Goal: Information Seeking & Learning: Learn about a topic

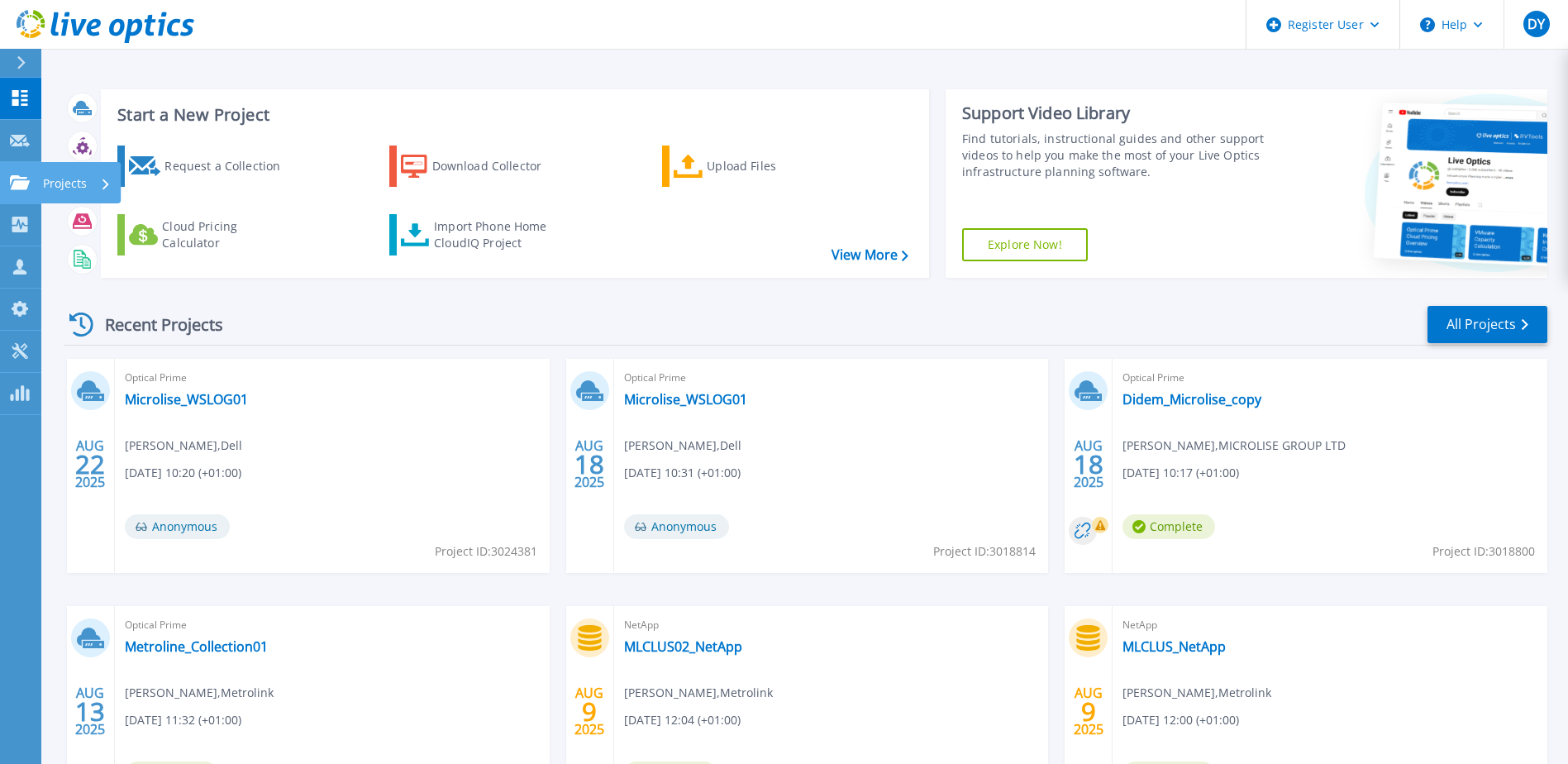
click at [59, 176] on p "Projects" at bounding box center [65, 183] width 44 height 43
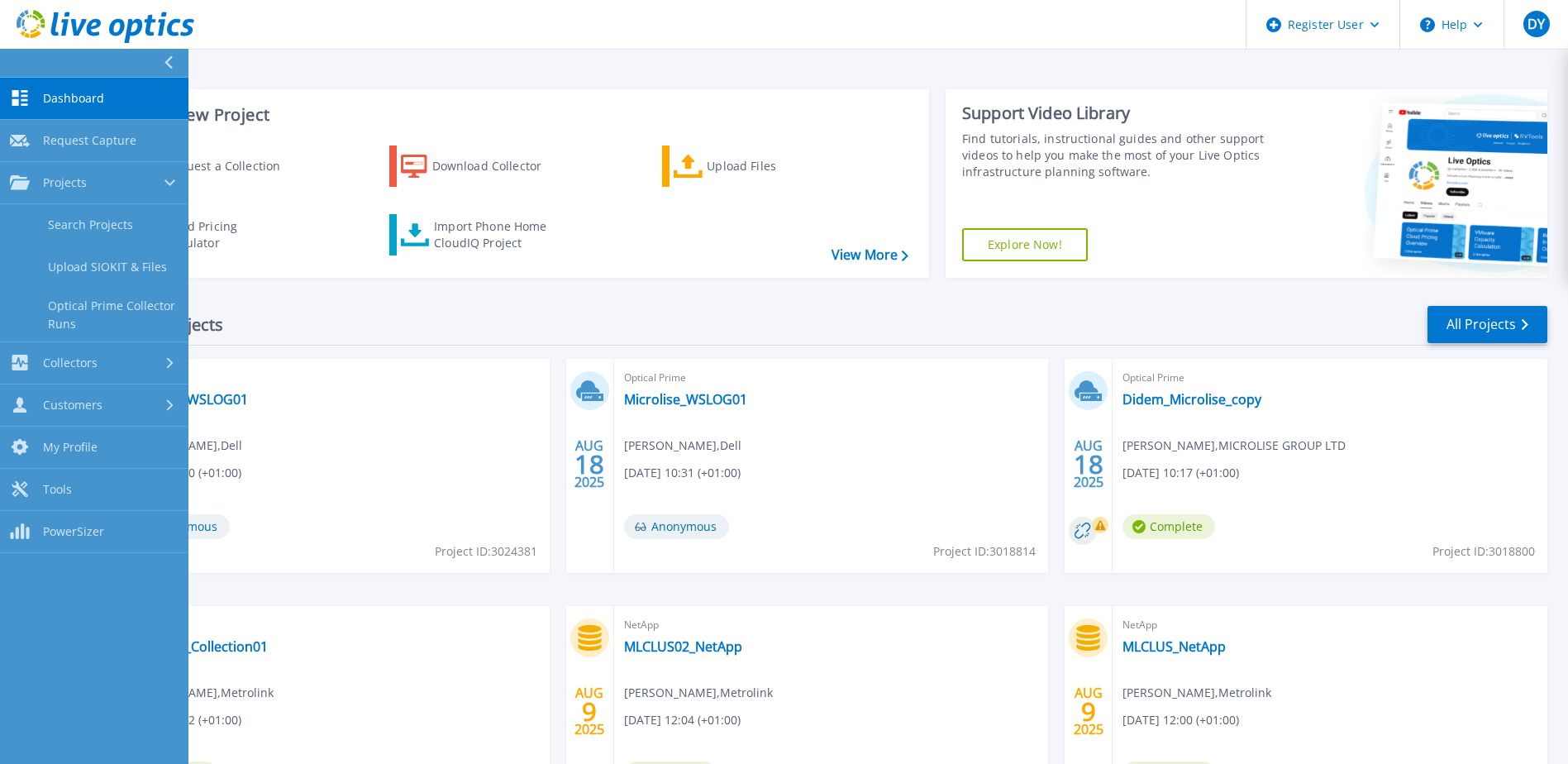
click at [97, 102] on span "Dashboard" at bounding box center [73, 99] width 61 height 15
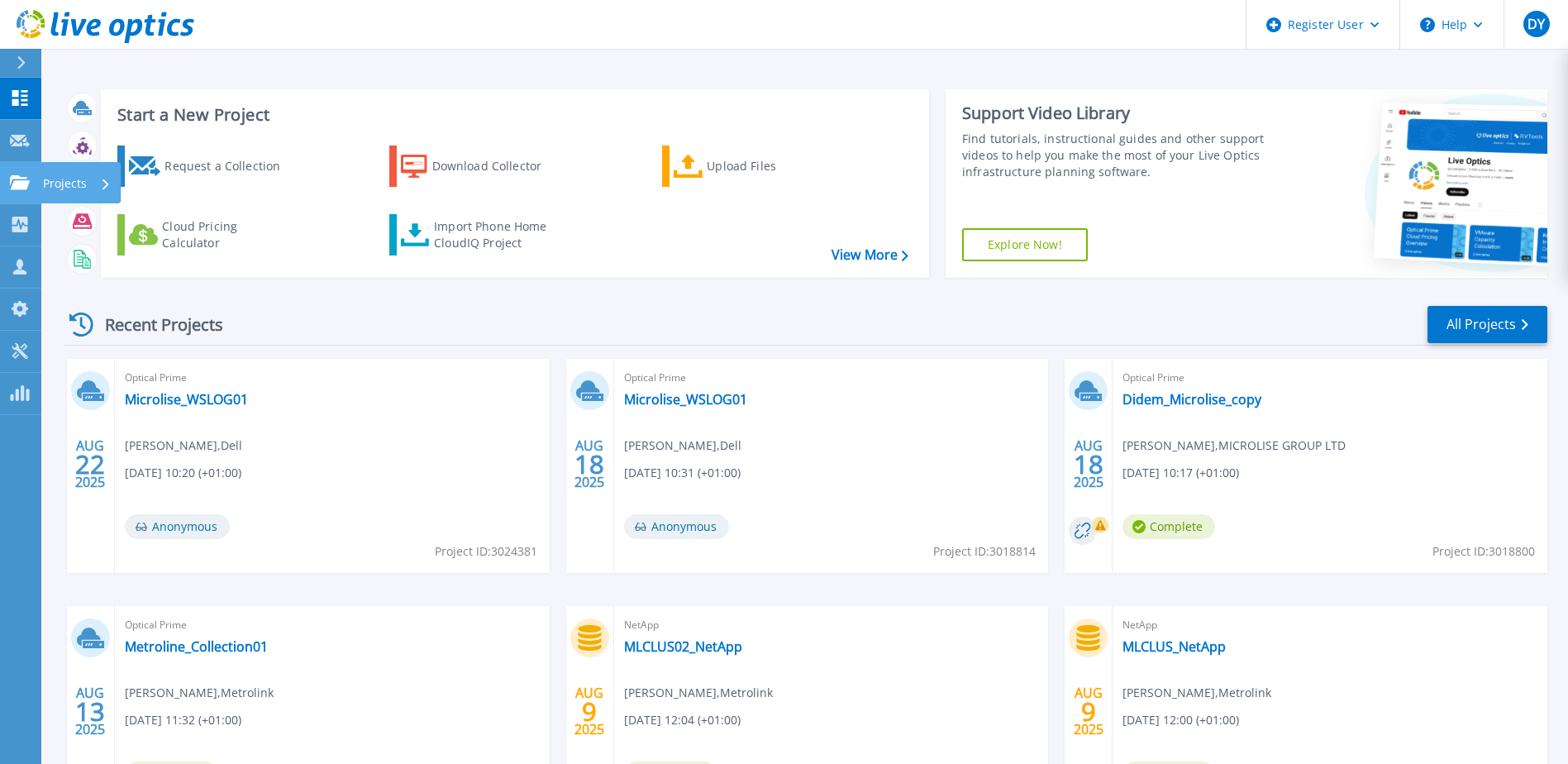
click at [68, 180] on p "Projects" at bounding box center [65, 183] width 44 height 43
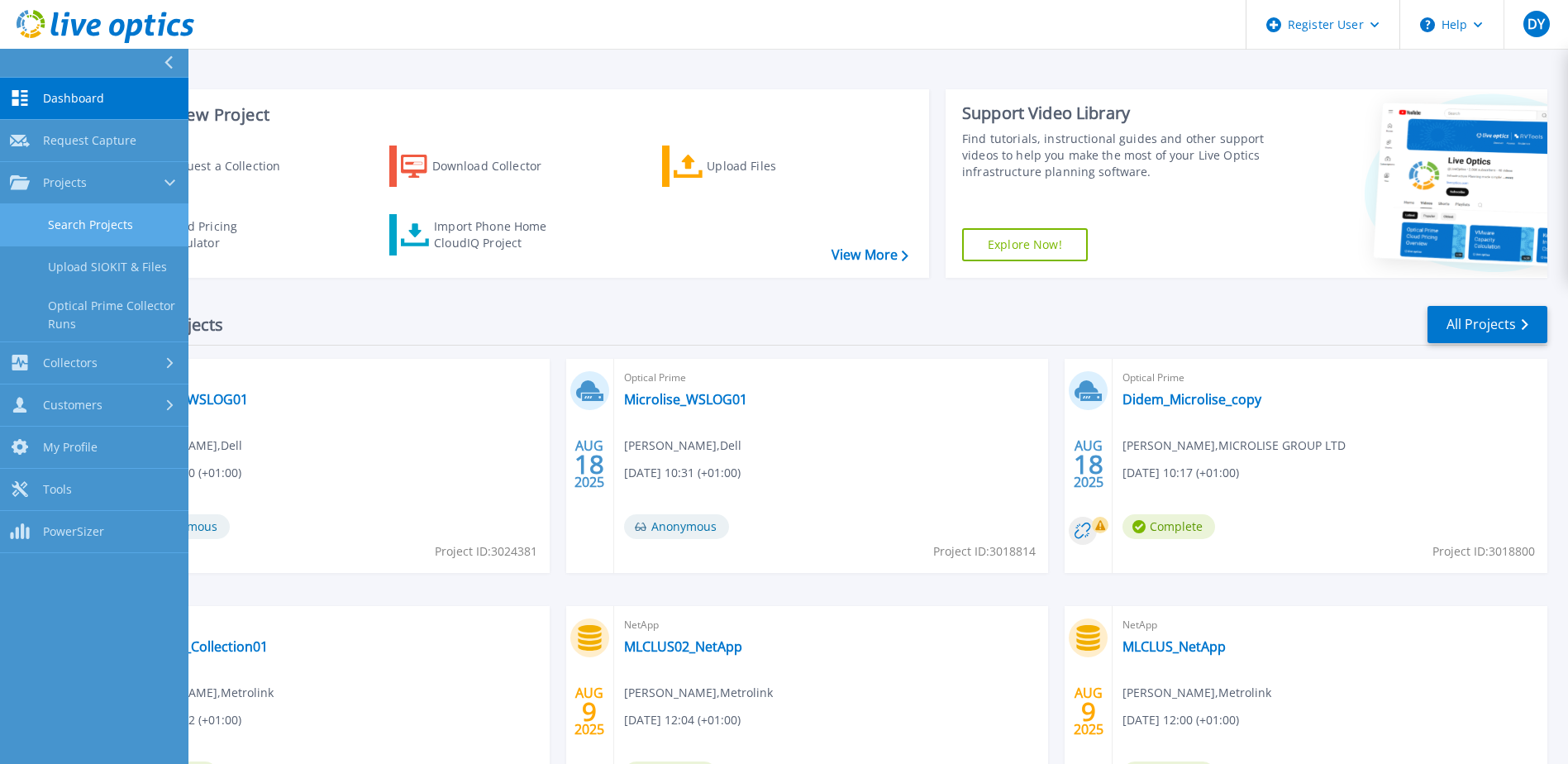
click at [84, 219] on link "Search Projects" at bounding box center [94, 225] width 188 height 42
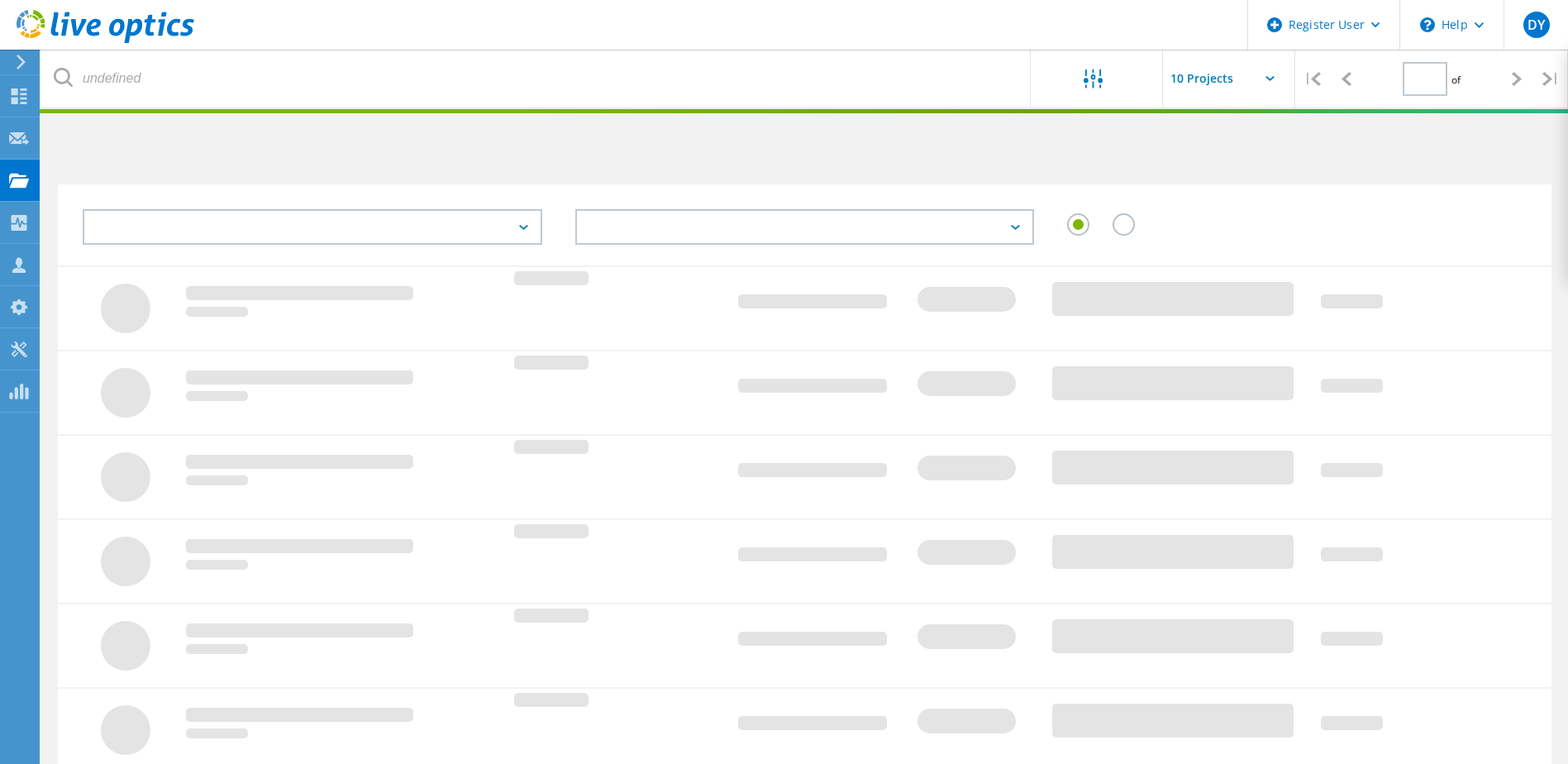
type input "1"
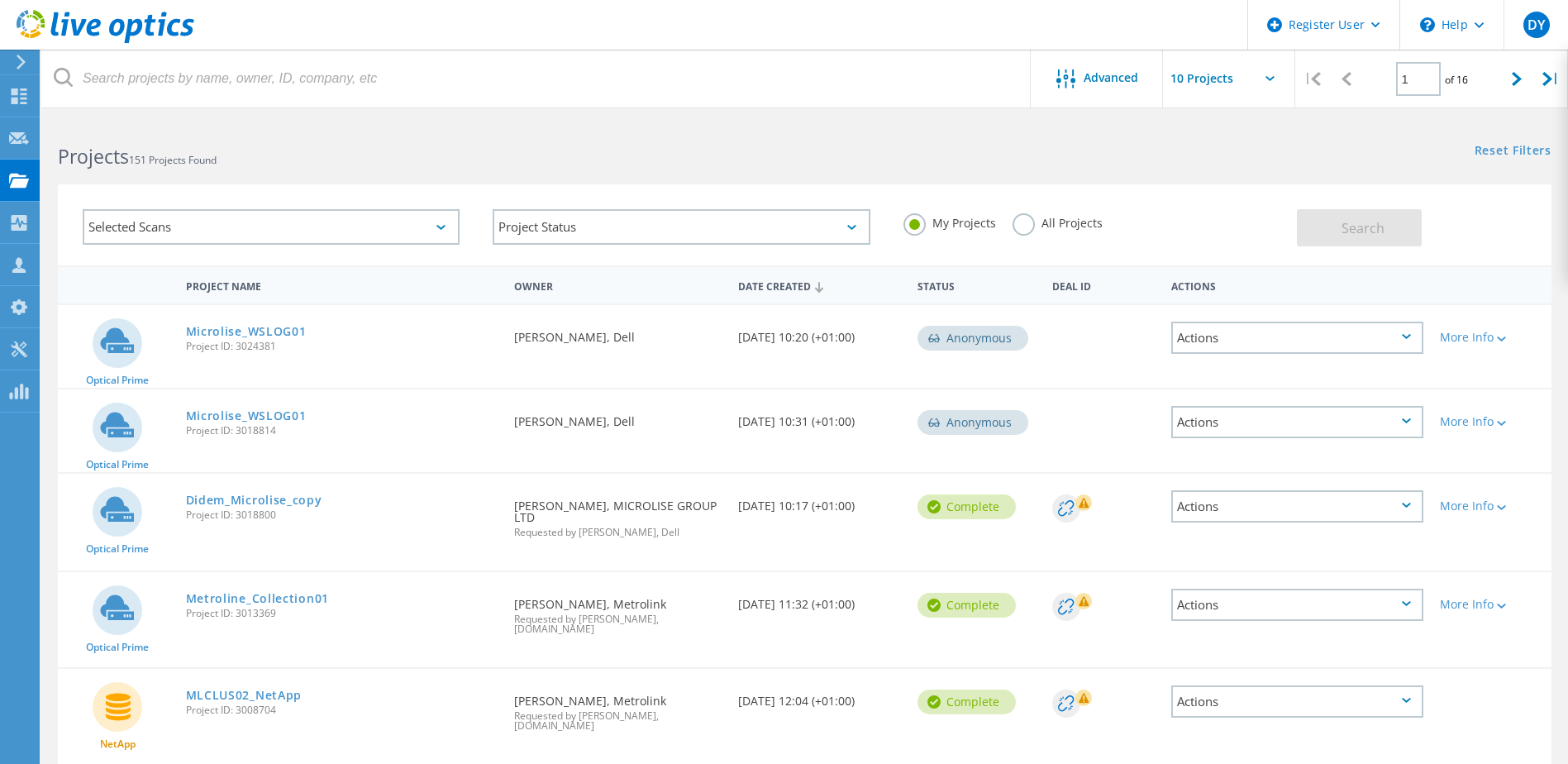
click at [320, 218] on div "Selected Scans" at bounding box center [271, 227] width 377 height 35
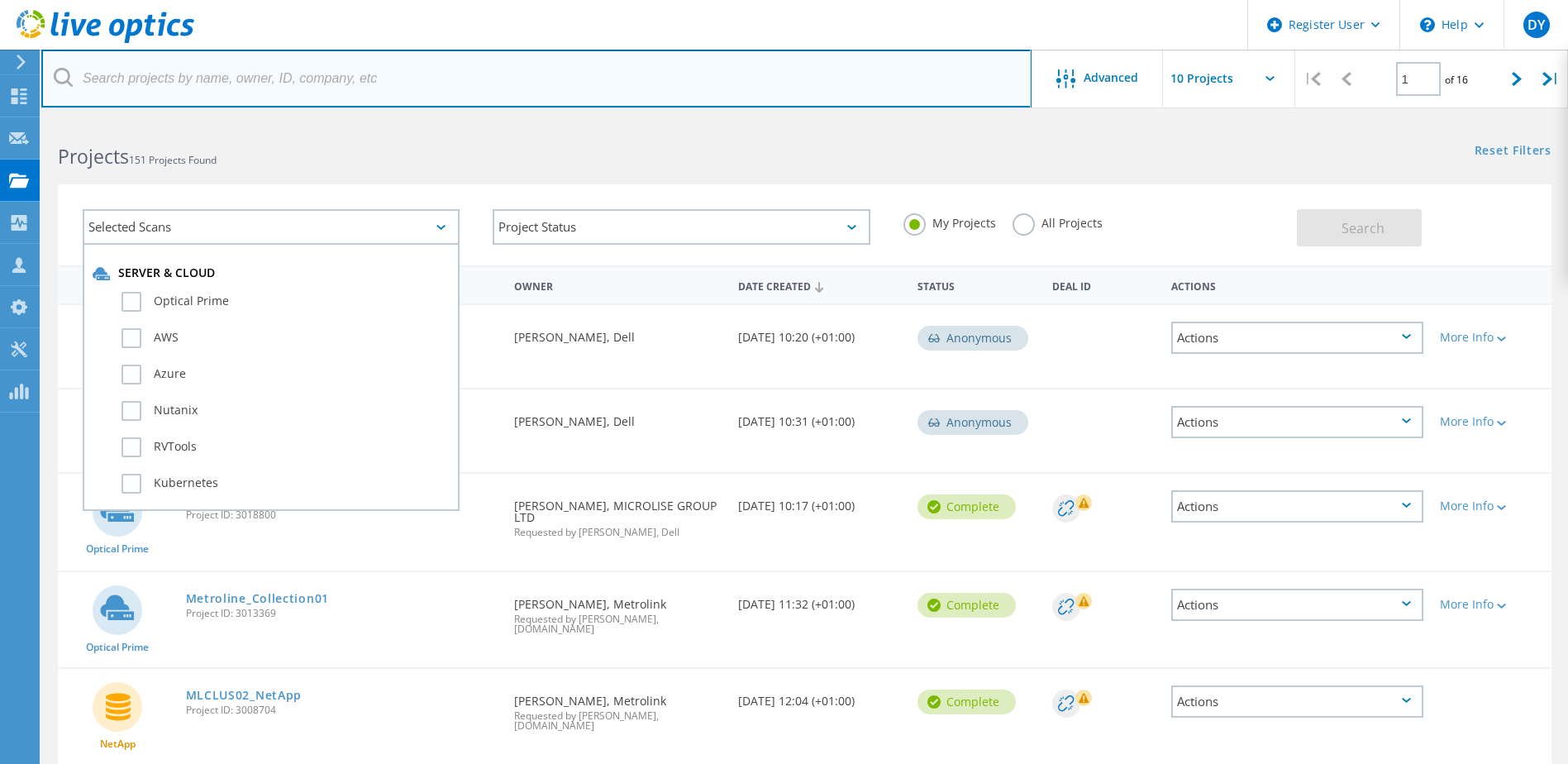
click at [241, 73] on input "text" at bounding box center [536, 79] width 990 height 58
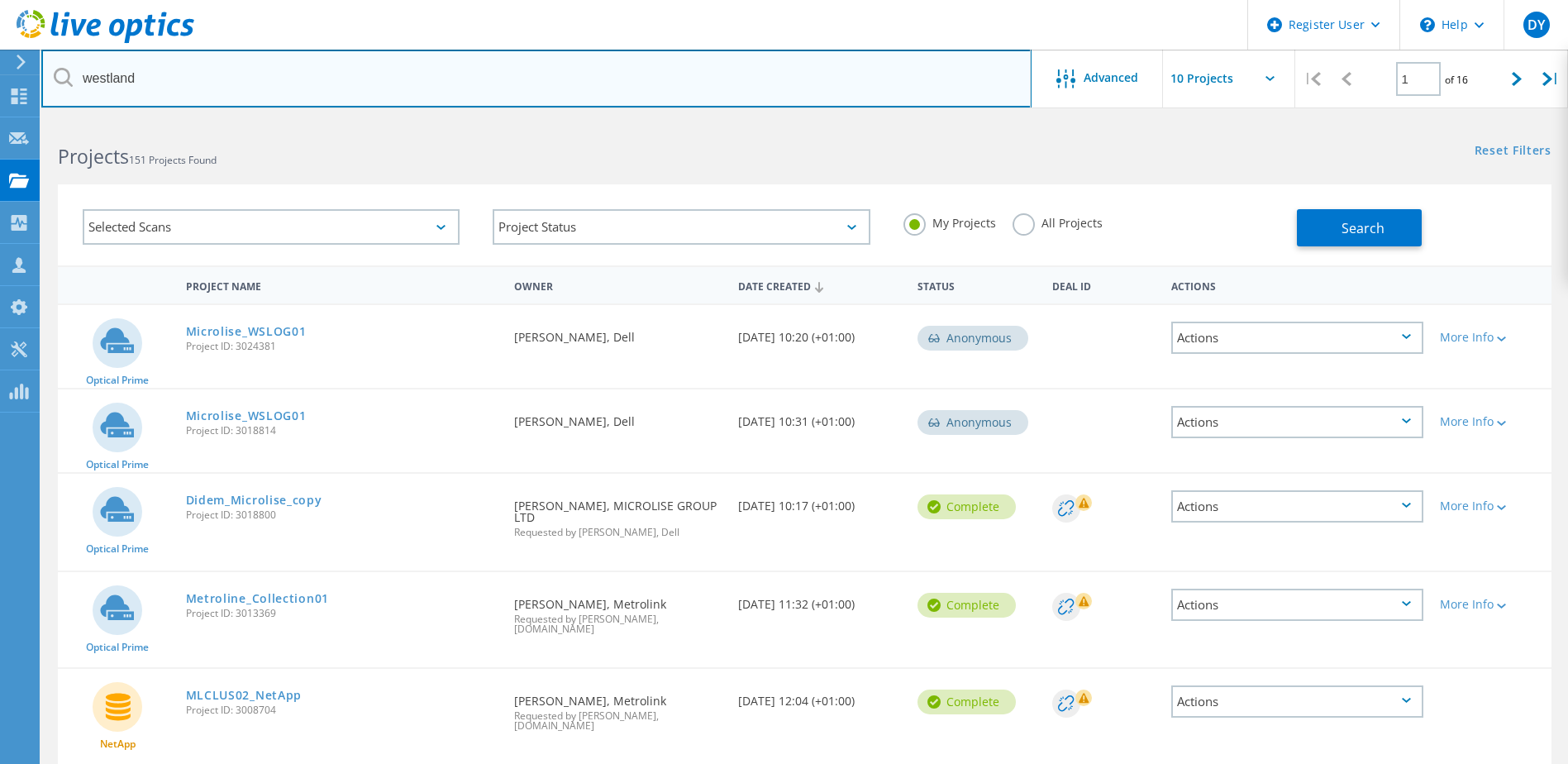
type input "westland"
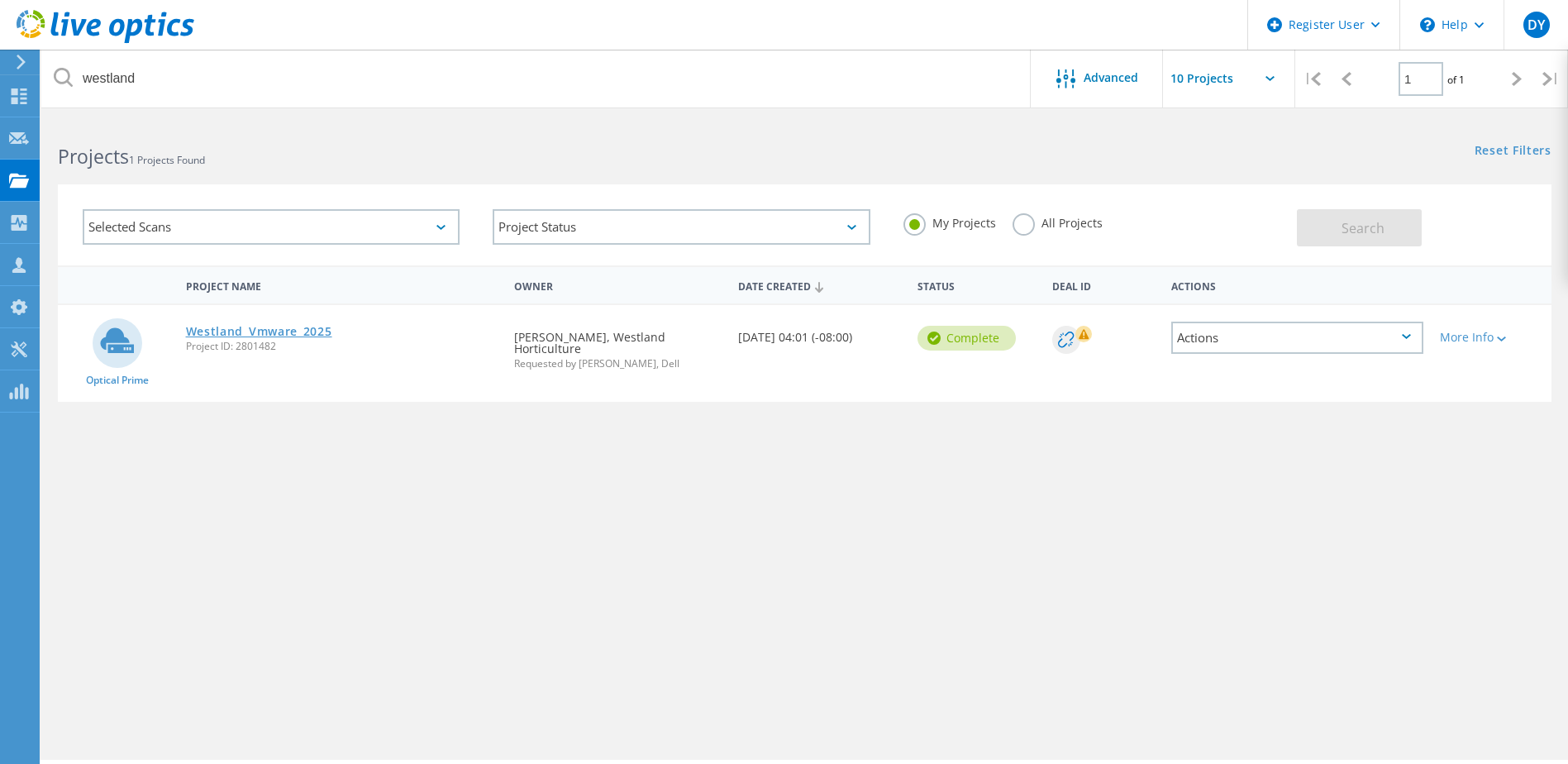
click at [295, 333] on link "Westland_Vmware_2025" at bounding box center [258, 332] width 146 height 12
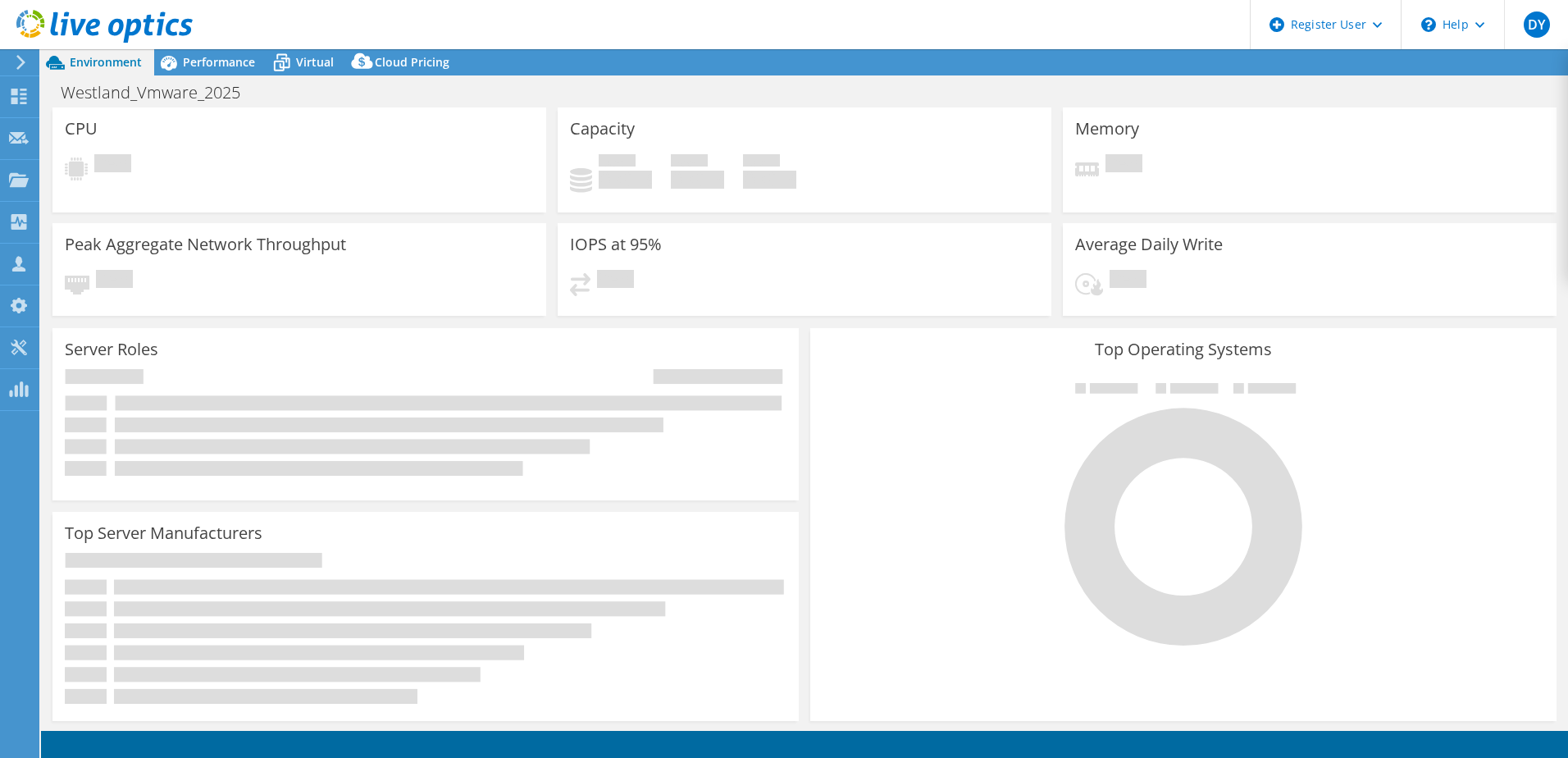
select select "EULondon"
select select "USD"
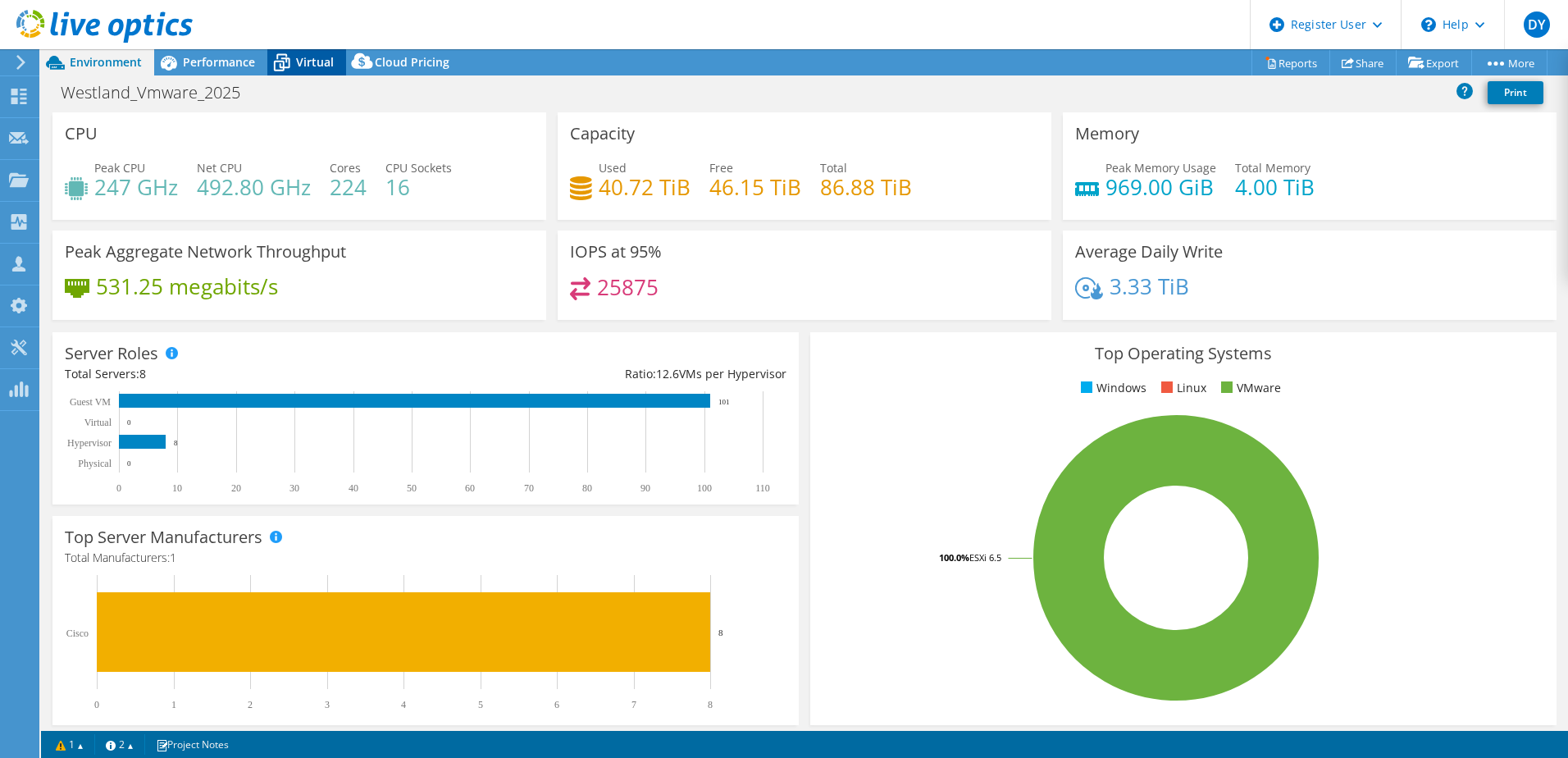
click at [313, 59] on span "Virtual" at bounding box center [314, 62] width 38 height 16
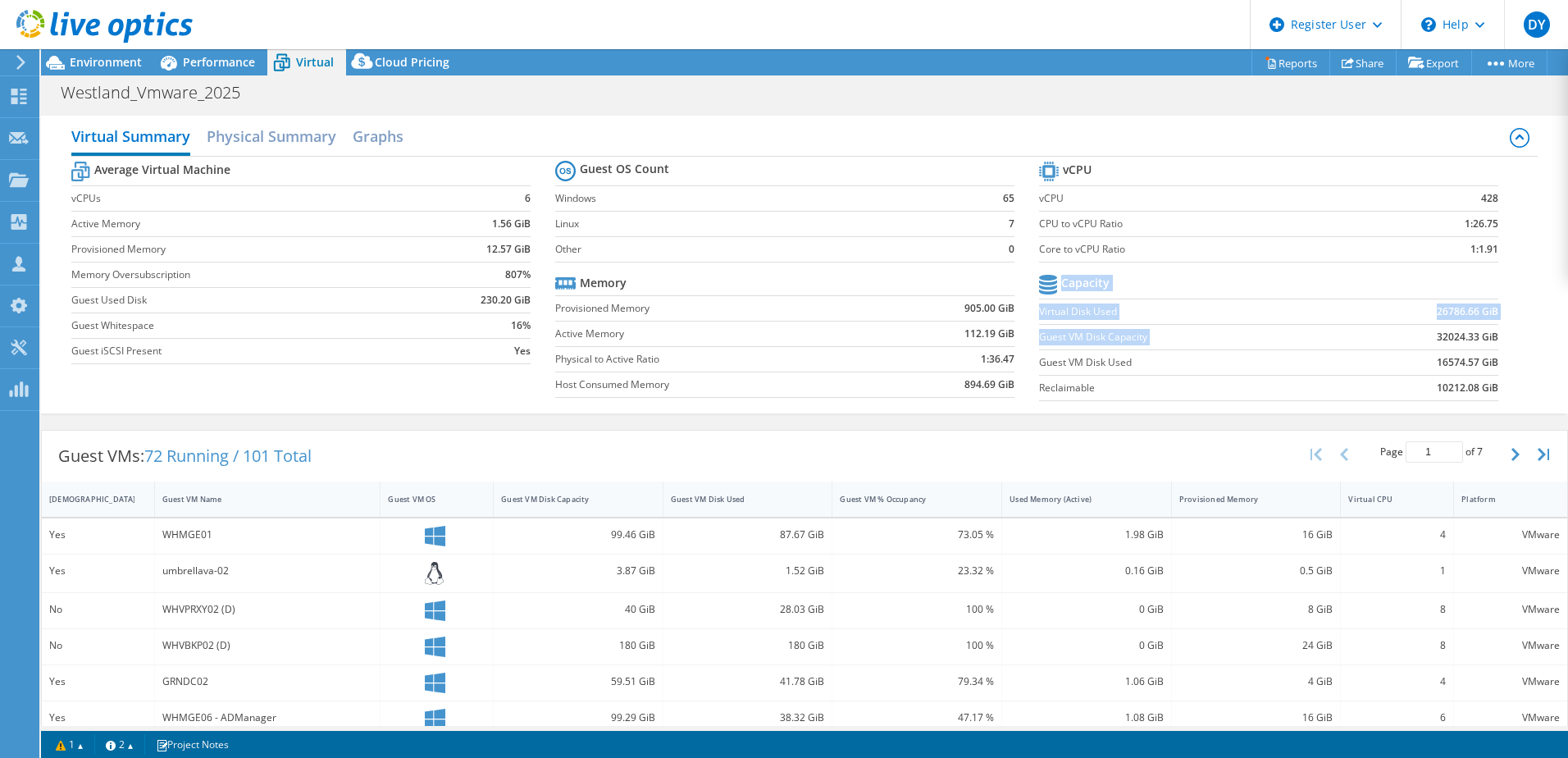
drag, startPoint x: 1422, startPoint y: 338, endPoint x: 1490, endPoint y: 374, distance: 76.9
click at [1490, 374] on section "vCPU vCPU 428 CPU to vCPU Ratio 1:26.75 Core to vCPU Ratio 1:1.91 Capacity Virt…" at bounding box center [1281, 283] width 484 height 252
drag, startPoint x: 1490, startPoint y: 374, endPoint x: 1527, endPoint y: 369, distance: 37.3
click at [1527, 369] on div "Virtual Summary Physical Summary Graphs Average Virtual Machine vCPUs 6 Active …" at bounding box center [804, 264] width 1527 height 297
click at [1247, 427] on div "Guest VMs: 72 Running / 101 Total Page 1 of 7 5 rows 10 rows 20 rows 25 rows 50…" at bounding box center [804, 747] width 1527 height 652
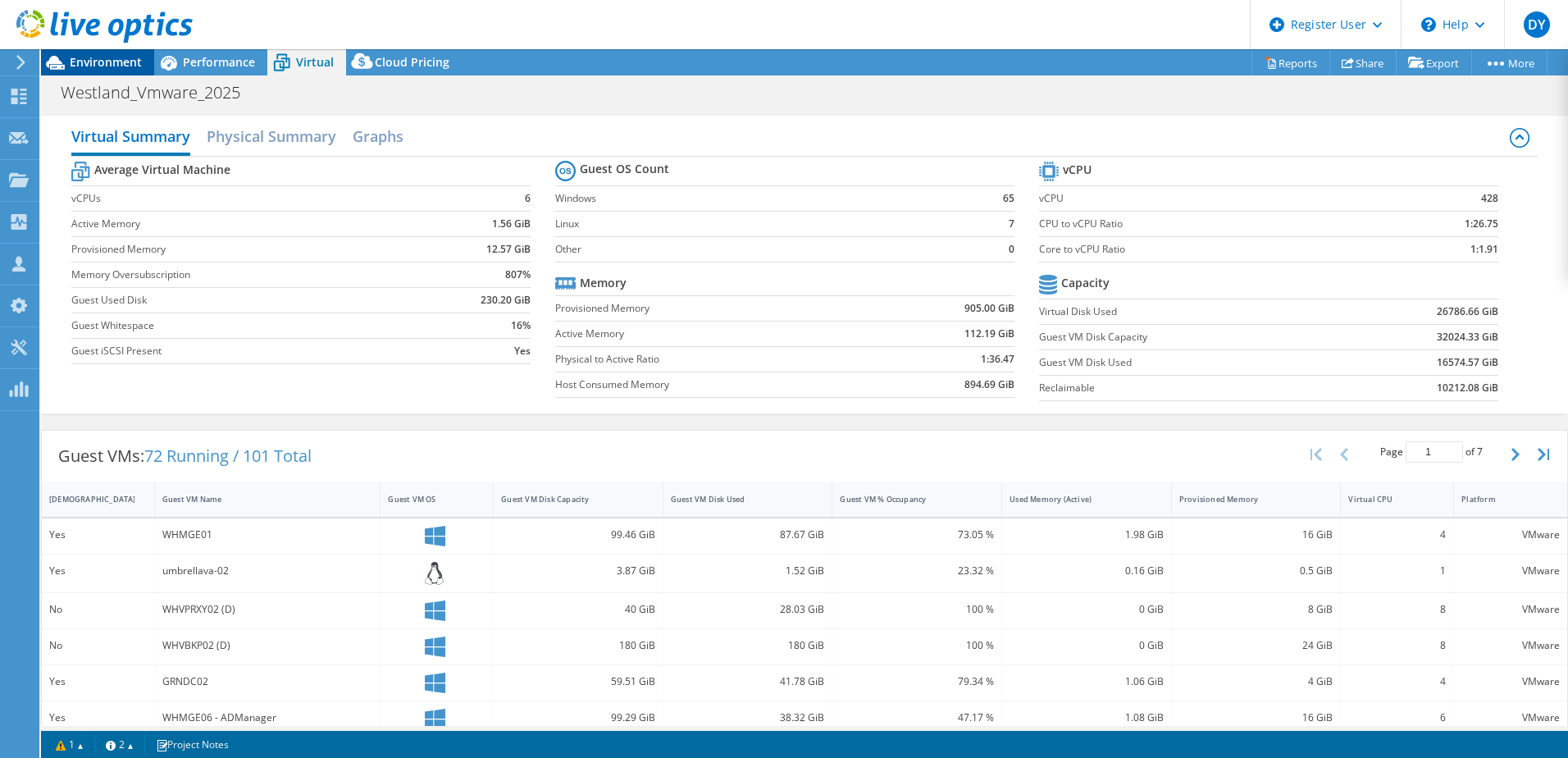
click at [83, 64] on span "Environment" at bounding box center [106, 62] width 72 height 16
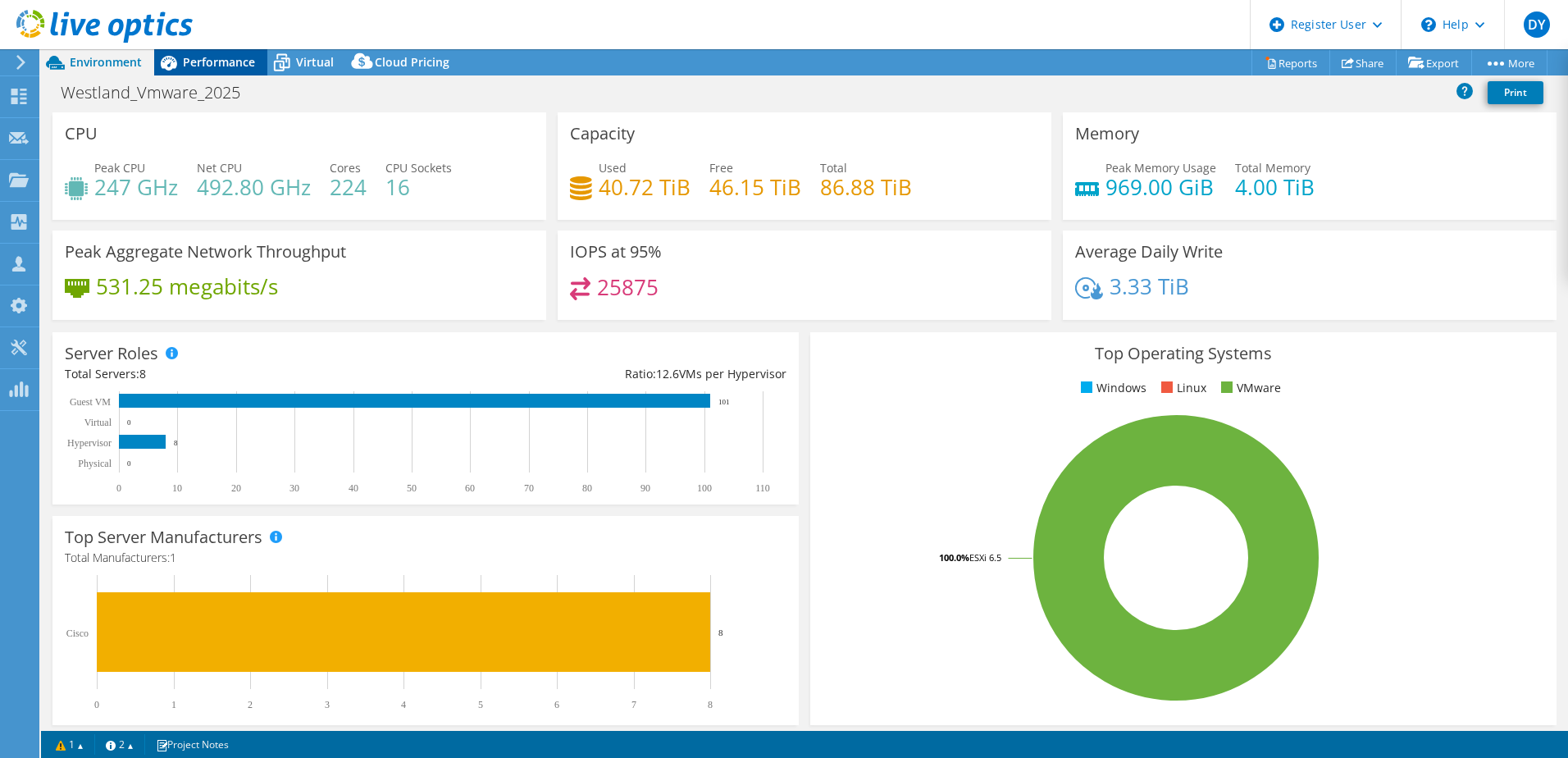
click at [222, 64] on span "Performance" at bounding box center [219, 62] width 72 height 16
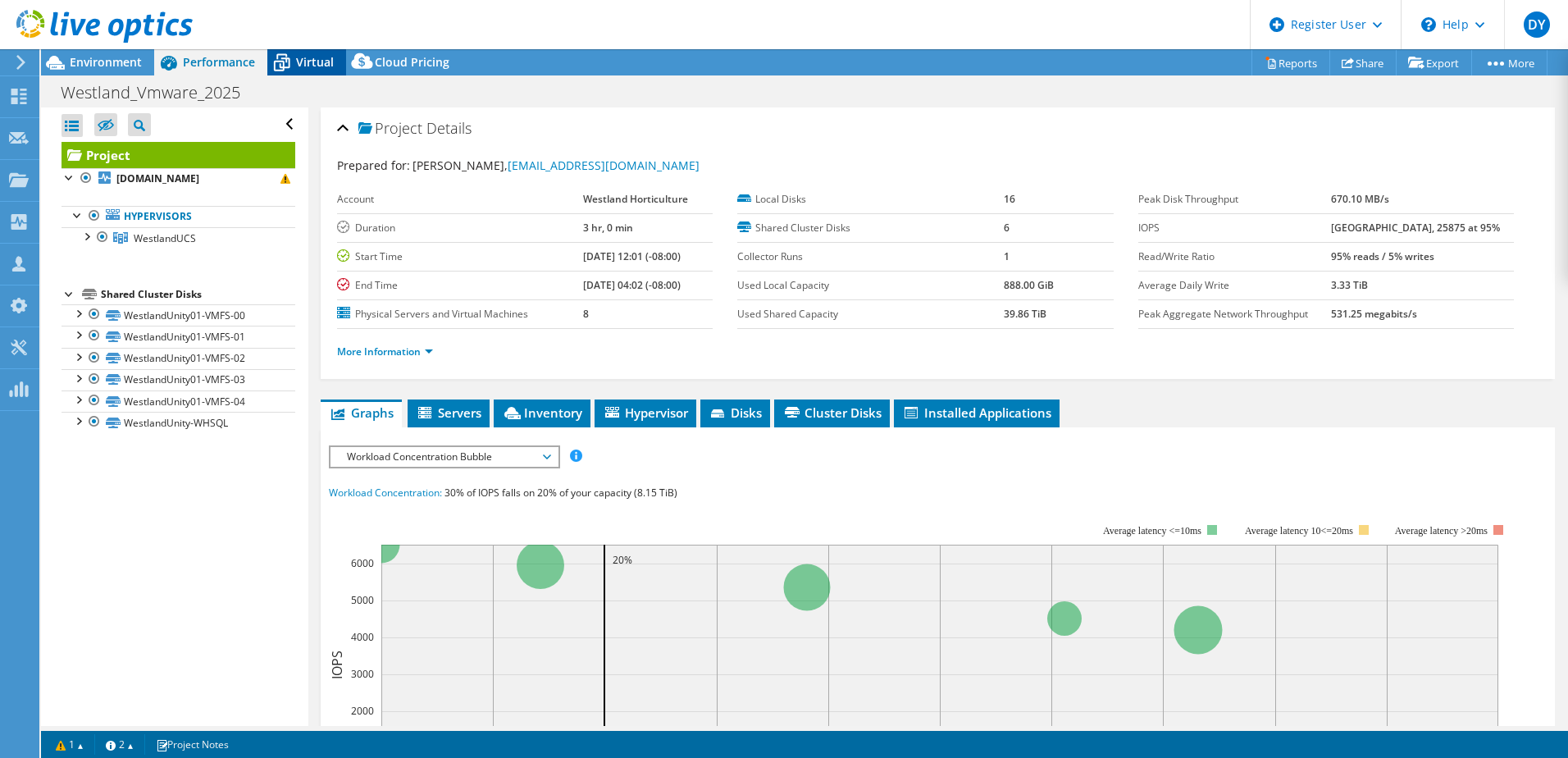
click at [296, 53] on div "Virtual" at bounding box center [307, 62] width 79 height 26
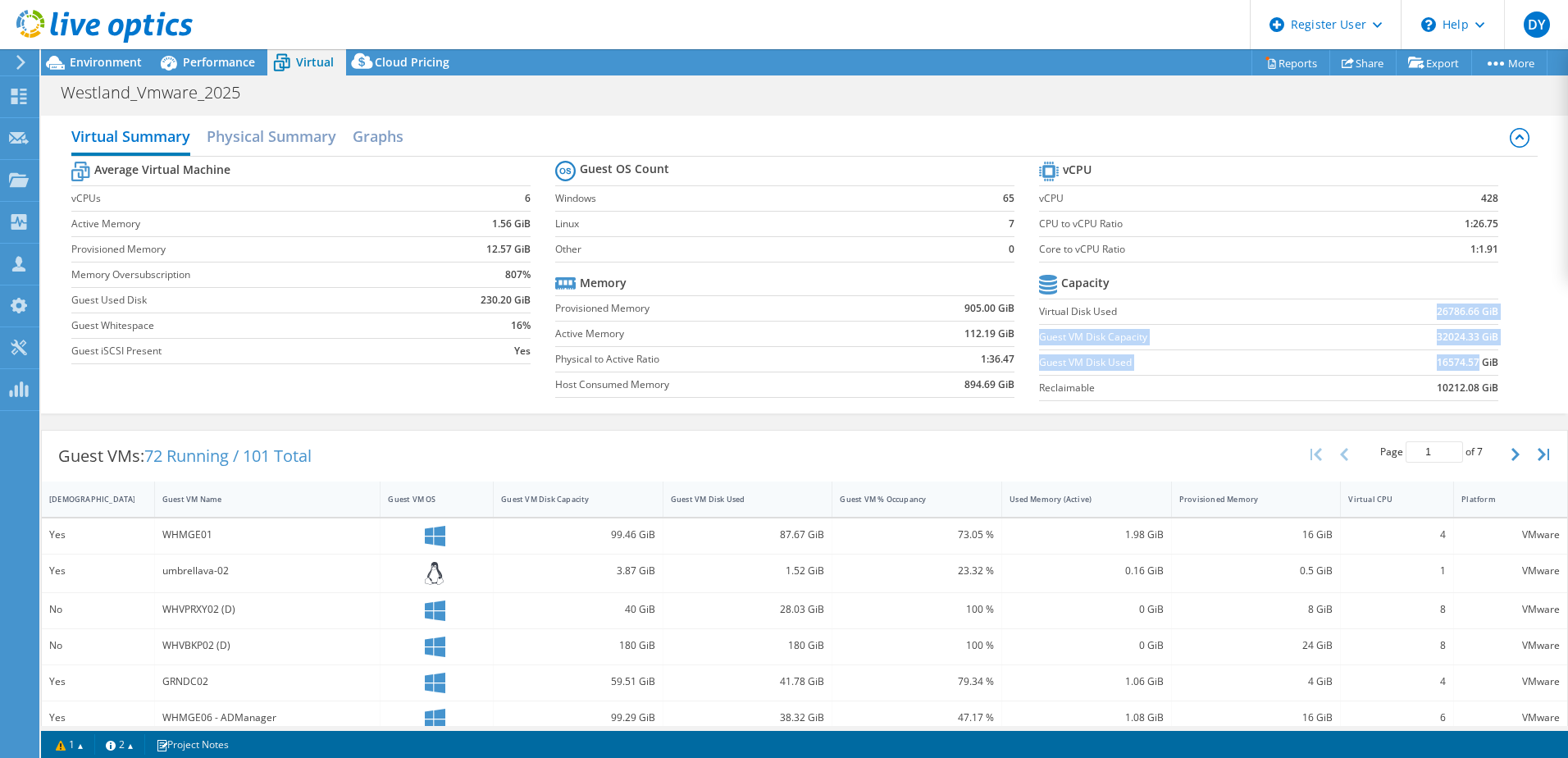
drag, startPoint x: 1420, startPoint y: 312, endPoint x: 1467, endPoint y: 369, distance: 73.9
click at [1467, 369] on tbody "Capacity Virtual Disk Used 26786.66 GiB Guest VM Disk Capacity 32024.33 GiB Gue…" at bounding box center [1268, 336] width 459 height 131
drag, startPoint x: 1467, startPoint y: 369, endPoint x: 1550, endPoint y: 341, distance: 87.6
click at [1550, 341] on div "Virtual Summary Physical Summary Graphs Average Virtual Machine vCPUs 6 Active …" at bounding box center [804, 264] width 1527 height 297
drag, startPoint x: 1498, startPoint y: 314, endPoint x: 1419, endPoint y: 312, distance: 79.0
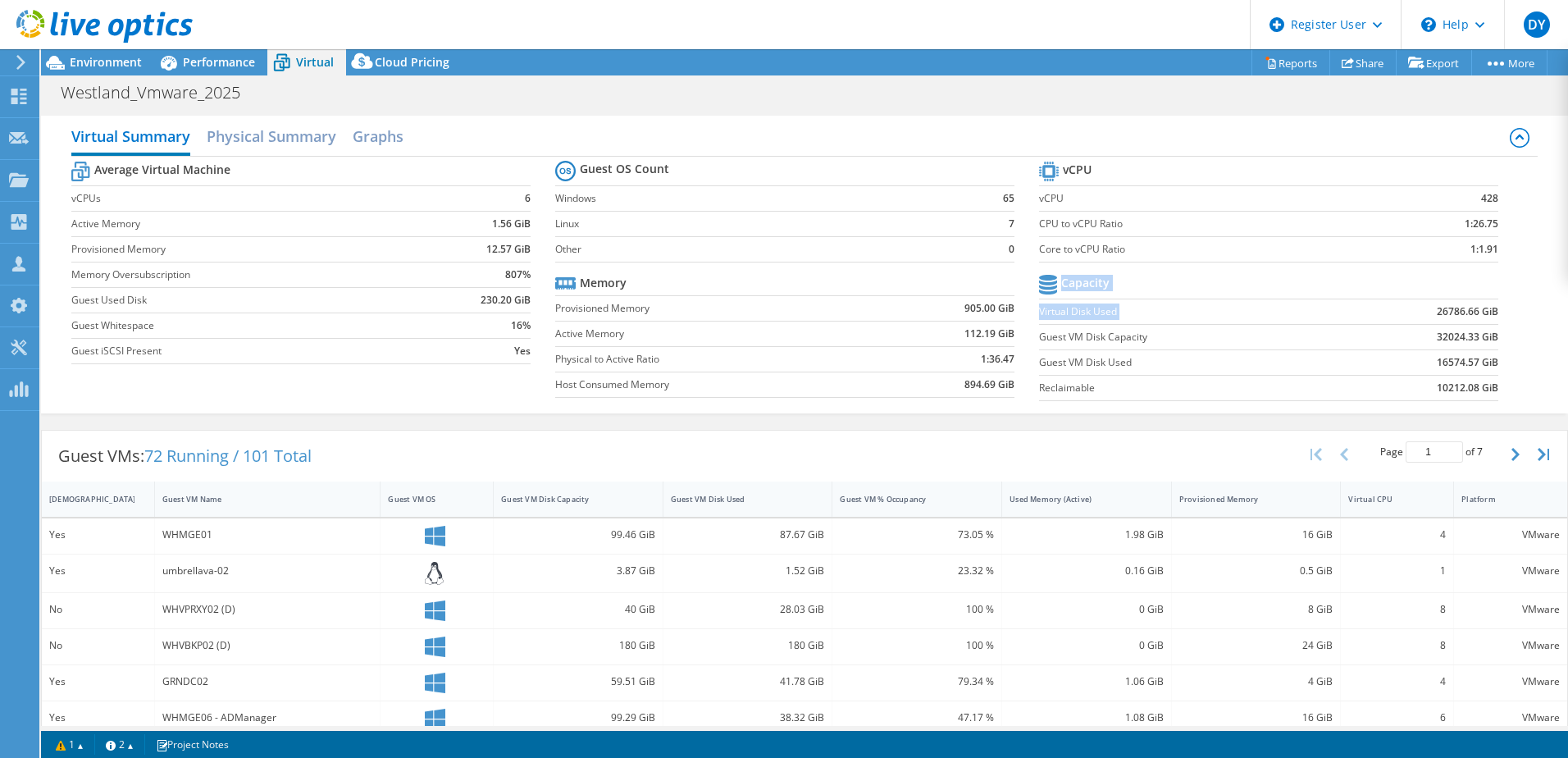
click at [1419, 312] on section "vCPU vCPU 428 CPU to vCPU Ratio 1:26.75 Core to vCPU Ratio 1:1.91 Capacity Virt…" at bounding box center [1281, 283] width 484 height 252
drag, startPoint x: 1419, startPoint y: 312, endPoint x: 1532, endPoint y: 343, distance: 117.2
click at [1532, 343] on div "Virtual Summary Physical Summary Graphs Average Virtual Machine vCPUs 6 Active …" at bounding box center [804, 264] width 1527 height 297
click at [223, 59] on span "Performance" at bounding box center [219, 62] width 72 height 16
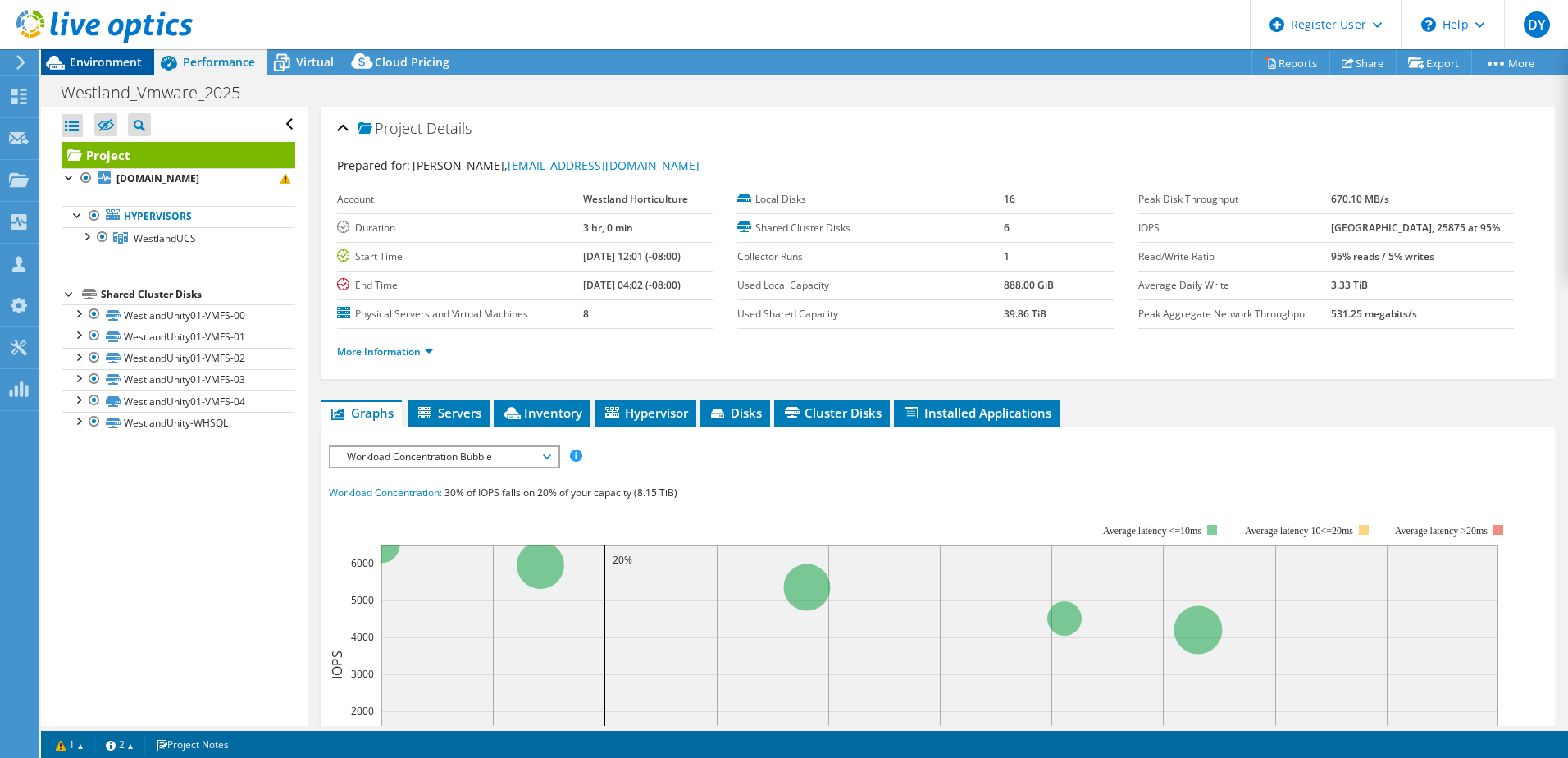
click at [120, 55] on span "Environment" at bounding box center [106, 62] width 72 height 16
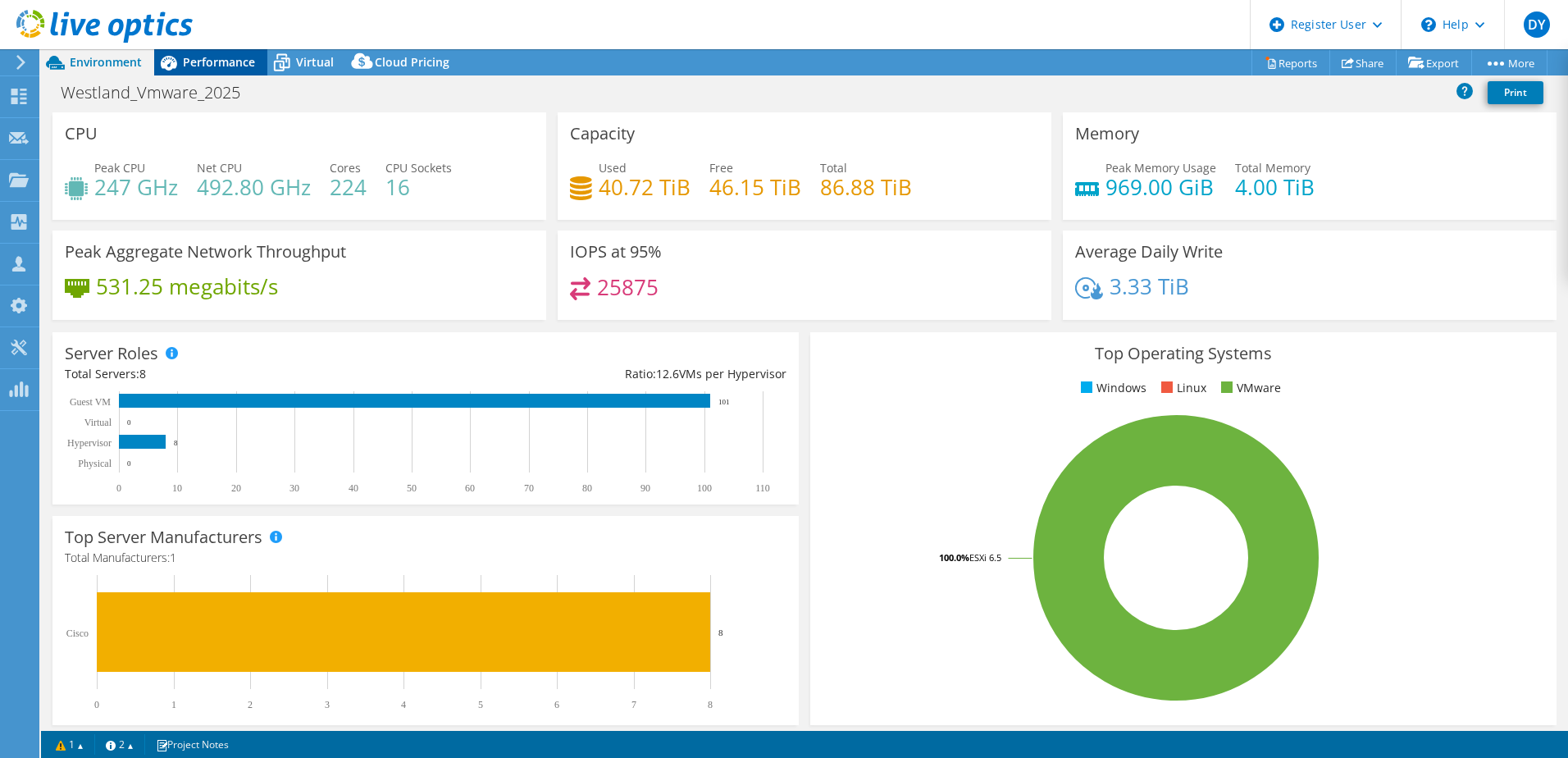
click at [218, 66] on span "Performance" at bounding box center [219, 62] width 72 height 16
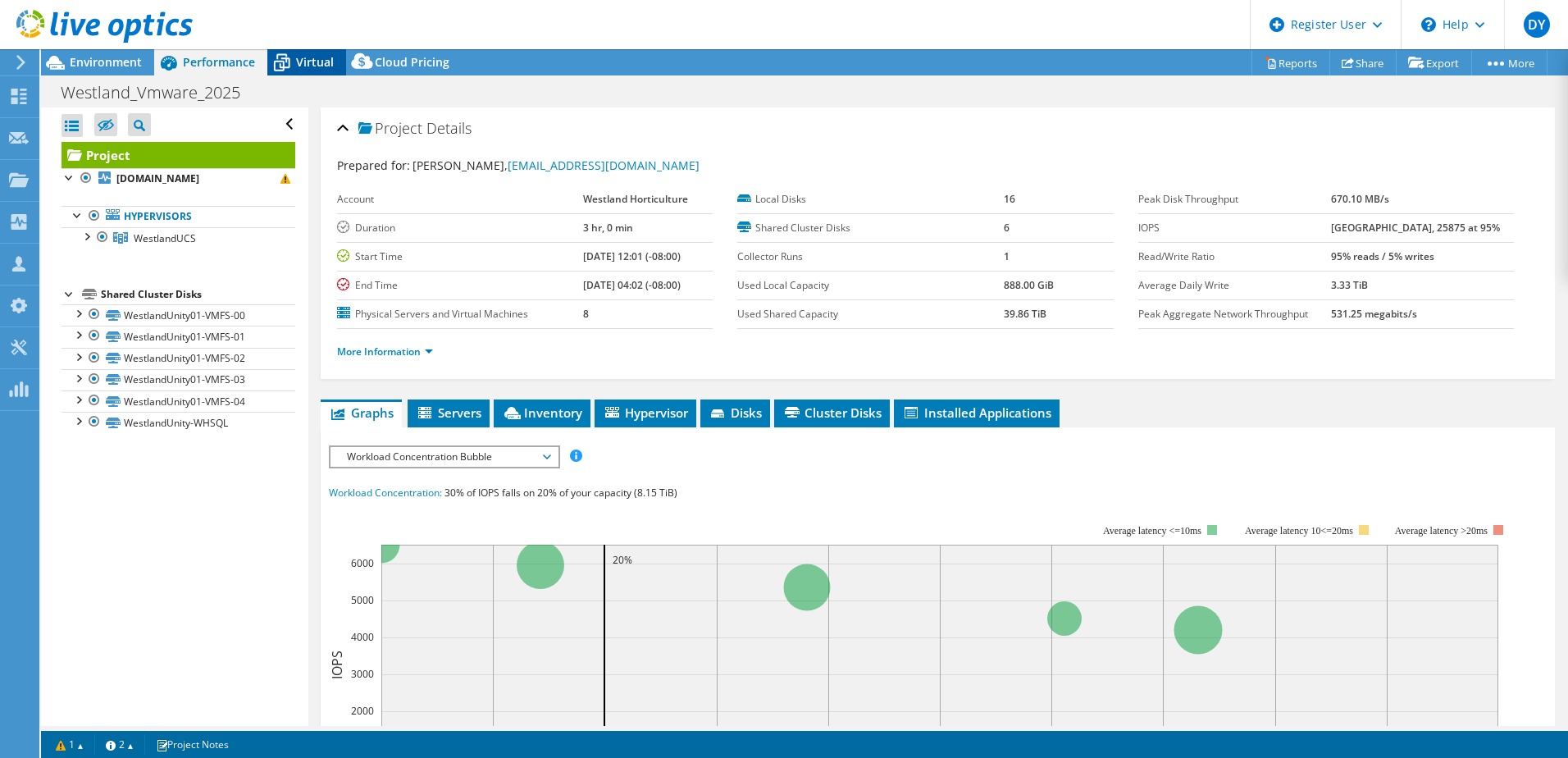
click at [303, 66] on span "Virtual" at bounding box center [314, 62] width 38 height 16
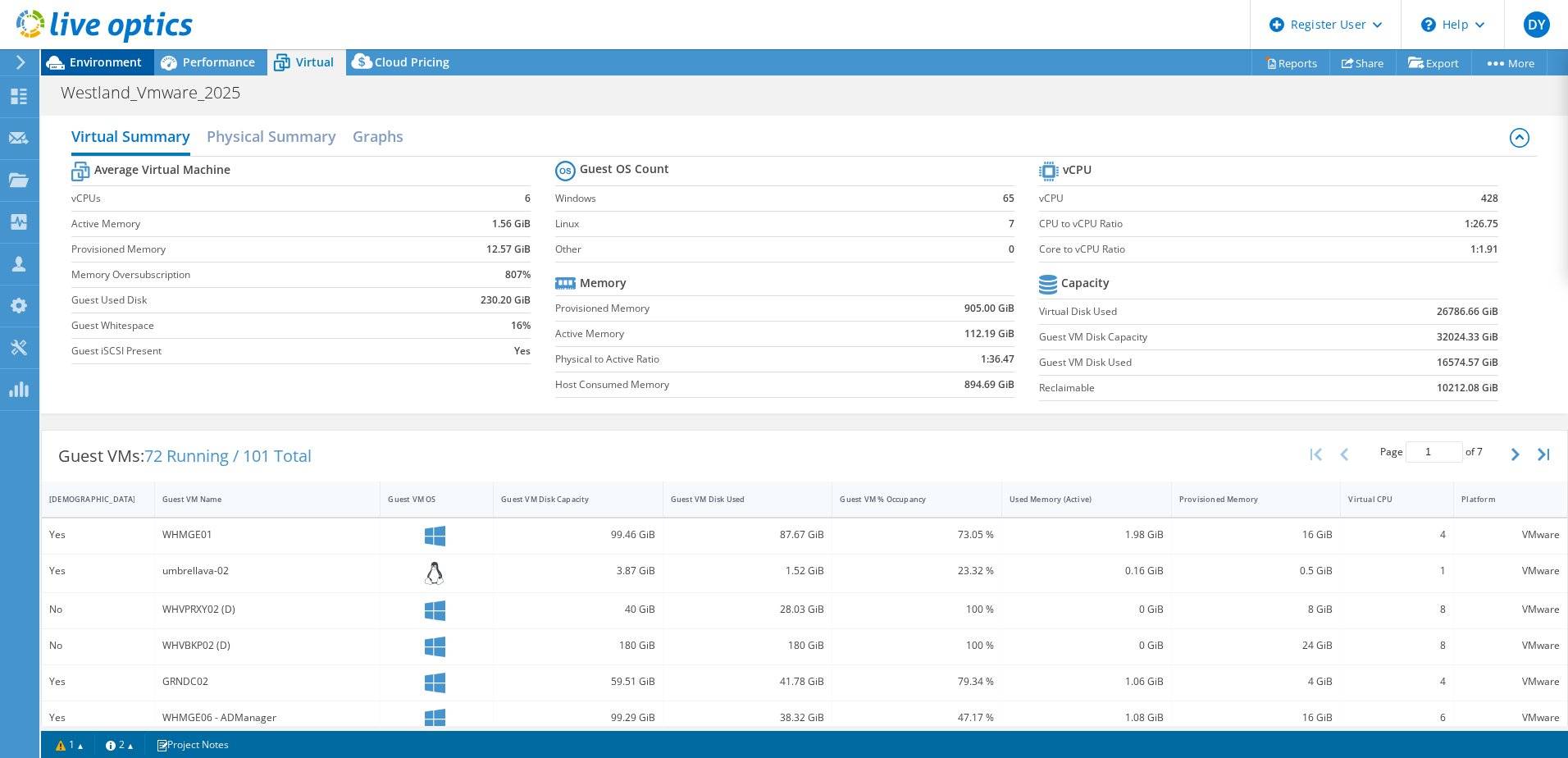
click at [84, 65] on span "Environment" at bounding box center [106, 62] width 72 height 16
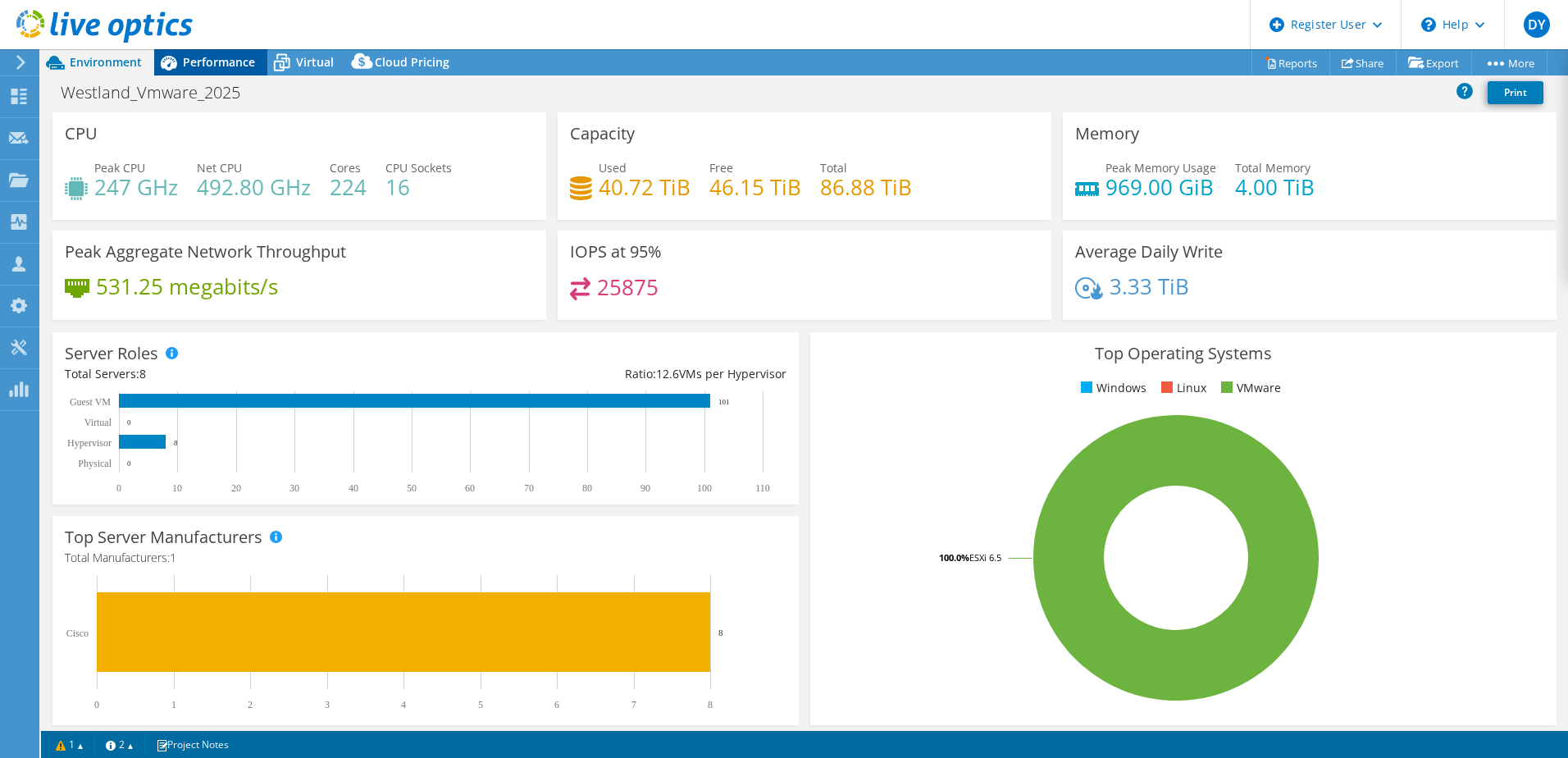
click at [199, 64] on span "Performance" at bounding box center [219, 62] width 72 height 16
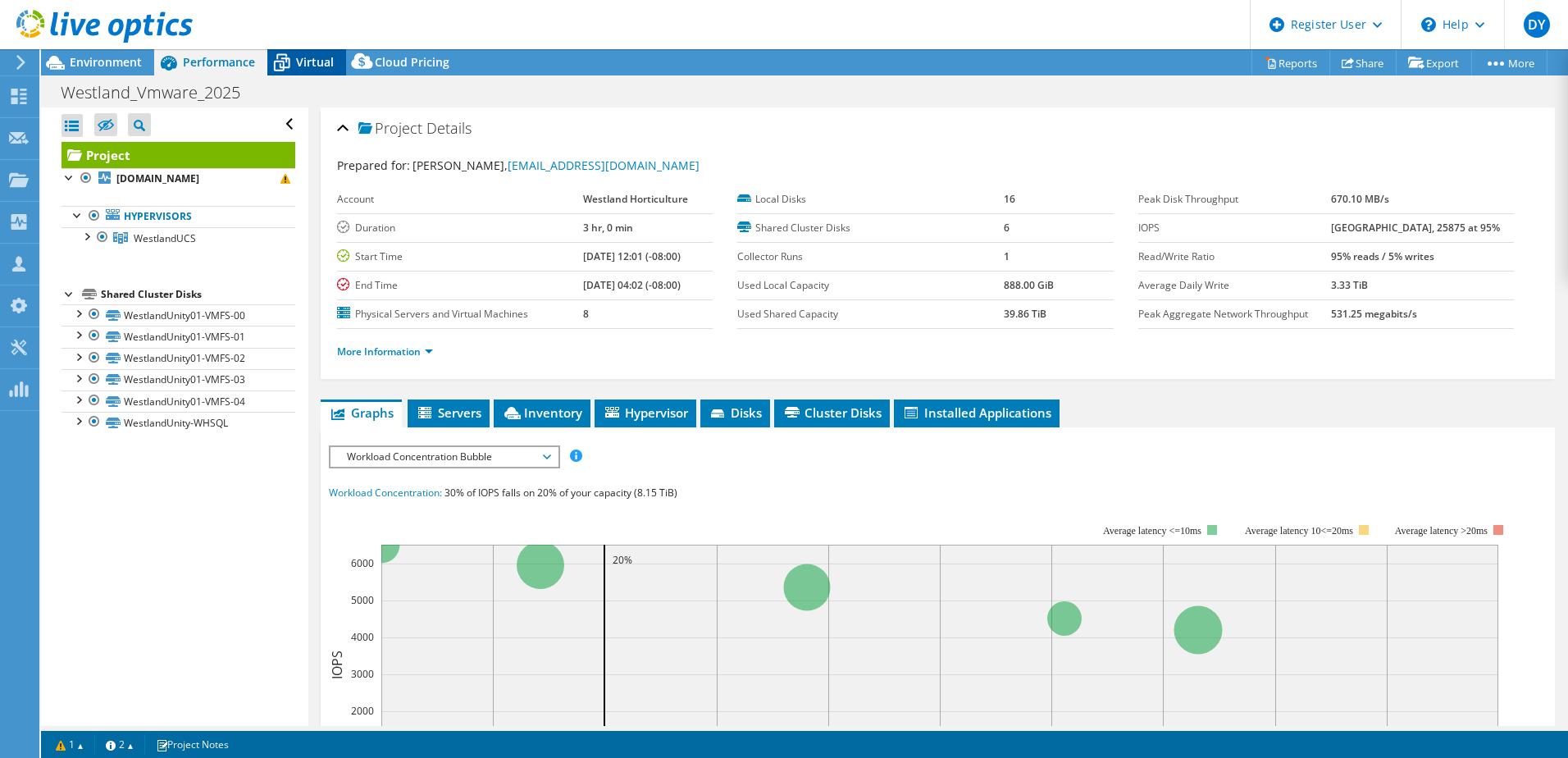
click at [287, 65] on icon at bounding box center [281, 63] width 28 height 28
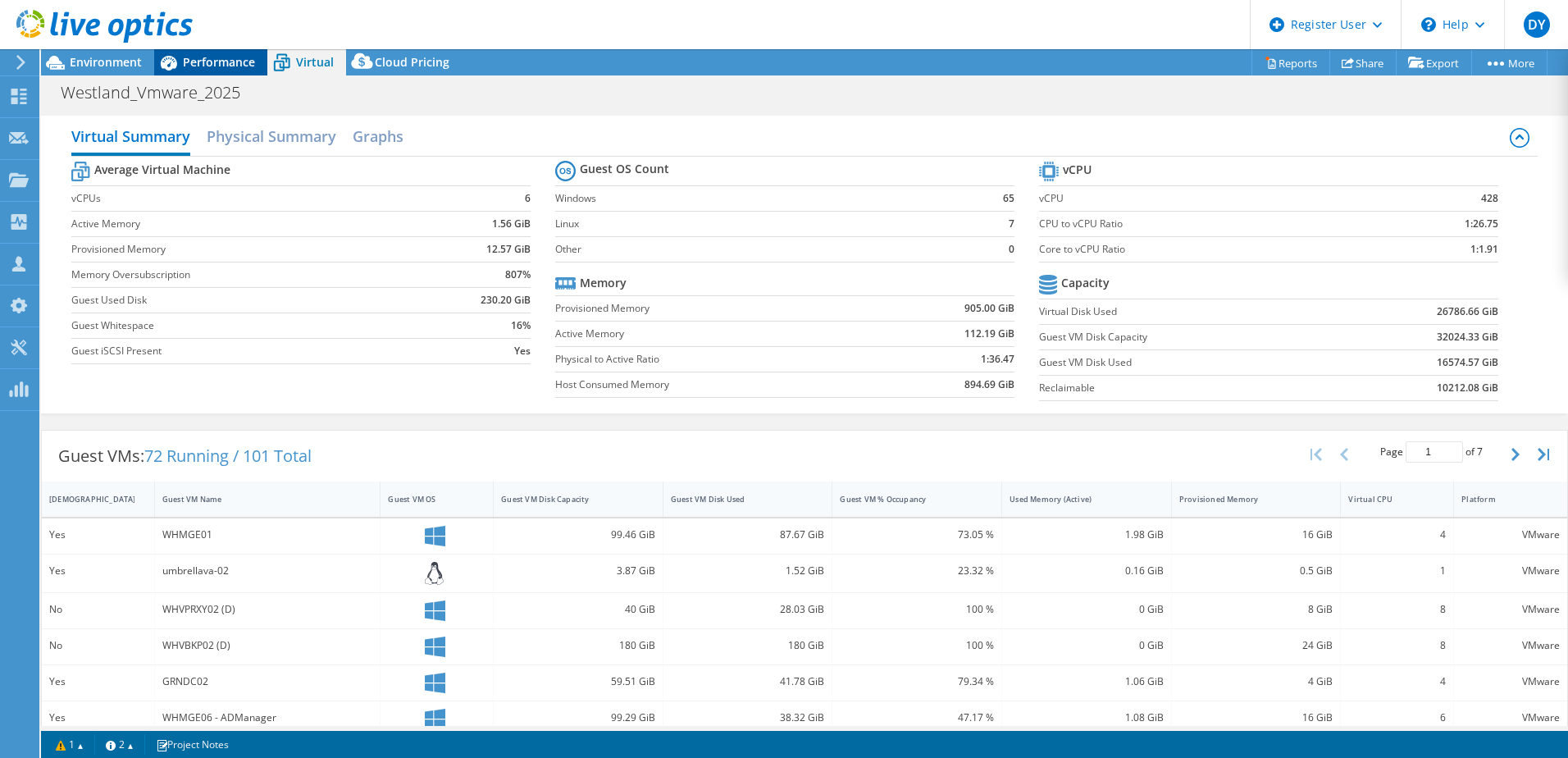
click at [219, 56] on span "Performance" at bounding box center [219, 62] width 72 height 16
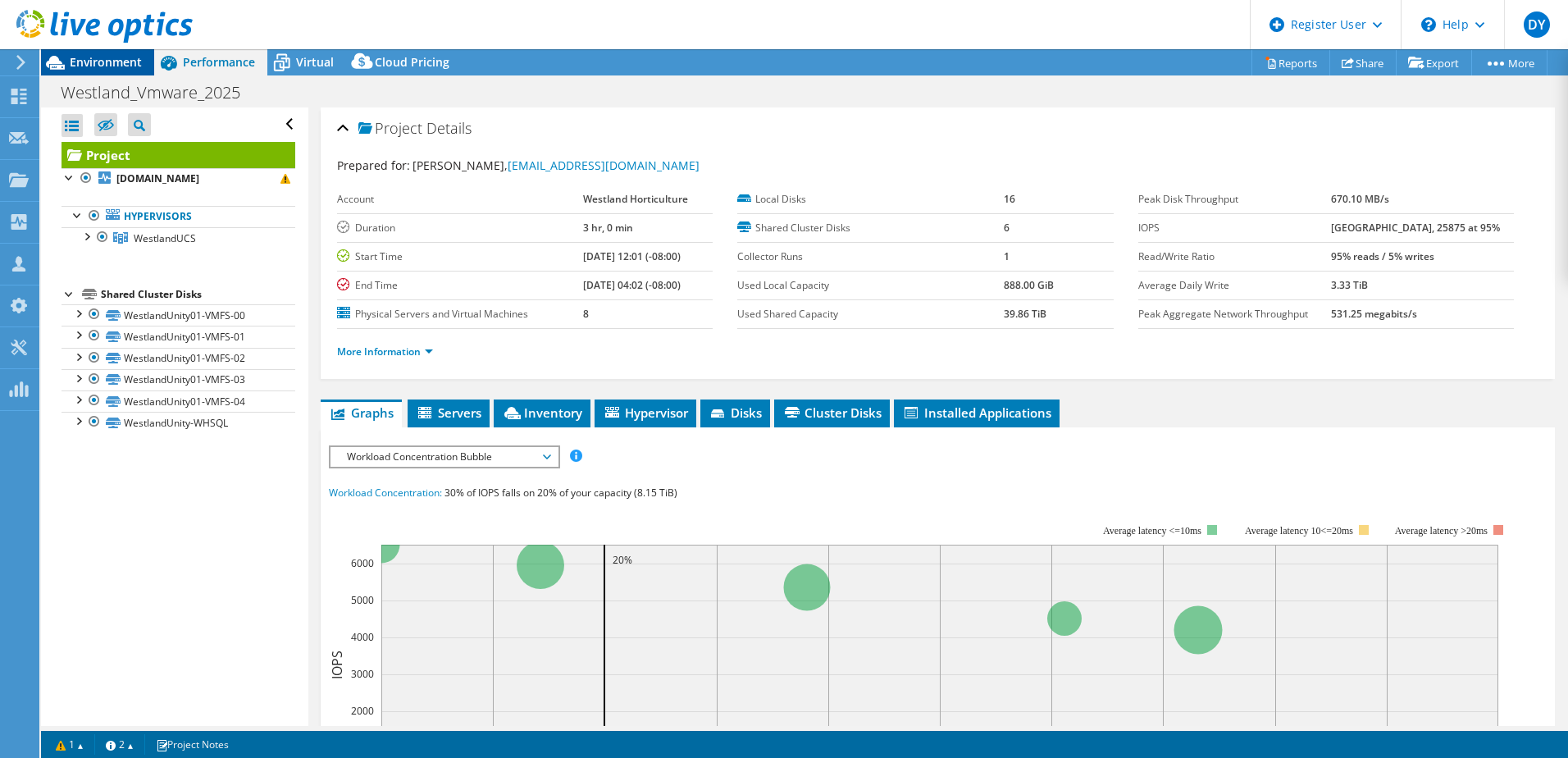
click at [101, 59] on span "Environment" at bounding box center [106, 62] width 72 height 16
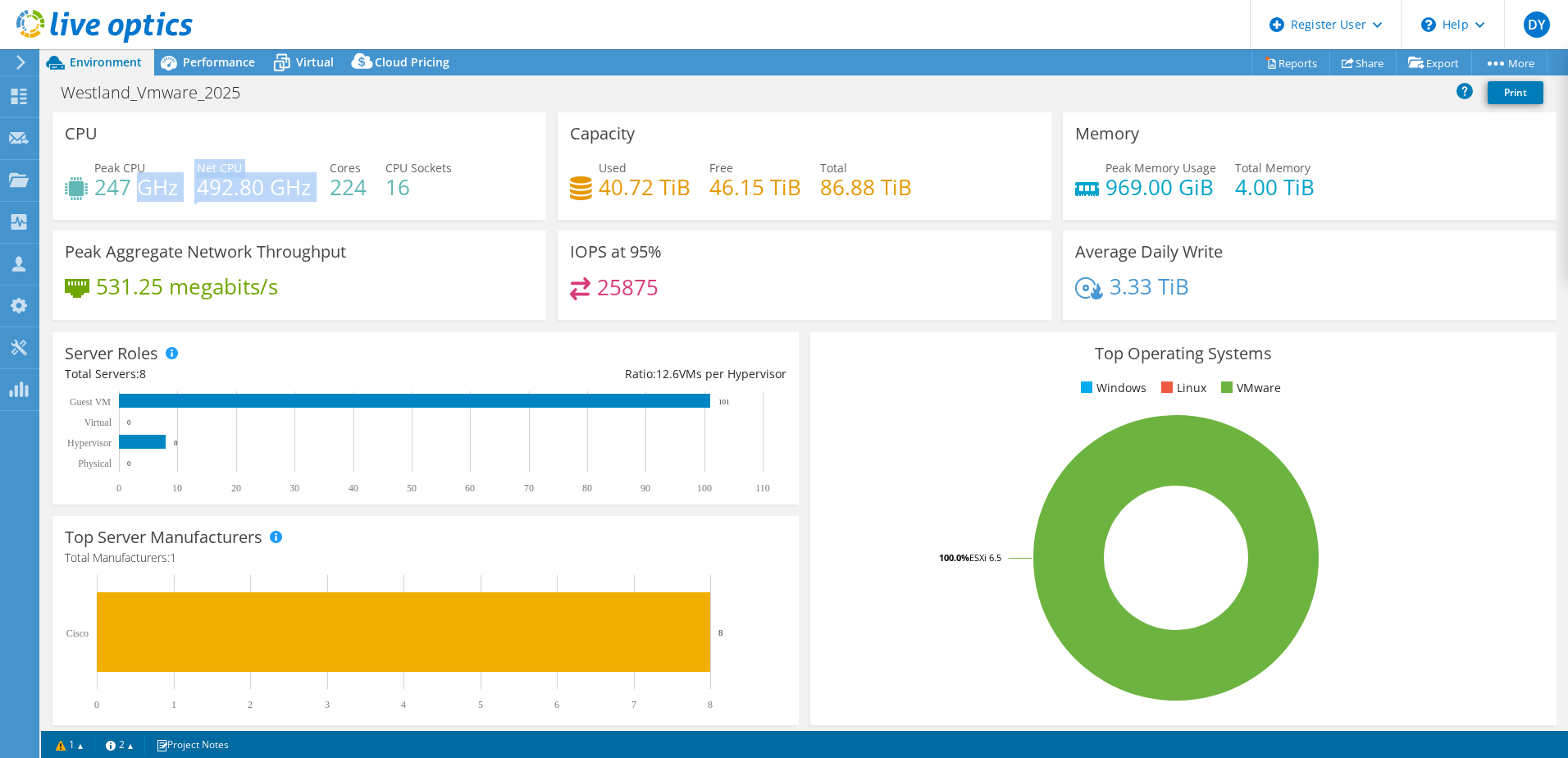
drag, startPoint x: 139, startPoint y: 185, endPoint x: 255, endPoint y: 216, distance: 120.1
click at [255, 216] on div "CPU Peak CPU 247 GHz Net CPU 492.80 GHz Cores 224 CPU Sockets 16" at bounding box center [299, 166] width 493 height 107
click at [193, 73] on div "Performance" at bounding box center [210, 62] width 113 height 26
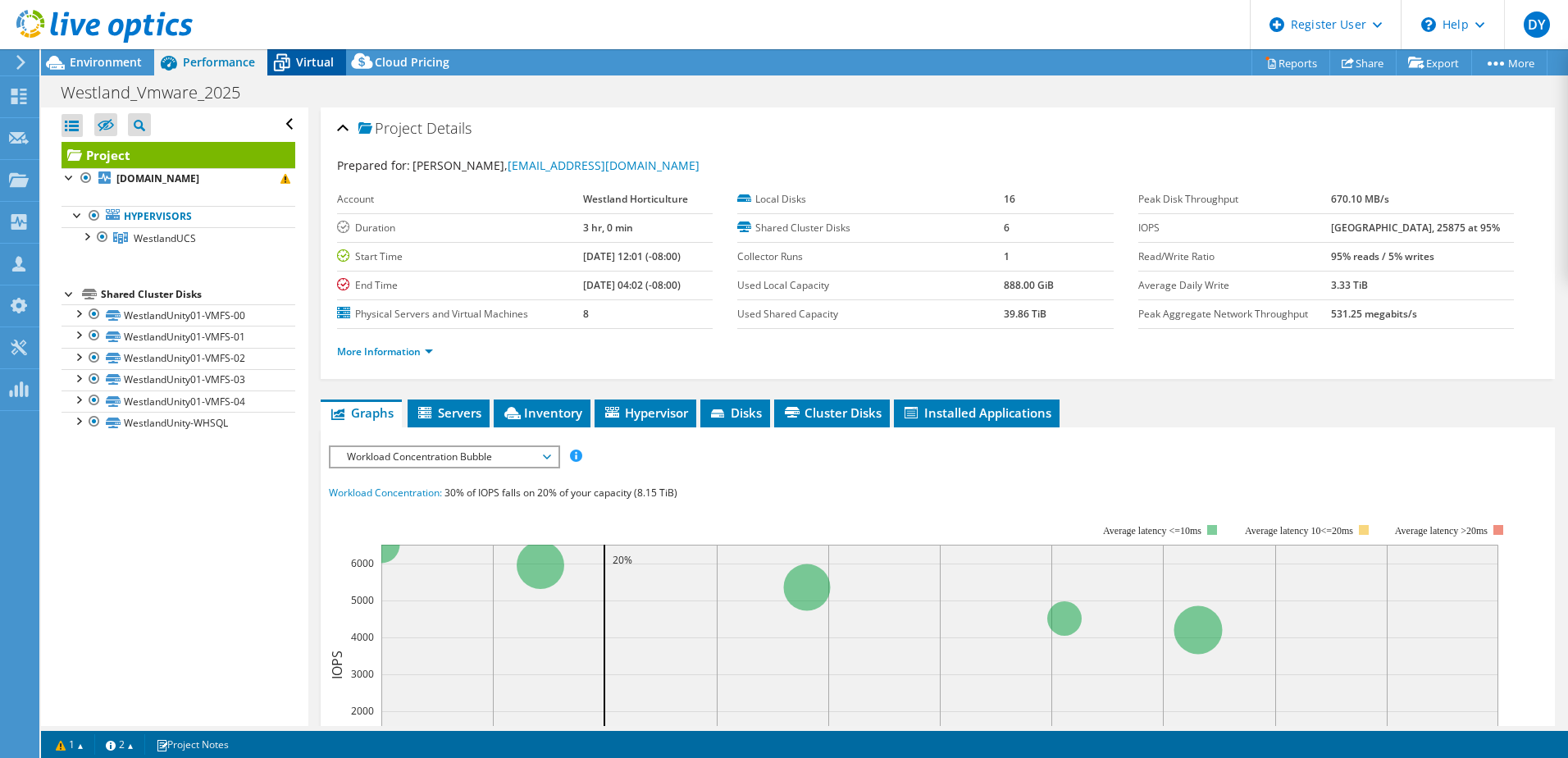
click at [303, 61] on span "Virtual" at bounding box center [314, 62] width 38 height 16
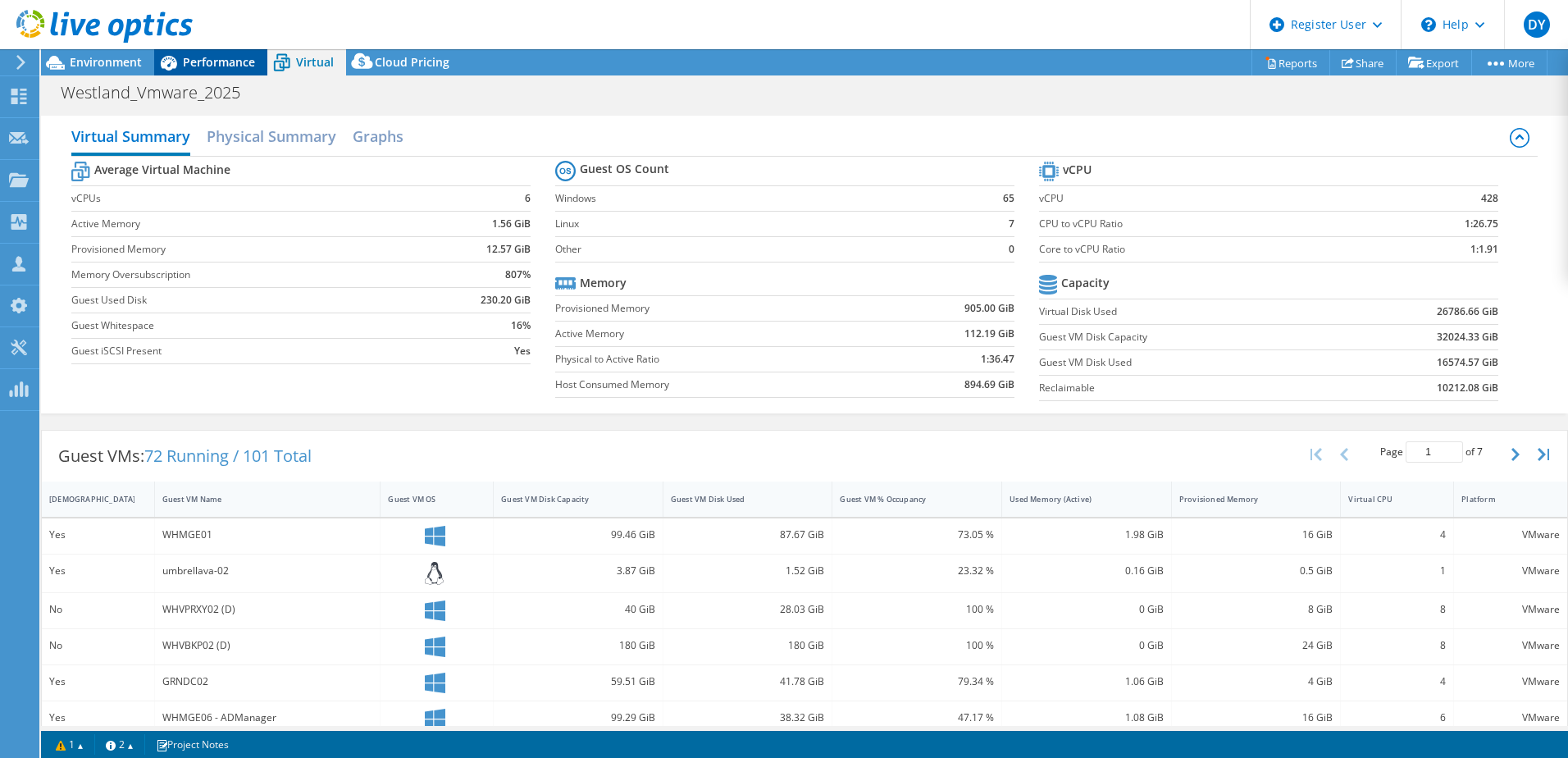
click at [192, 59] on span "Performance" at bounding box center [219, 62] width 72 height 16
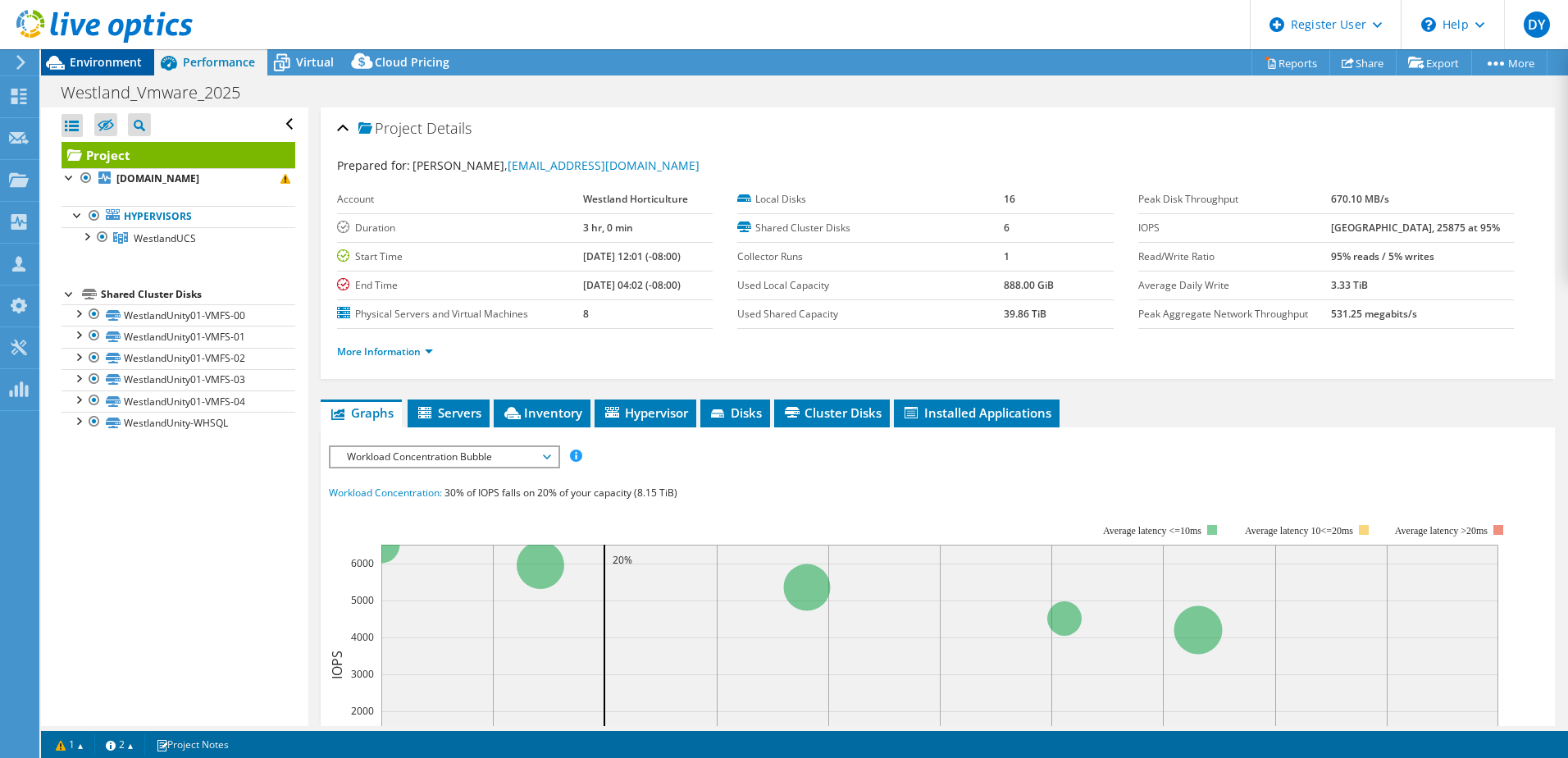
click at [120, 59] on span "Environment" at bounding box center [106, 62] width 72 height 16
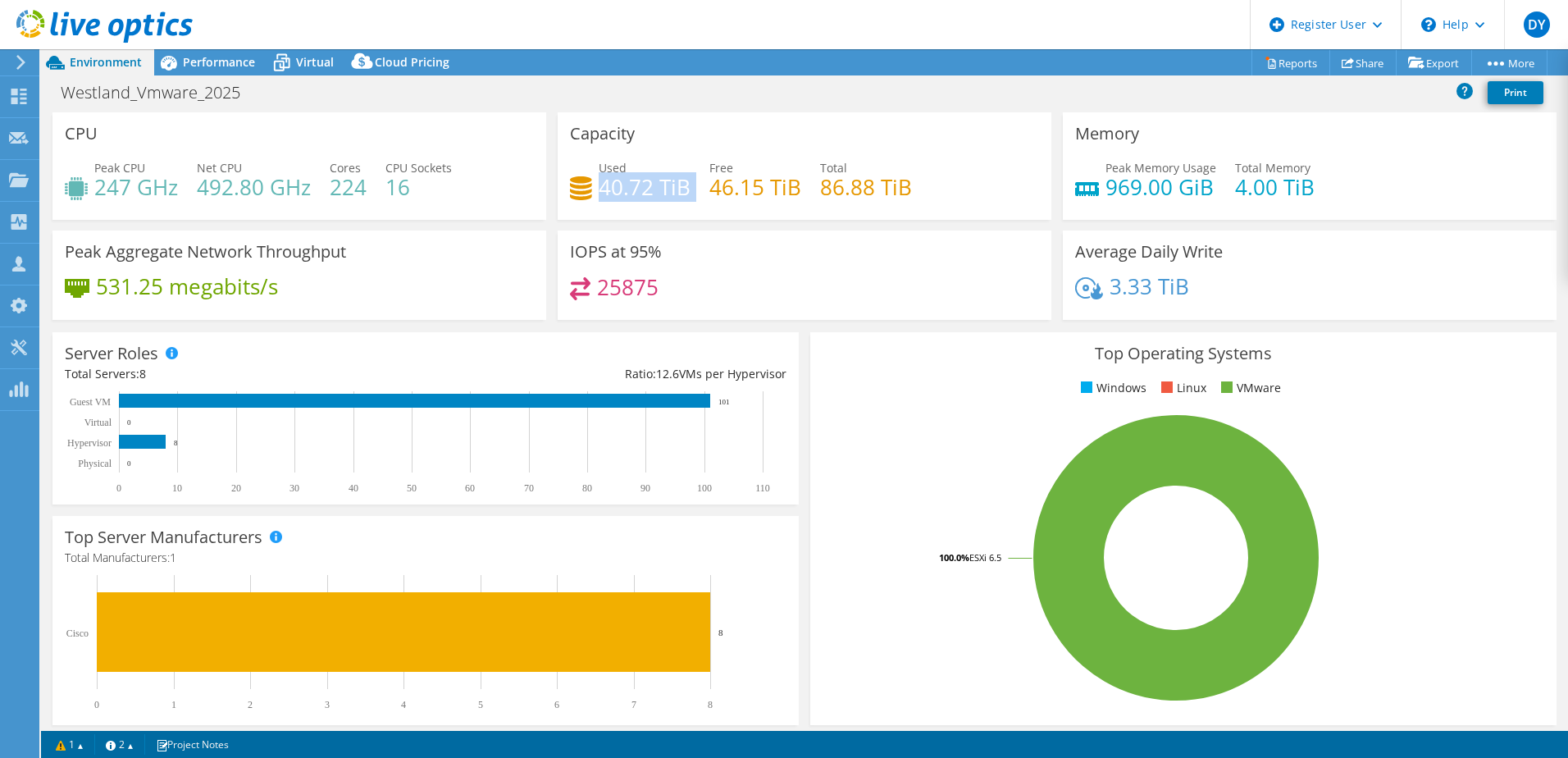
drag, startPoint x: 685, startPoint y: 182, endPoint x: 597, endPoint y: 190, distance: 88.4
click at [597, 190] on div "Used 40.72 TiB Free 46.15 TiB Total 86.88 TiB" at bounding box center [804, 186] width 469 height 54
click at [235, 62] on span "Performance" at bounding box center [219, 62] width 72 height 16
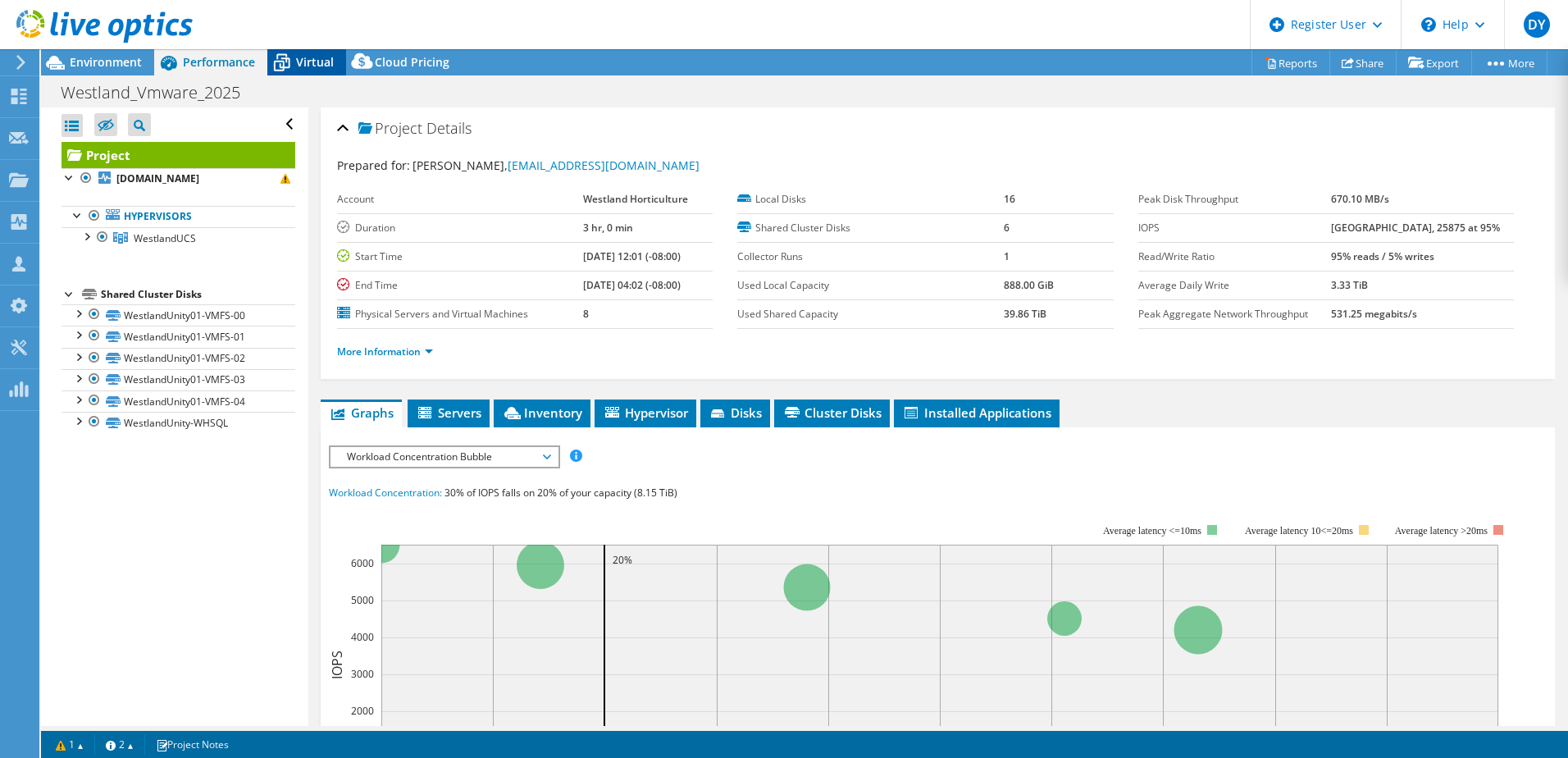
click at [292, 59] on icon at bounding box center [281, 63] width 28 height 28
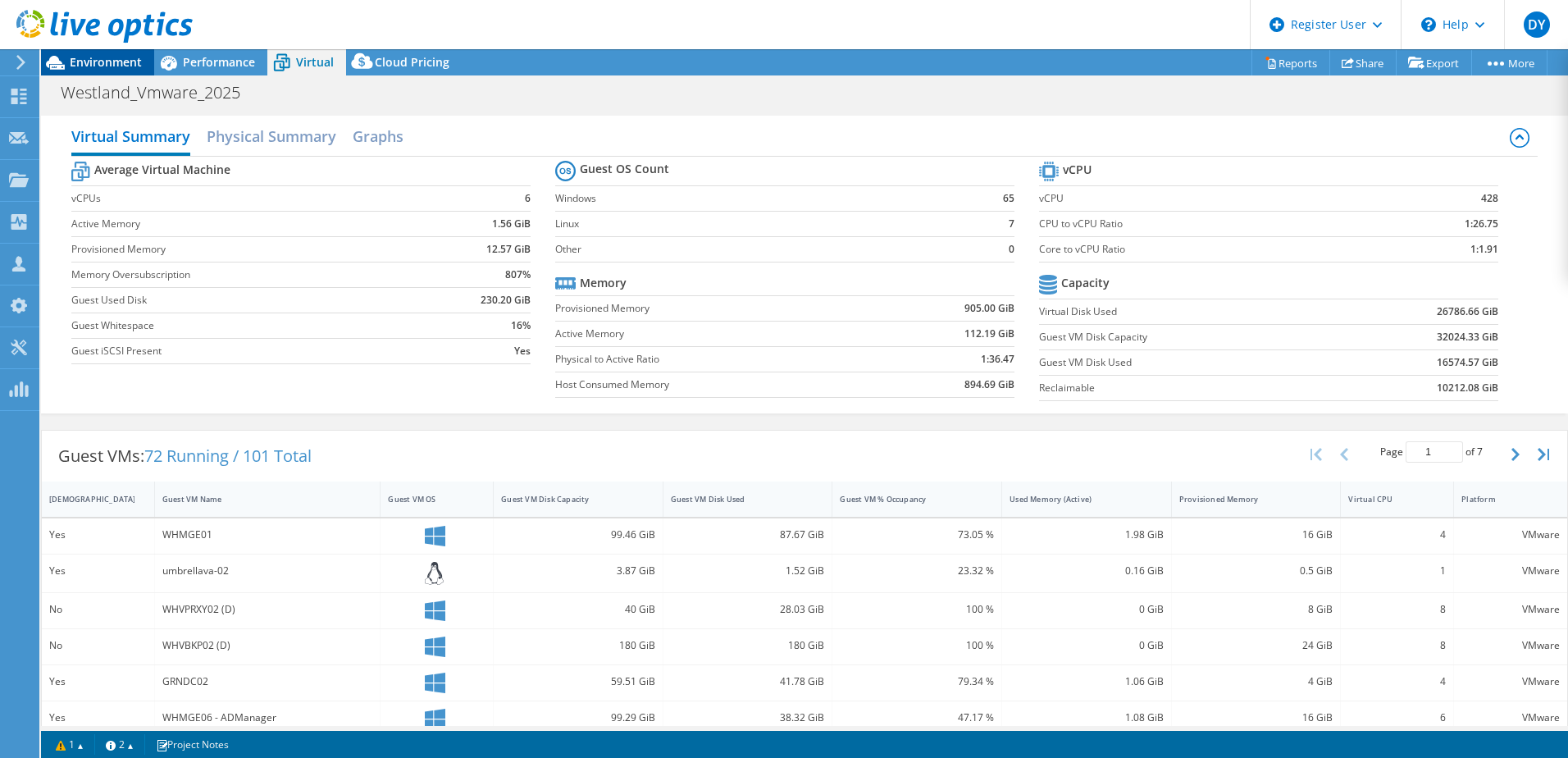
click at [102, 64] on span "Environment" at bounding box center [106, 62] width 72 height 16
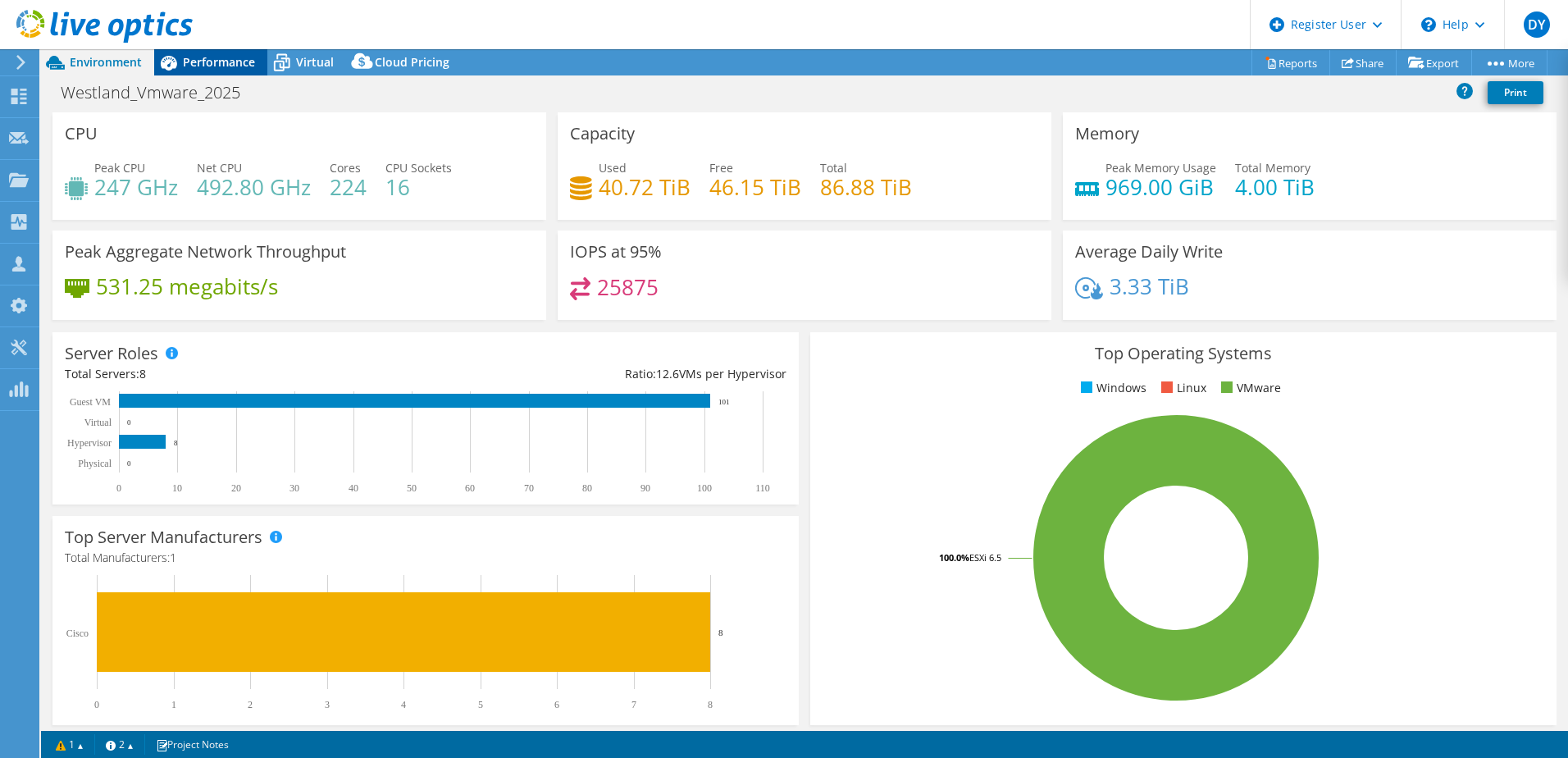
click at [212, 54] on div "Performance" at bounding box center [210, 62] width 113 height 26
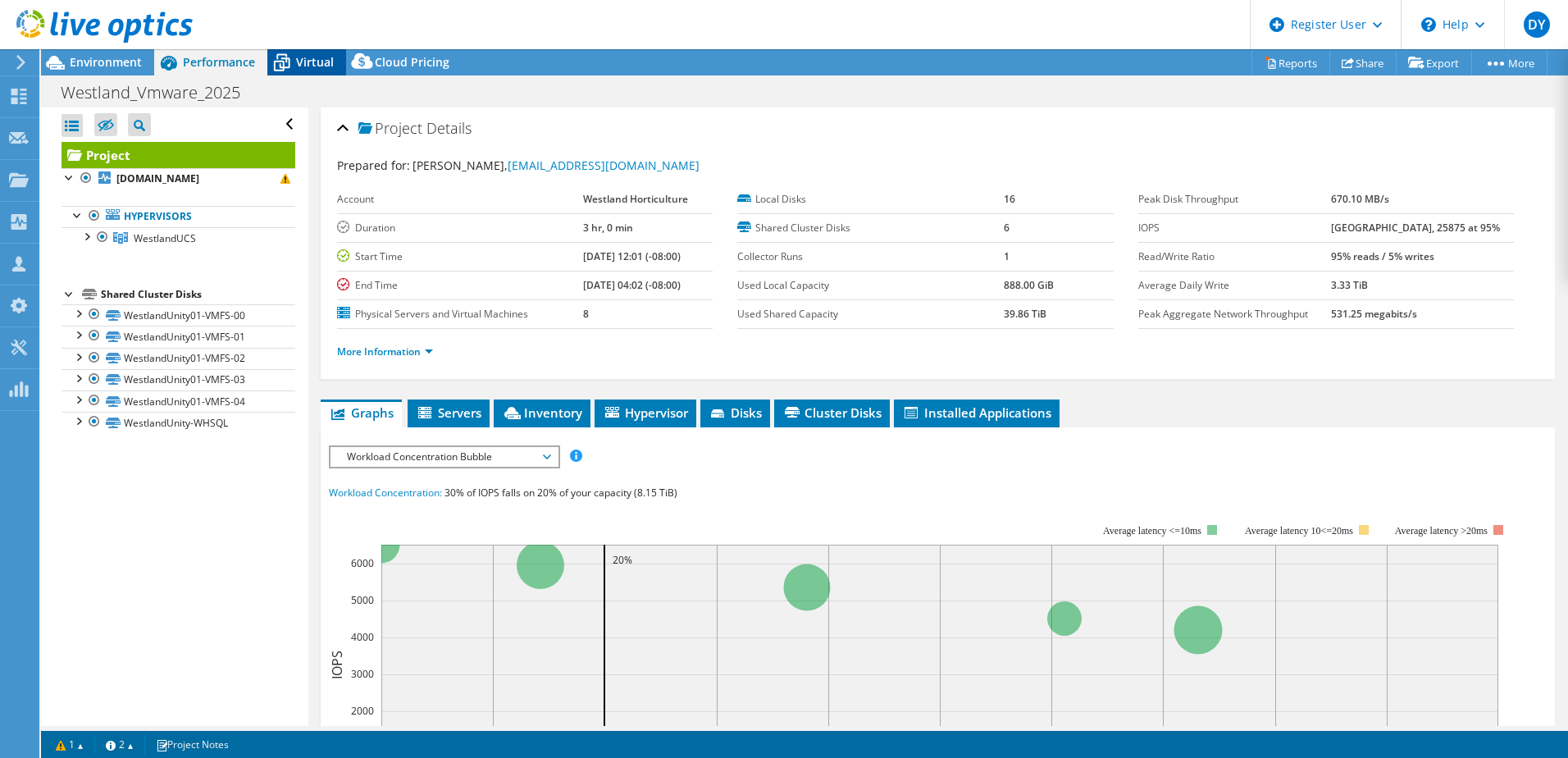
click at [297, 55] on span "Virtual" at bounding box center [314, 62] width 38 height 16
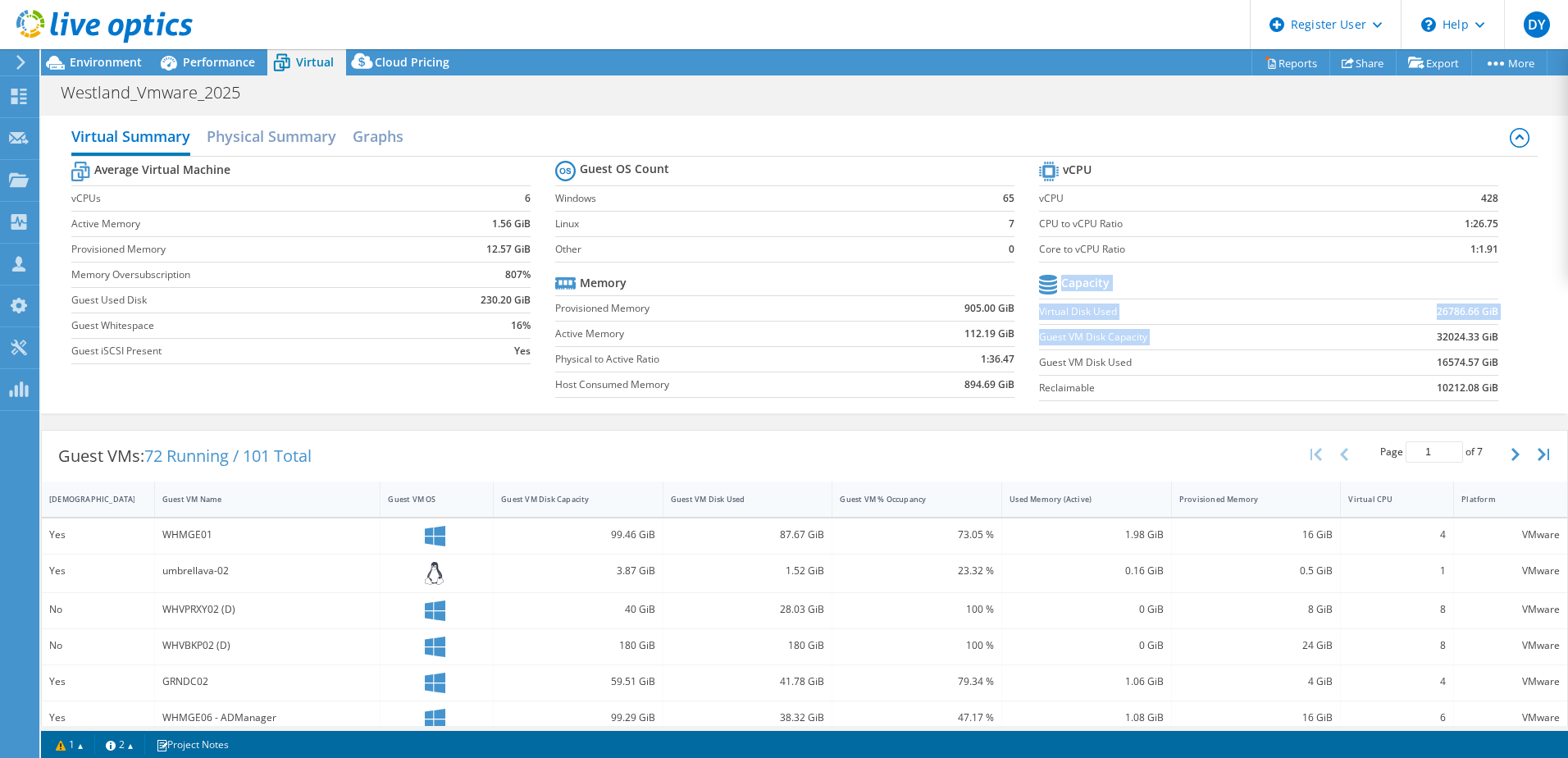
drag, startPoint x: 1408, startPoint y: 334, endPoint x: 1488, endPoint y: 341, distance: 80.3
click at [1488, 341] on section "vCPU vCPU 428 CPU to vCPU Ratio 1:26.75 Core to vCPU Ratio 1:1.91 Capacity Virt…" at bounding box center [1281, 283] width 484 height 252
click at [59, 181] on div "Projects" at bounding box center [78, 180] width 79 height 41
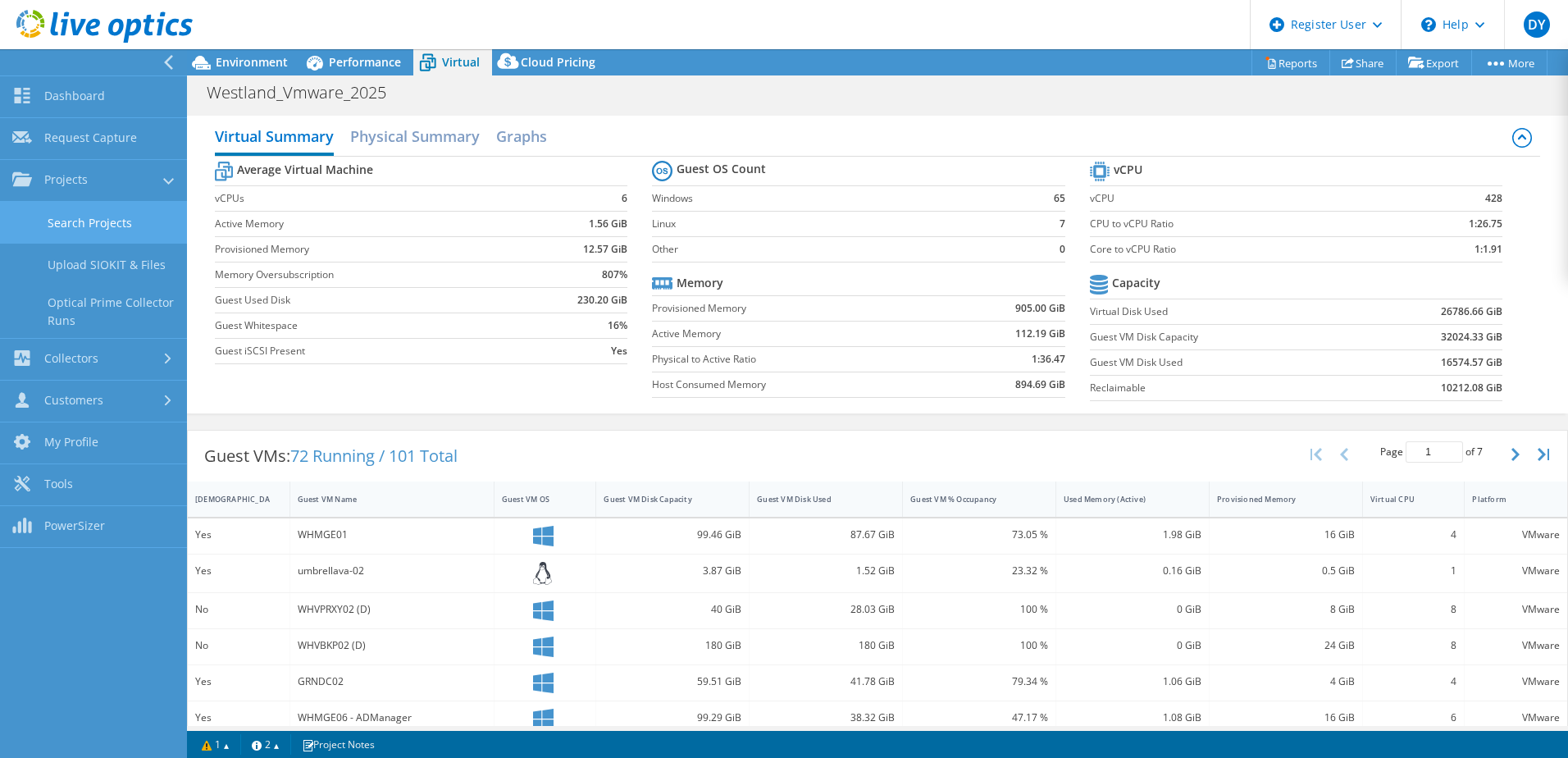
click at [91, 220] on link "Search Projects" at bounding box center [93, 223] width 187 height 42
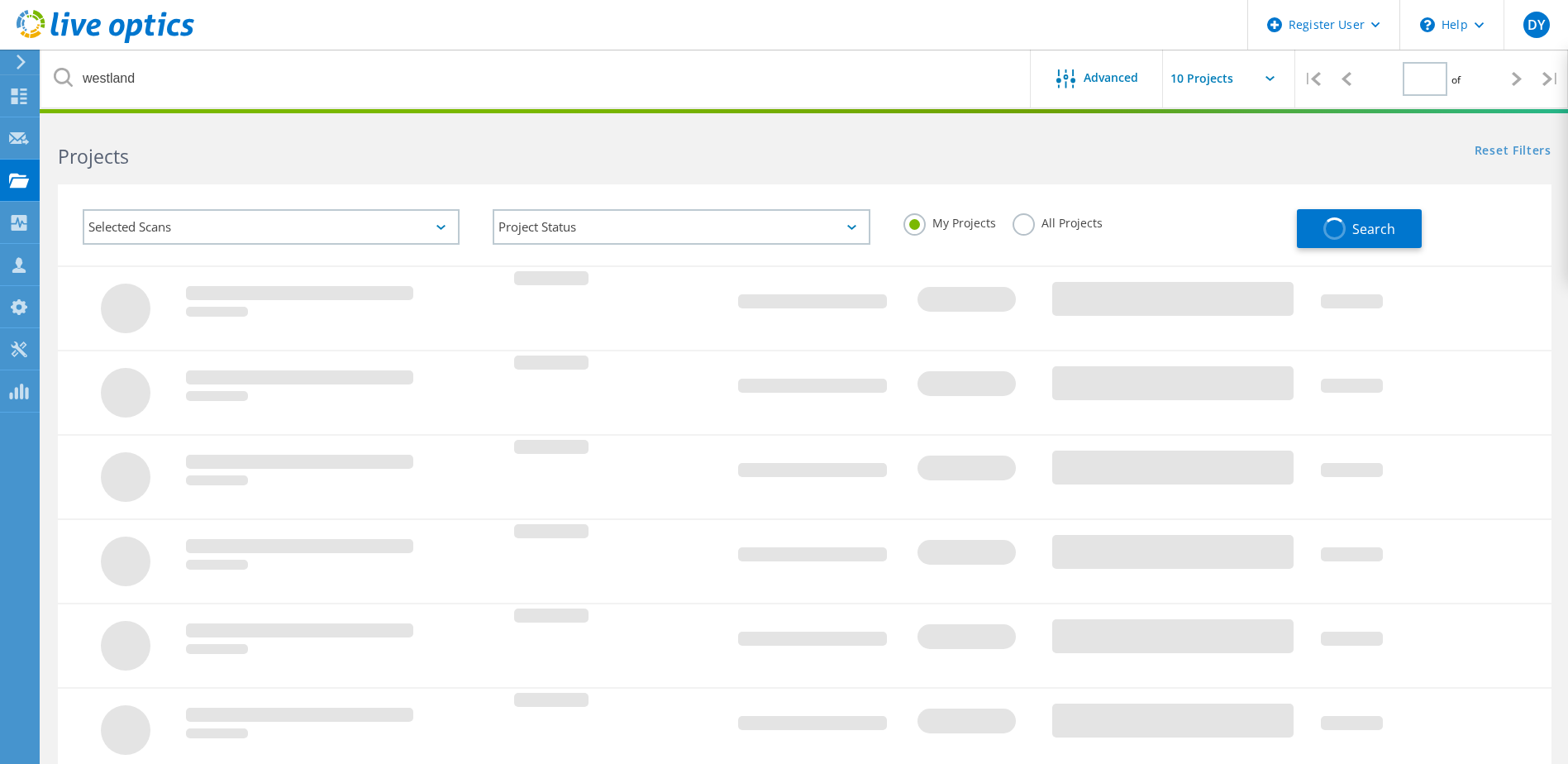
type input "1"
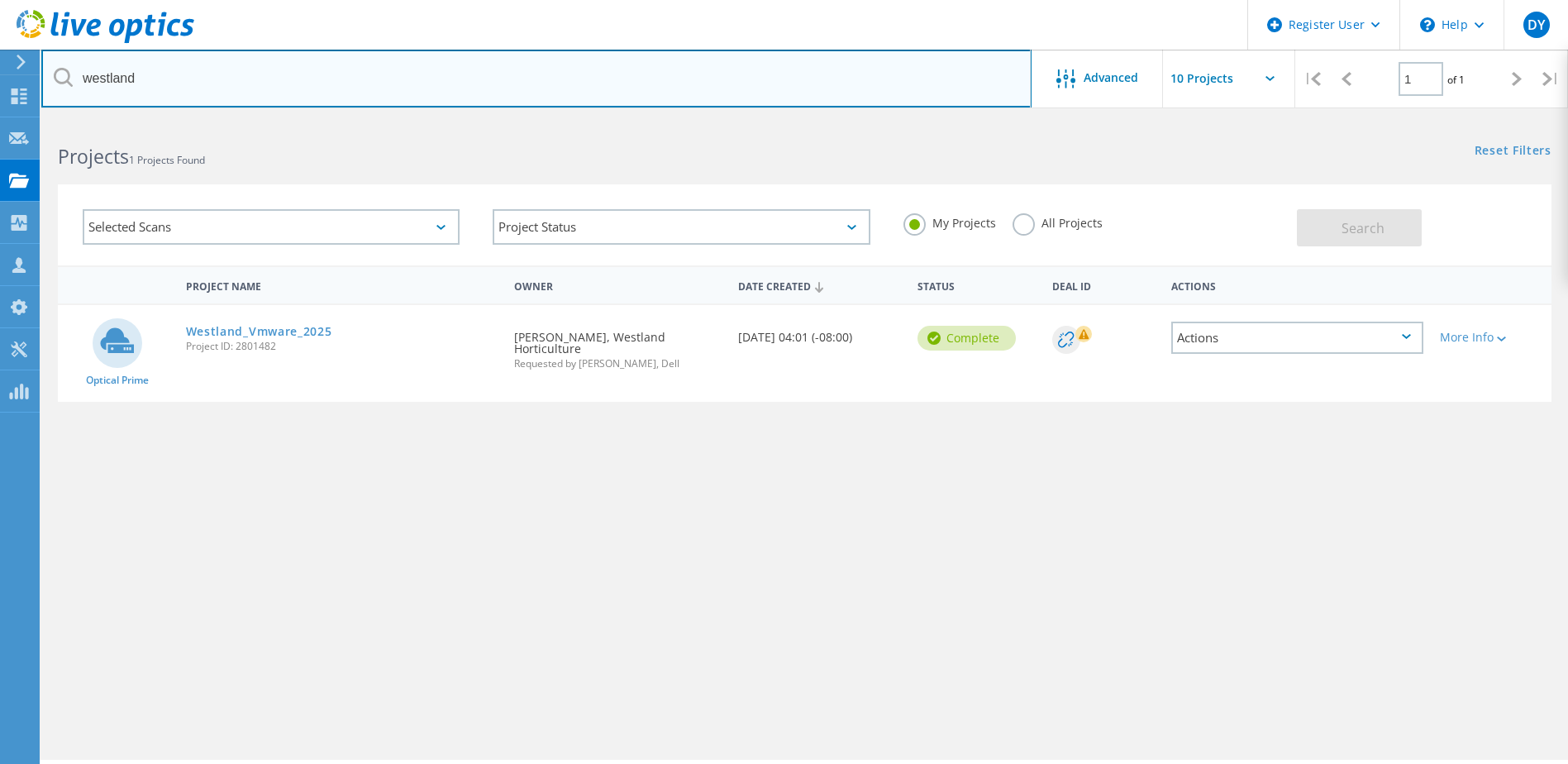
click at [109, 92] on input "westland" at bounding box center [536, 79] width 990 height 58
type input "numatic"
click at [472, 77] on input "numatic" at bounding box center [536, 79] width 990 height 58
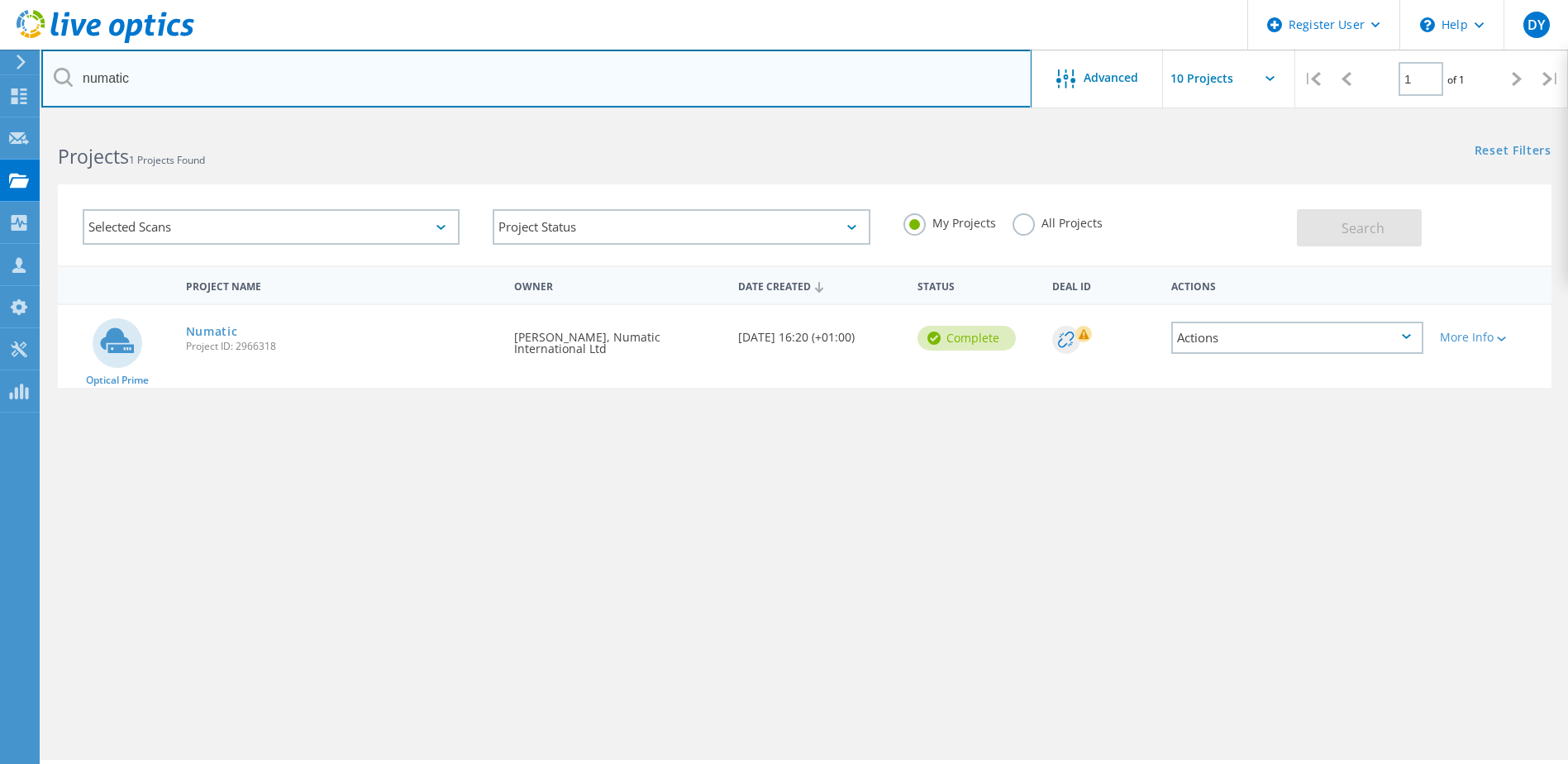
click at [152, 77] on input "numatic" at bounding box center [536, 79] width 990 height 58
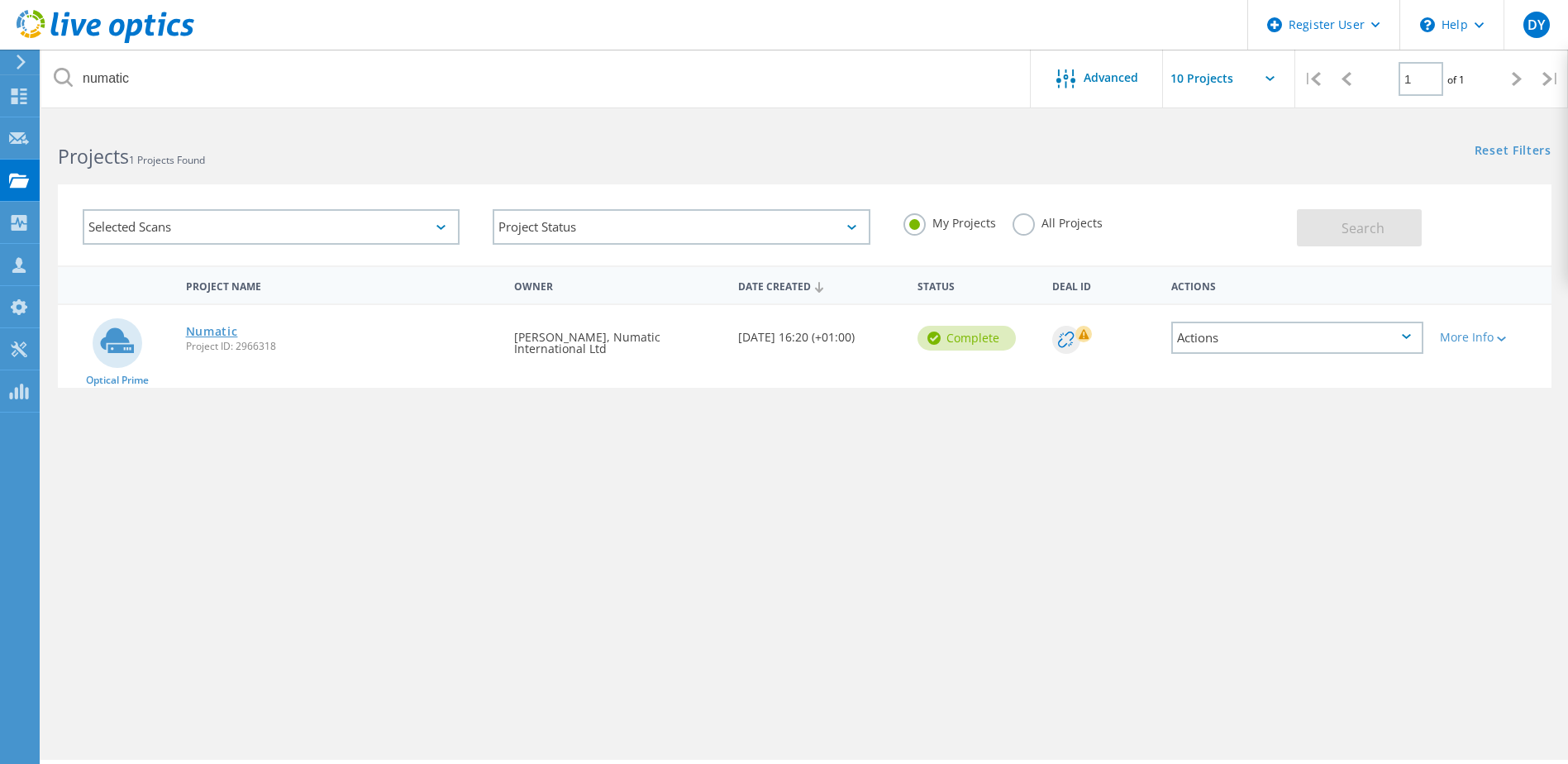
click at [203, 329] on link "Numatic" at bounding box center [212, 332] width 52 height 12
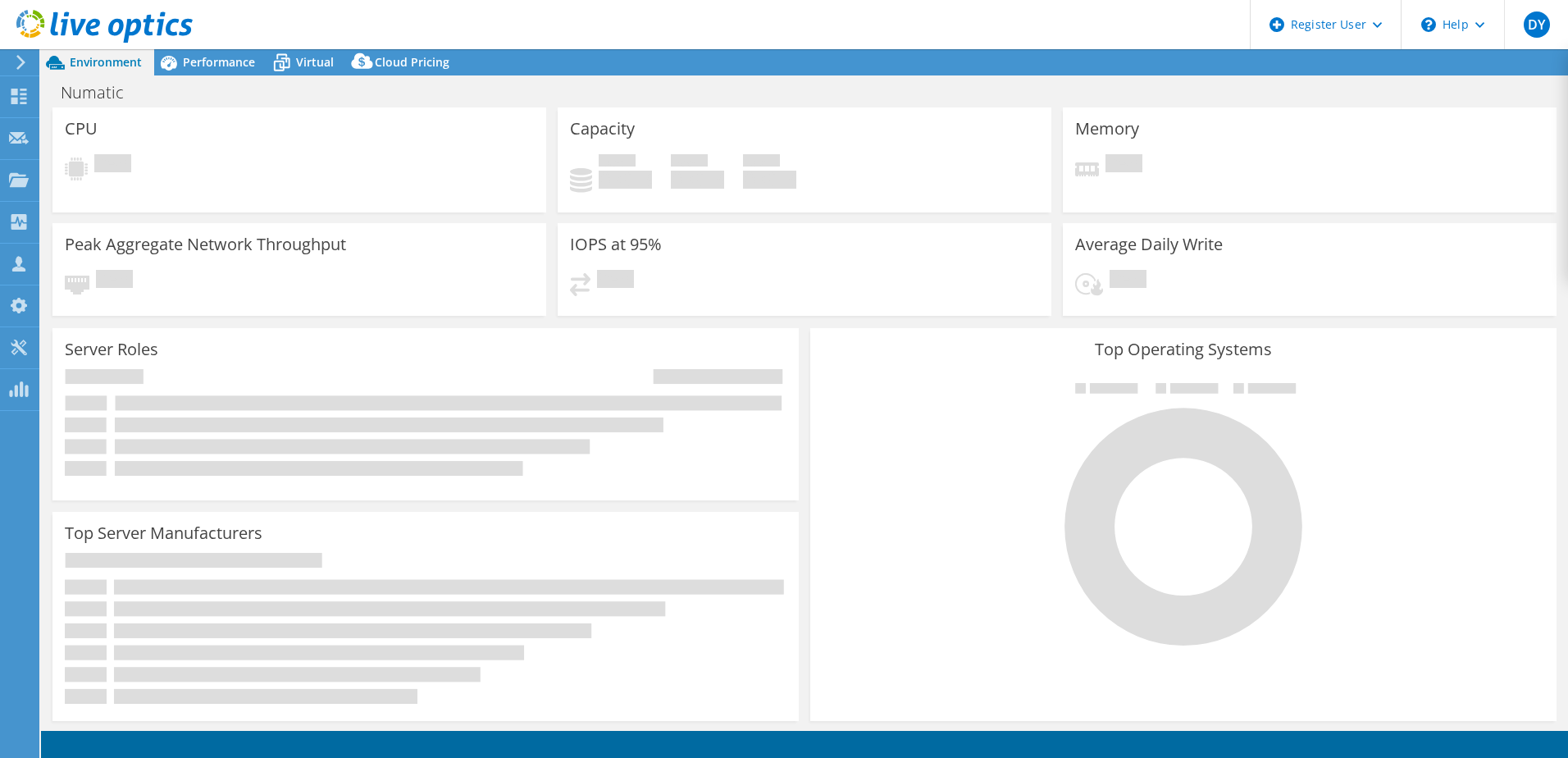
select select "USD"
select select "EULondon"
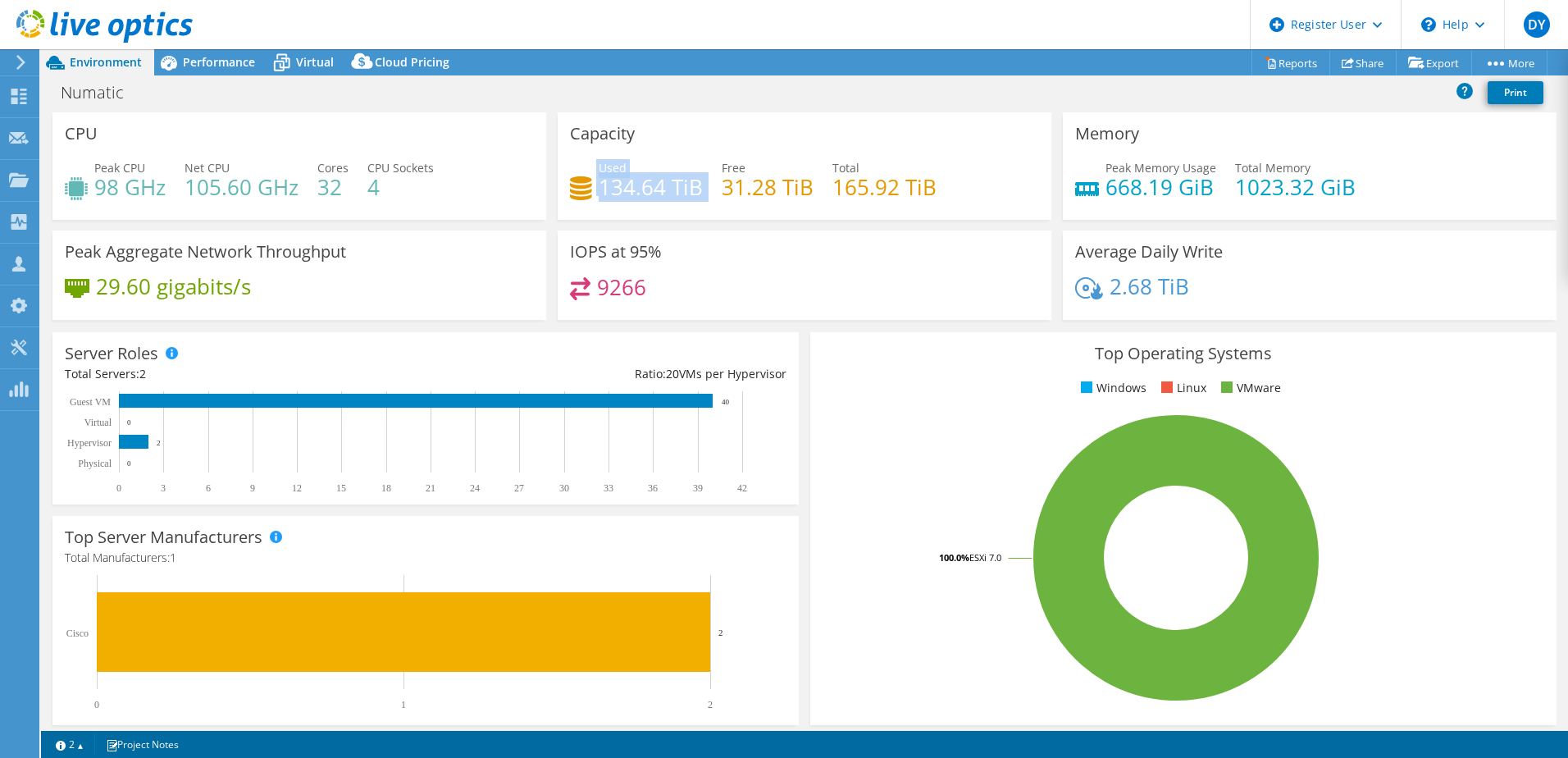
drag, startPoint x: 699, startPoint y: 188, endPoint x: 567, endPoint y: 191, distance: 132.0
click at [570, 191] on div "Used 134.64 TiB Free 31.28 TiB Total 165.92 TiB" at bounding box center [804, 186] width 469 height 54
click at [221, 64] on span "Performance" at bounding box center [219, 62] width 72 height 16
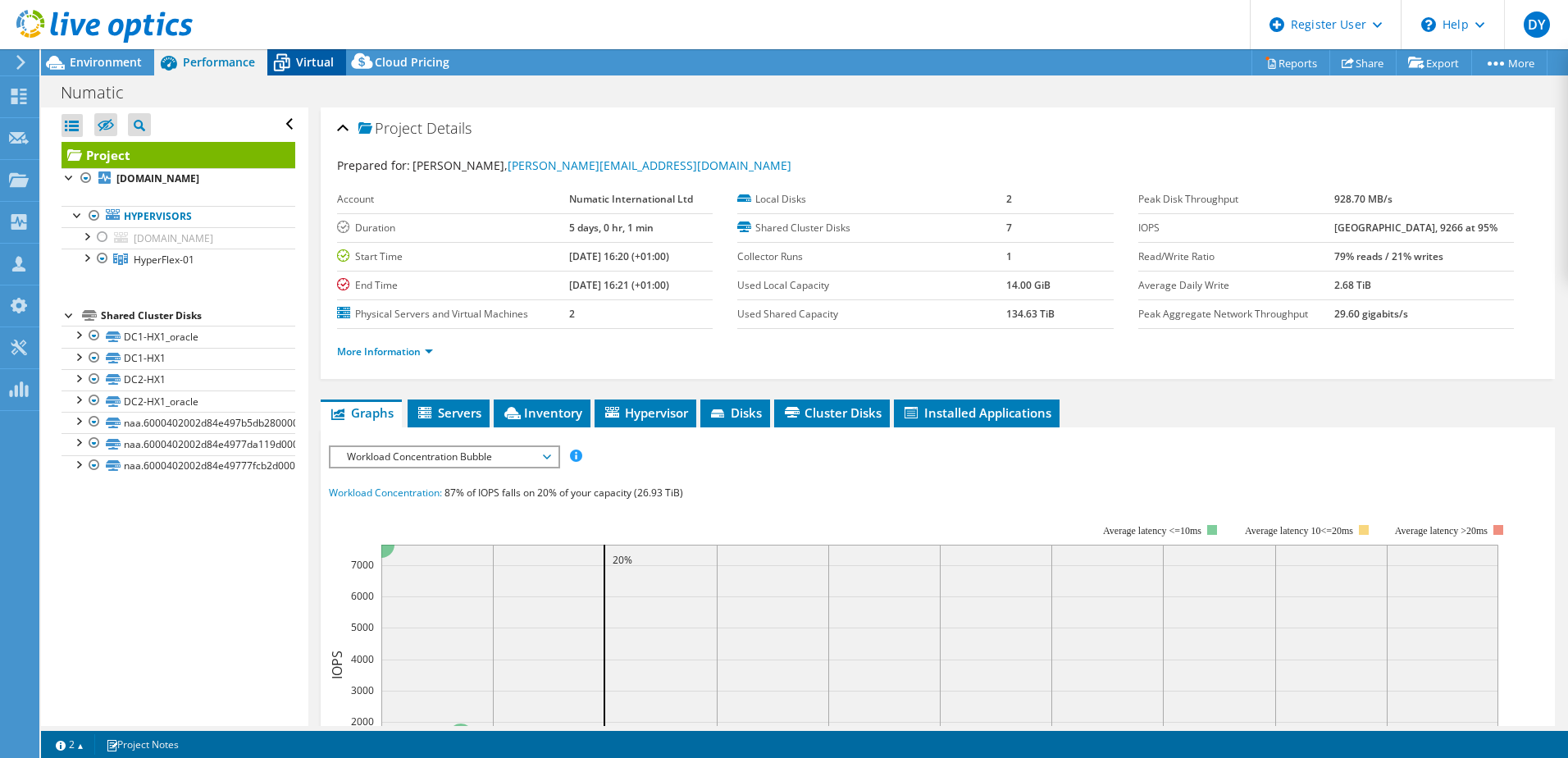
click at [321, 65] on span "Virtual" at bounding box center [314, 62] width 38 height 16
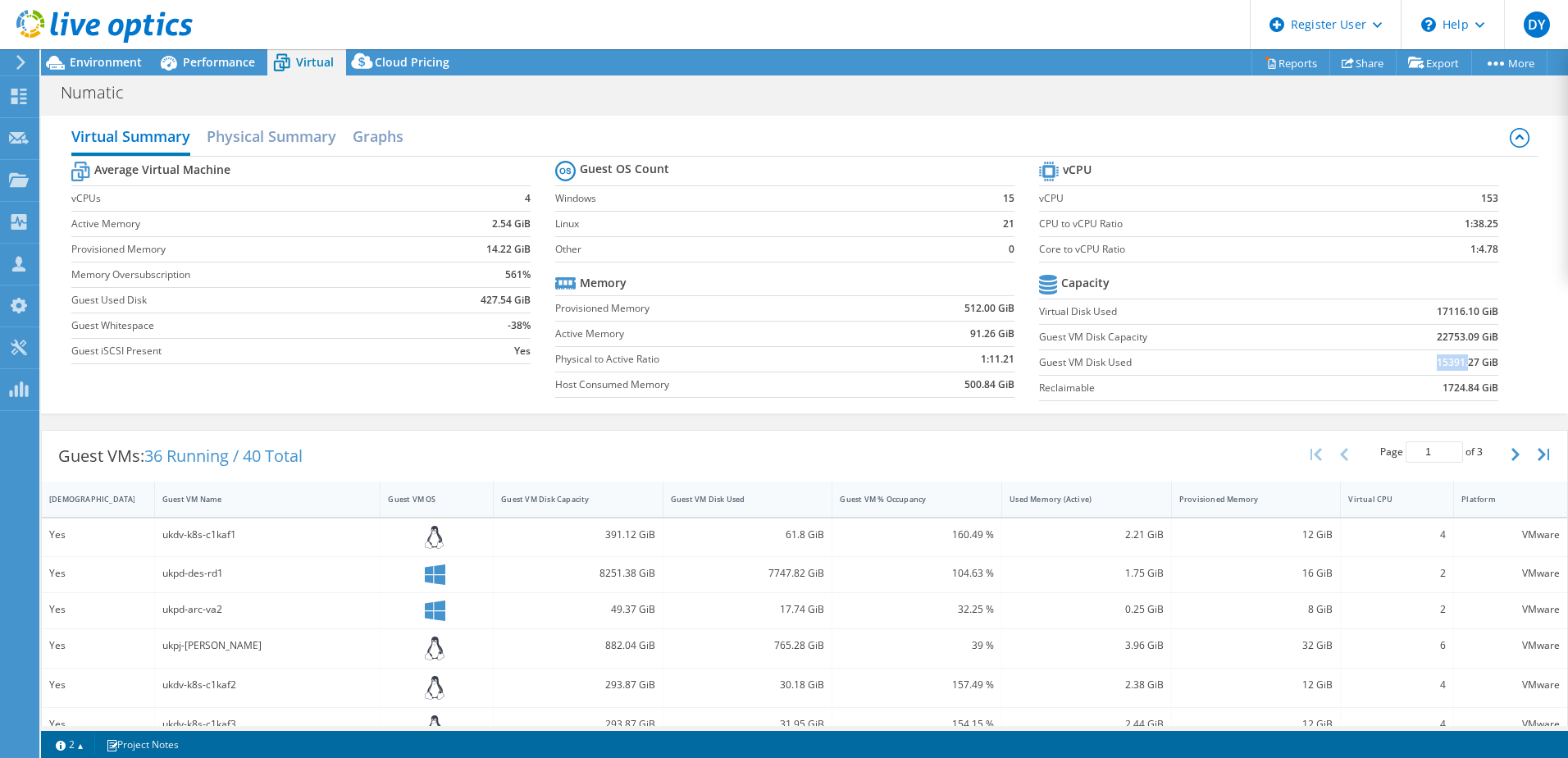
drag, startPoint x: 1422, startPoint y: 358, endPoint x: 1457, endPoint y: 364, distance: 35.5
click at [1457, 364] on td "15391.27 GiB" at bounding box center [1419, 362] width 159 height 25
click at [86, 57] on span "Environment" at bounding box center [106, 62] width 72 height 16
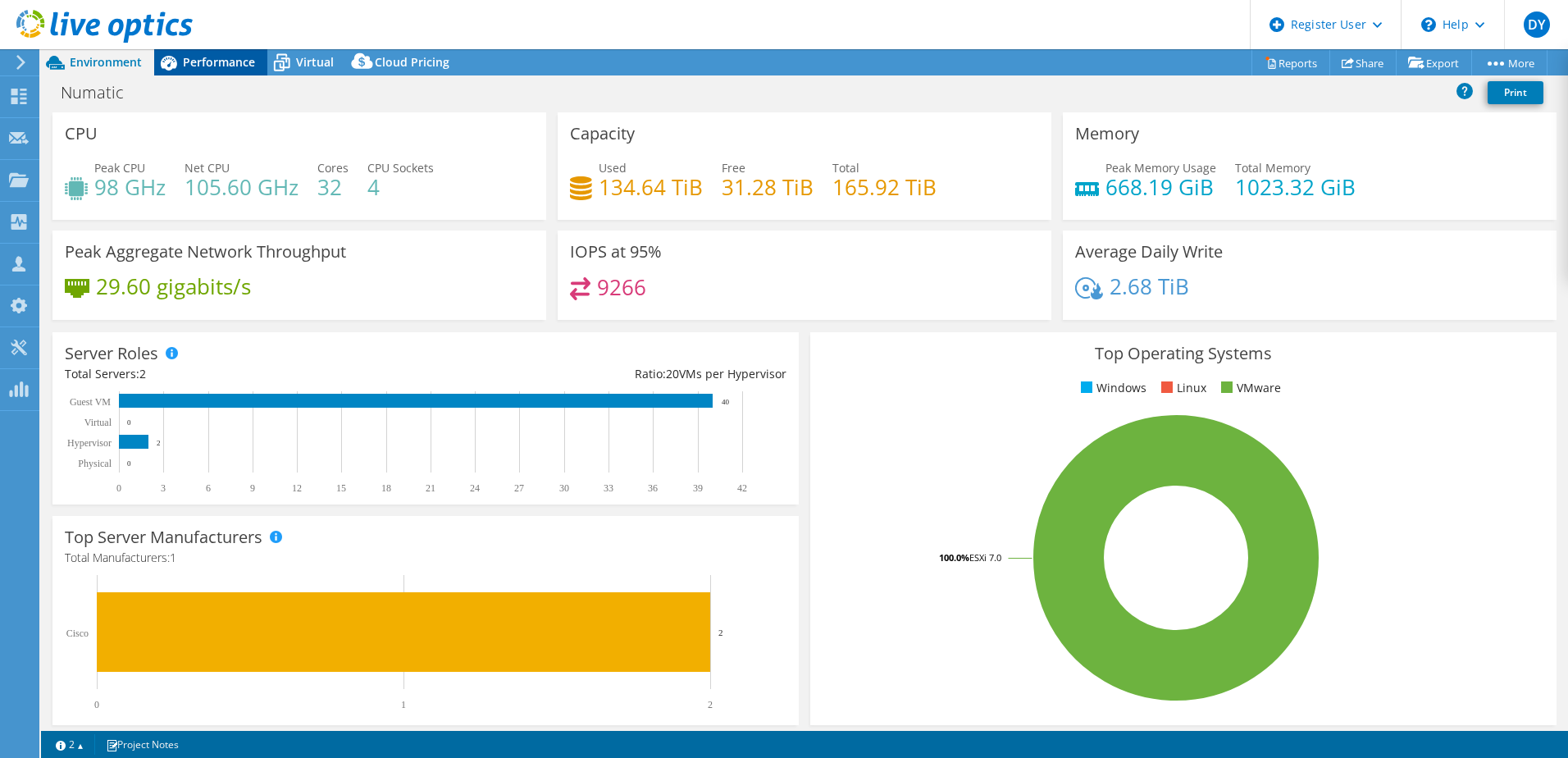
click at [210, 62] on span "Performance" at bounding box center [219, 62] width 72 height 16
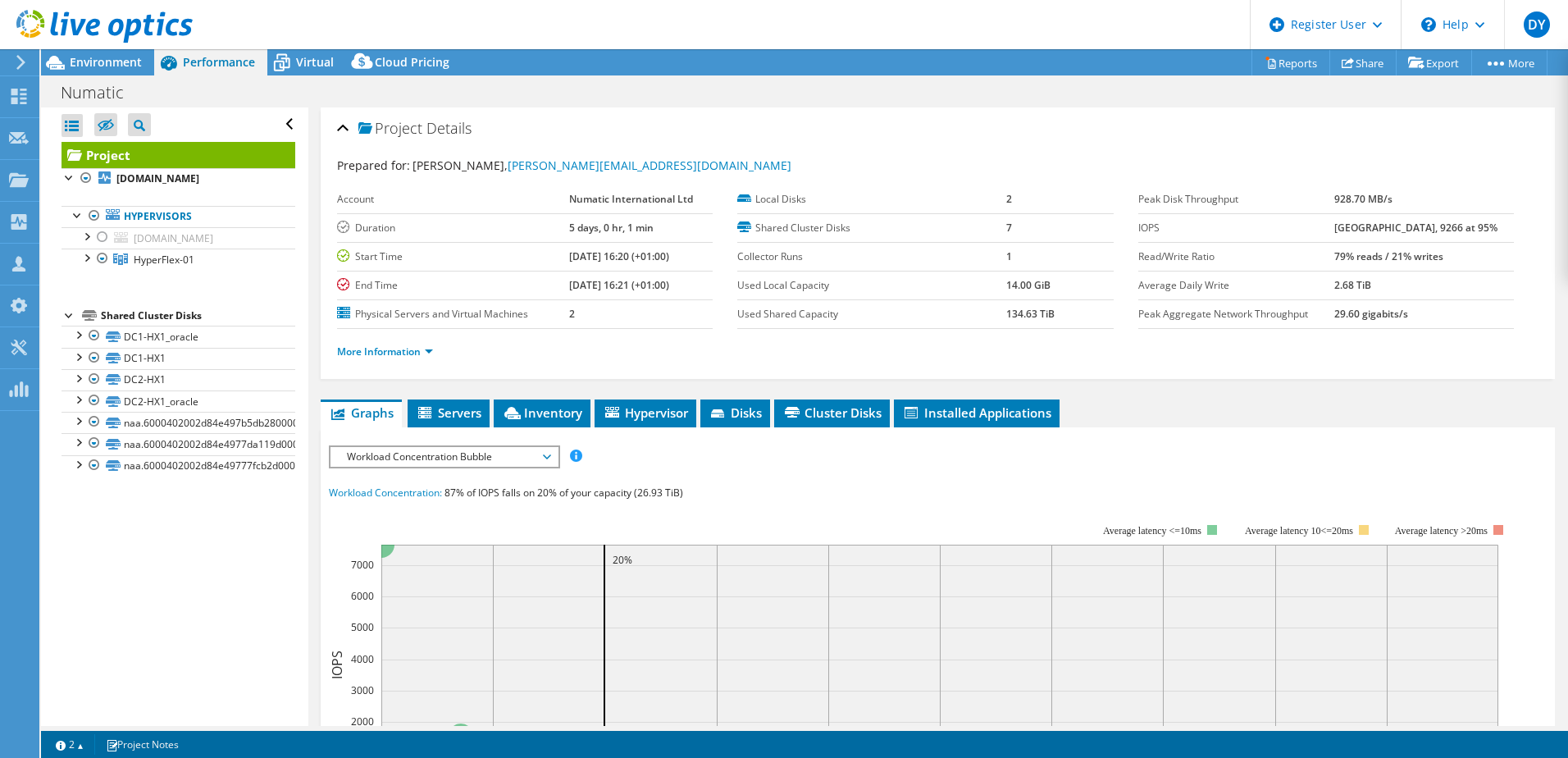
click at [431, 452] on span "Workload Concentration Bubble" at bounding box center [444, 456] width 211 height 19
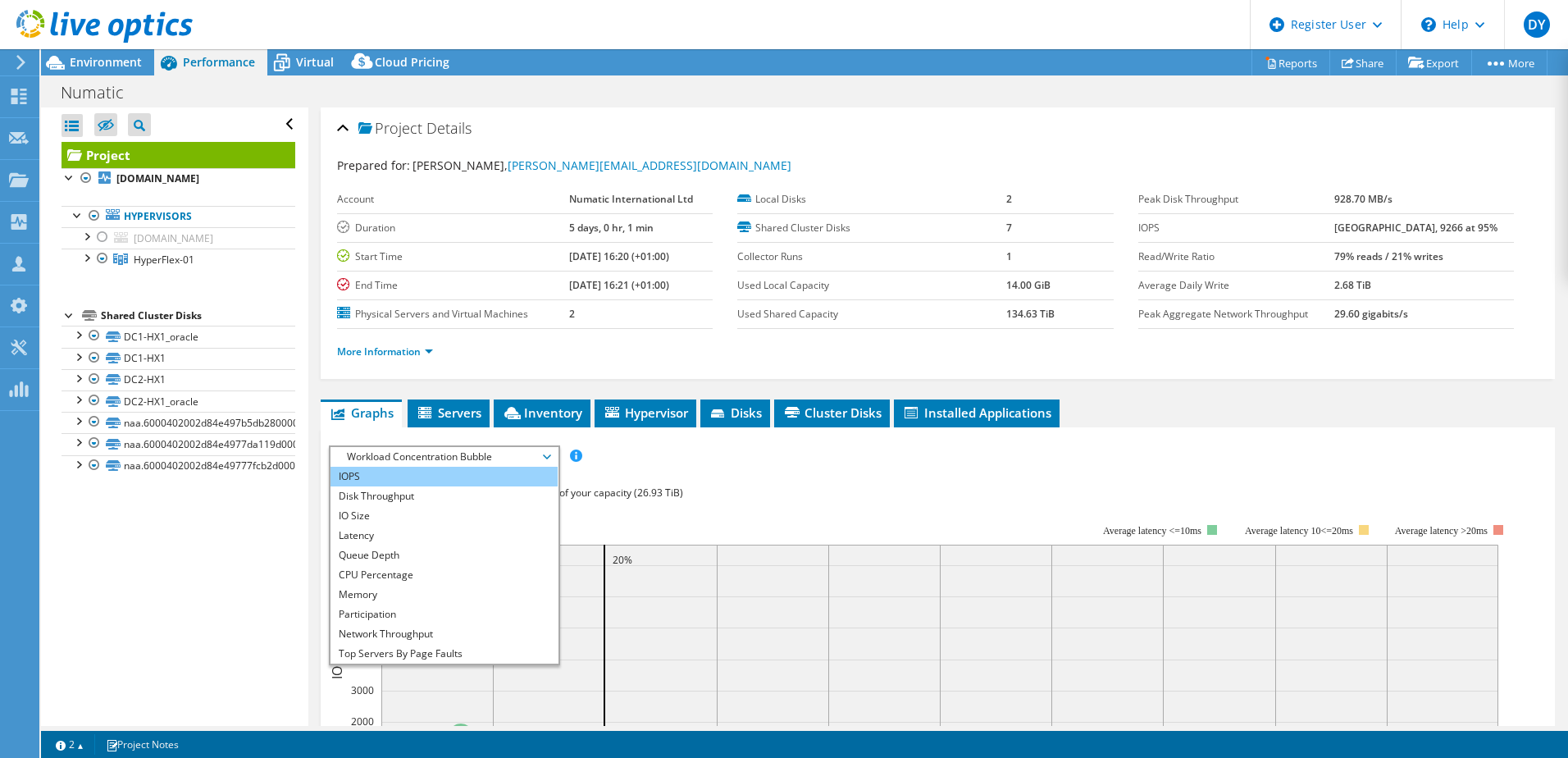
click at [344, 472] on li "IOPS" at bounding box center [444, 476] width 227 height 19
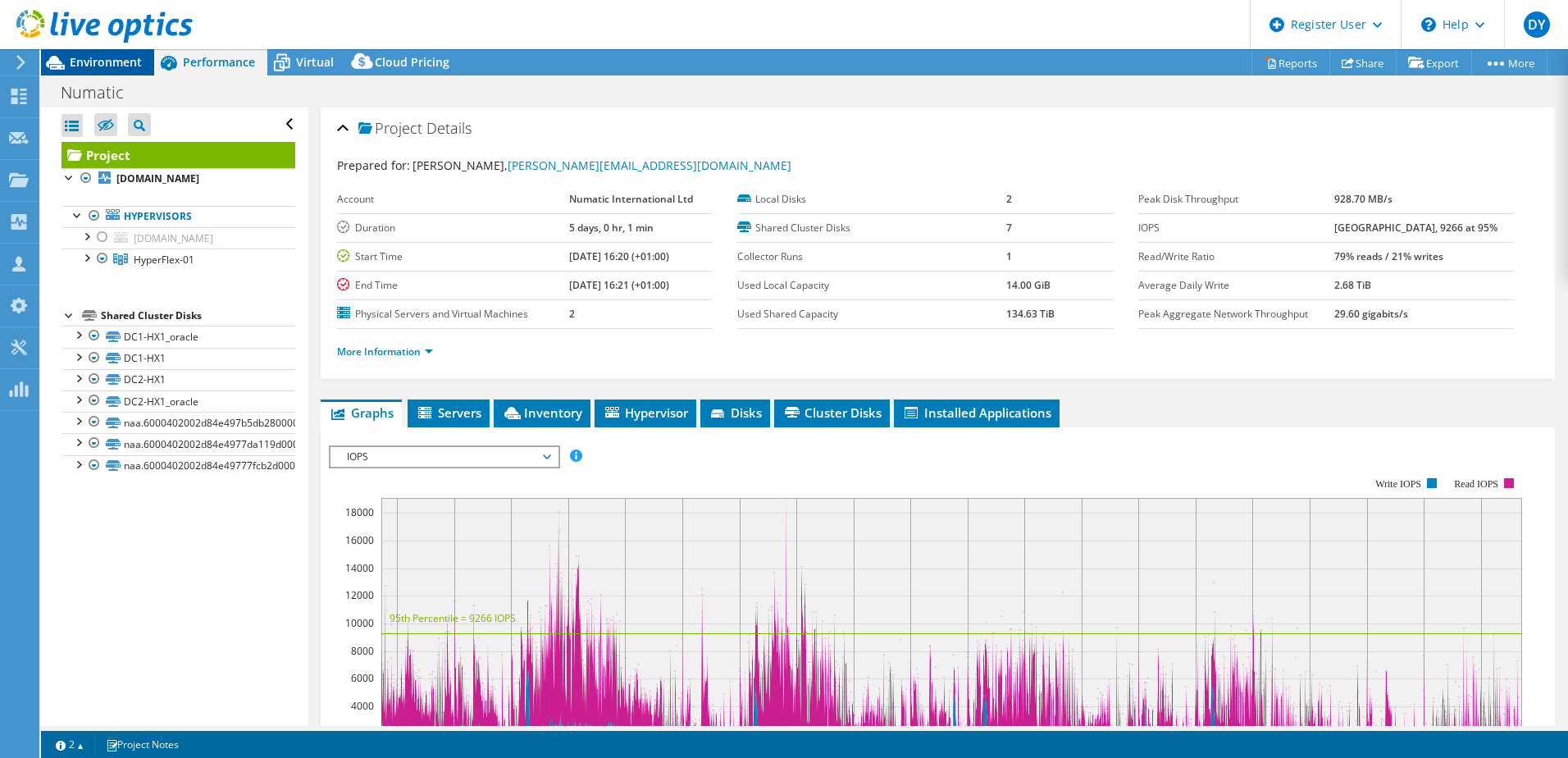
click at [108, 57] on span "Environment" at bounding box center [106, 62] width 72 height 16
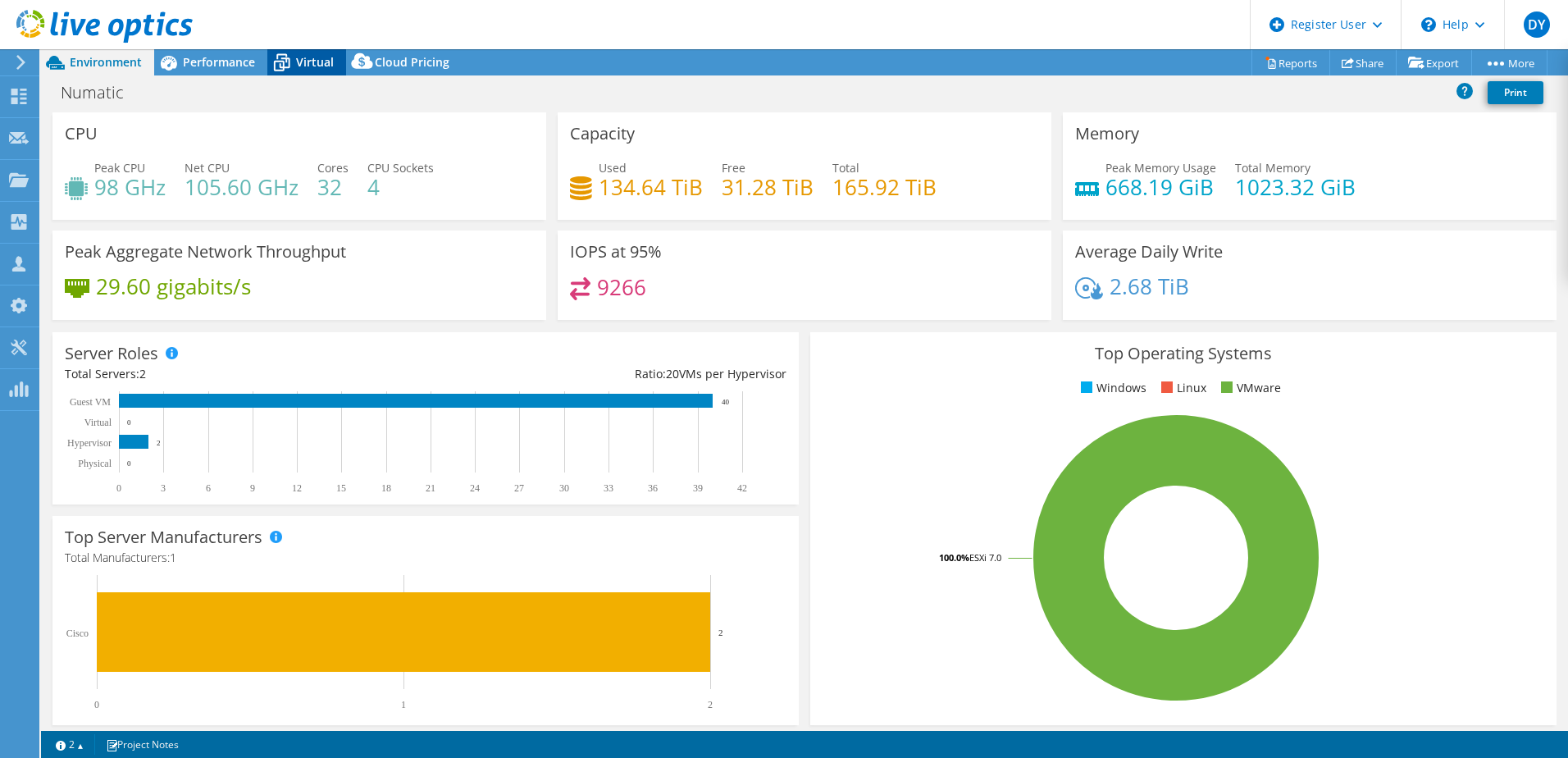
click at [295, 66] on icon at bounding box center [281, 63] width 28 height 28
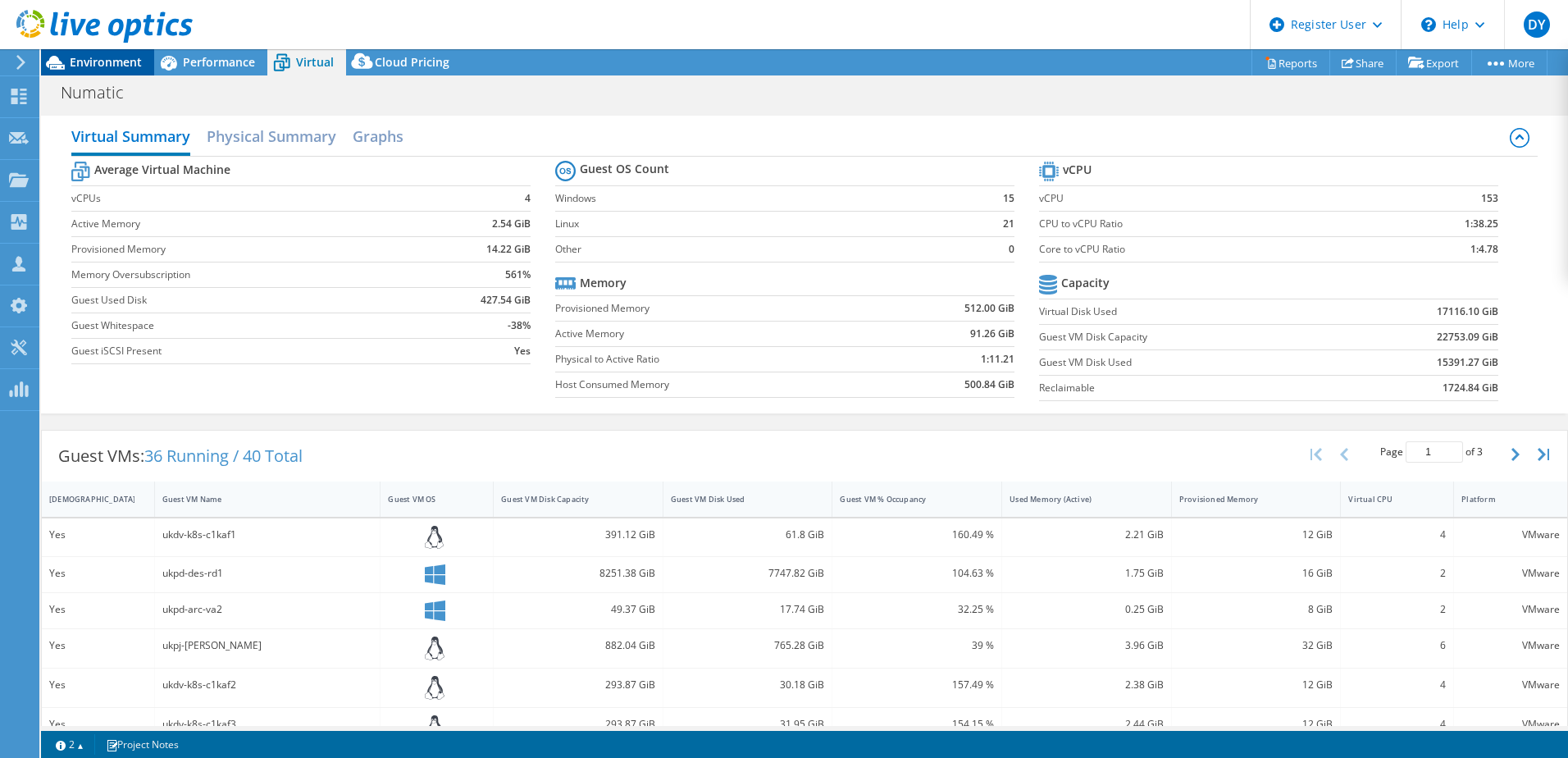
click at [92, 65] on span "Environment" at bounding box center [106, 62] width 72 height 16
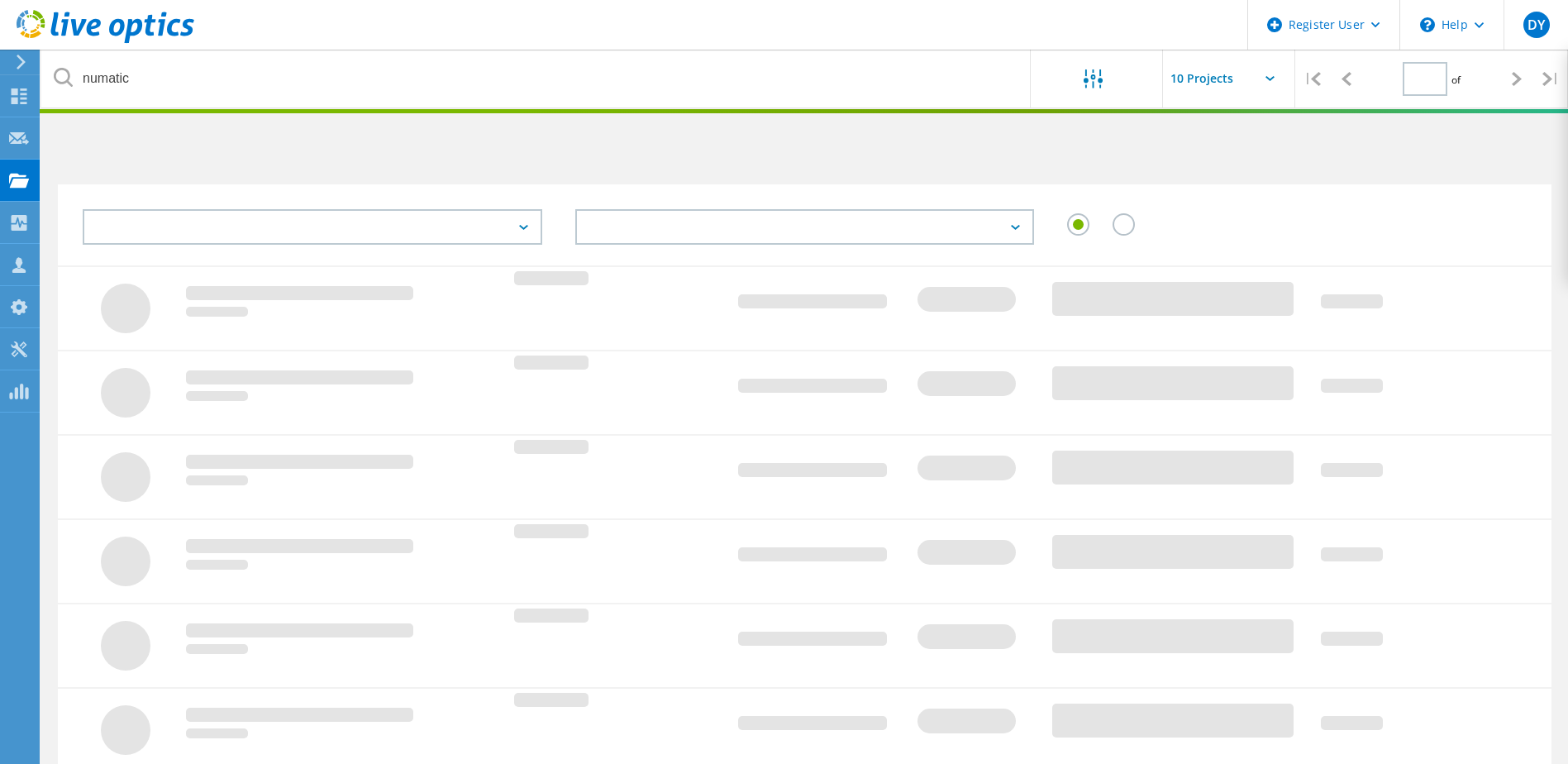
type input "1"
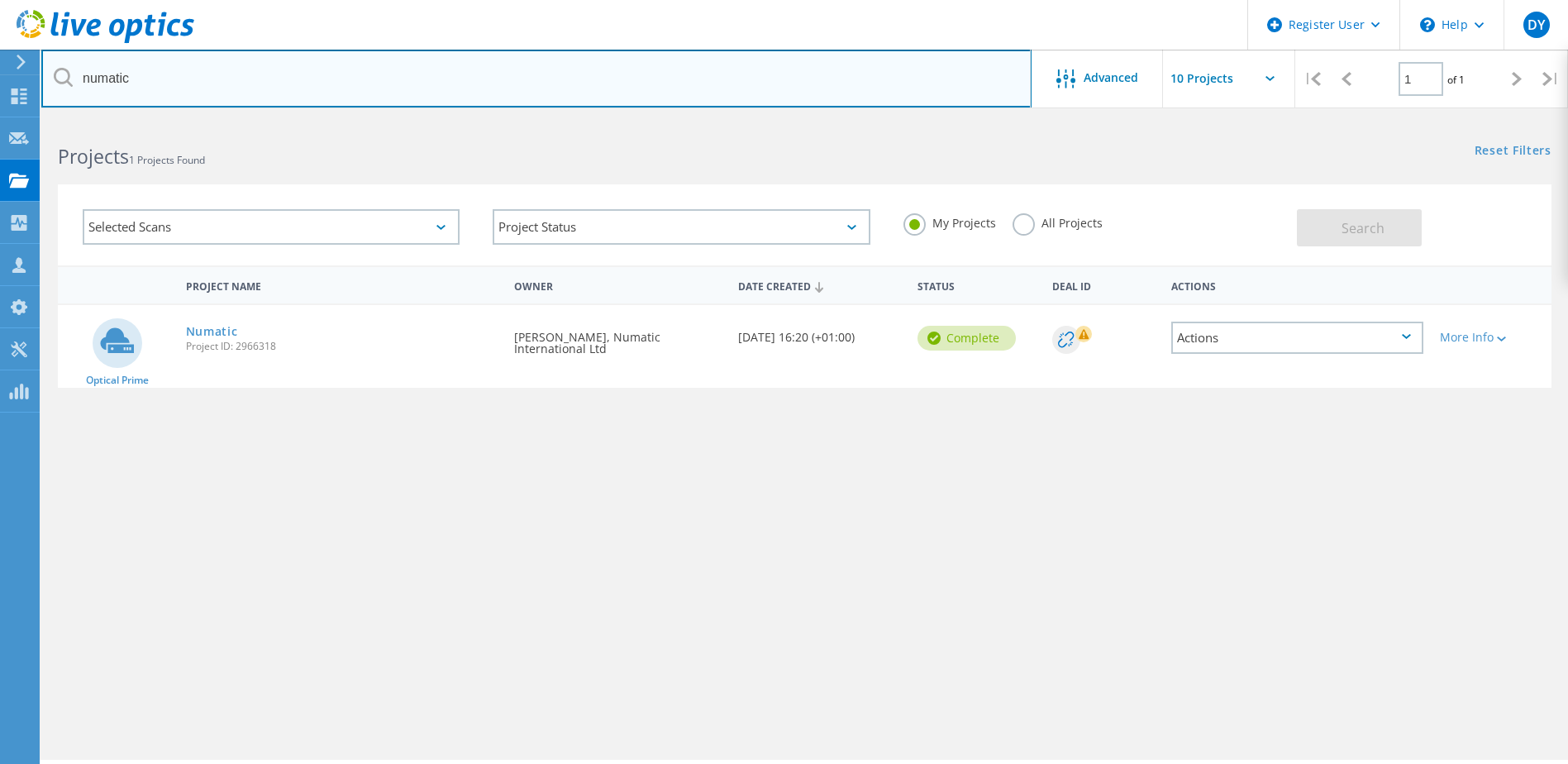
click at [114, 81] on input "numatic" at bounding box center [536, 79] width 990 height 58
type input "metroline"
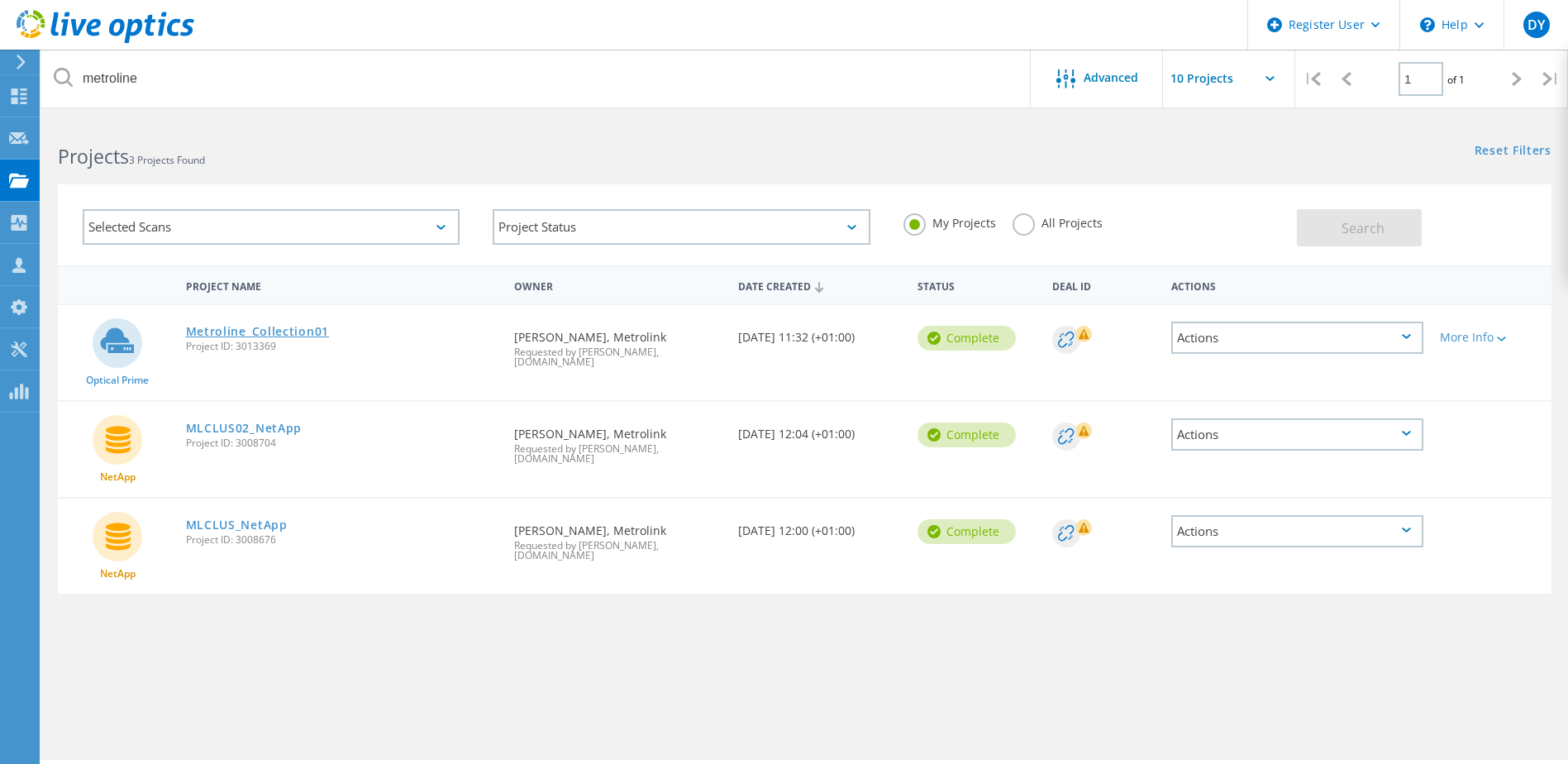
click at [260, 326] on link "Metroline_Collection01" at bounding box center [257, 332] width 143 height 12
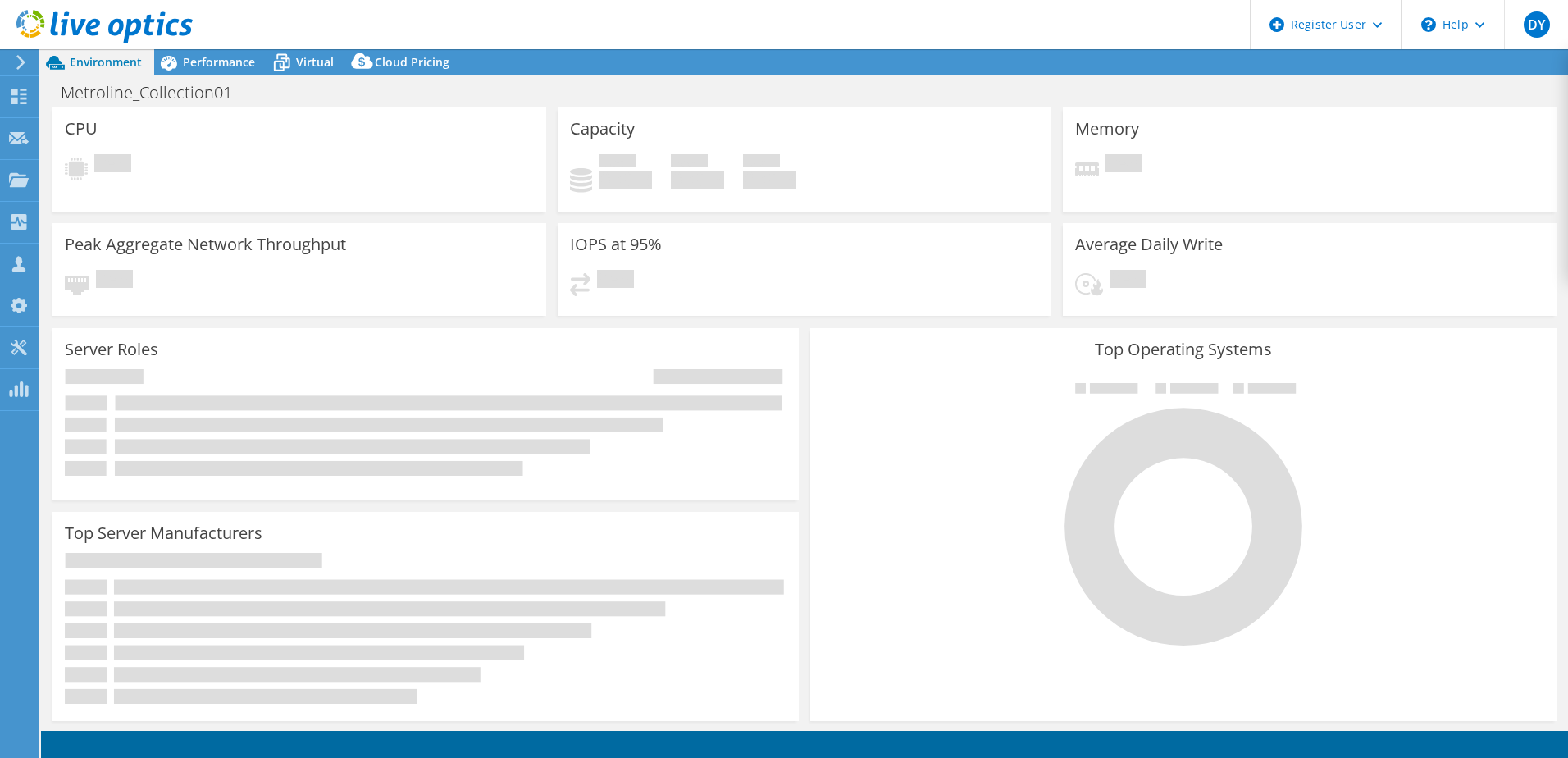
select select "USD"
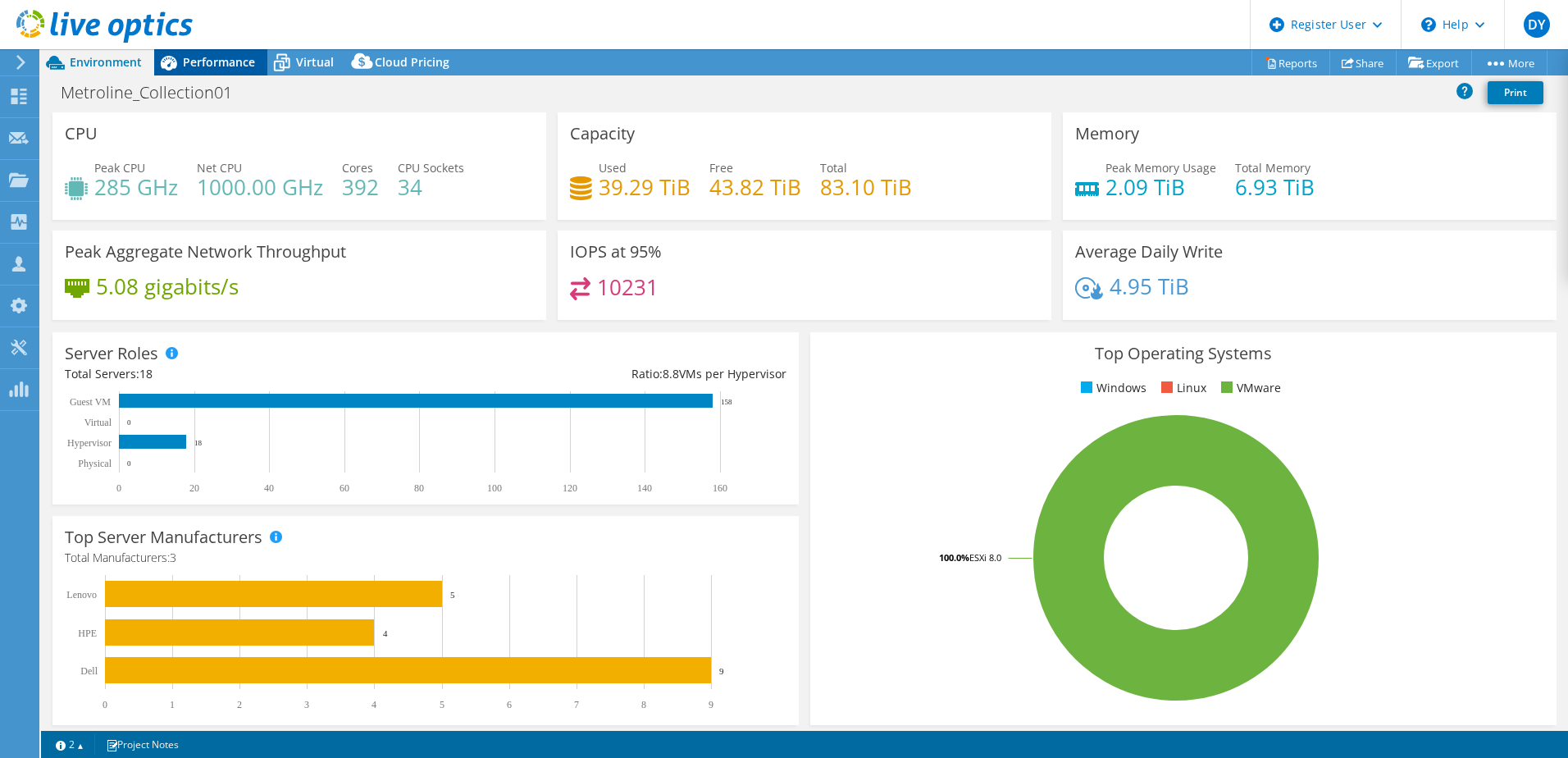
click at [224, 60] on span "Performance" at bounding box center [219, 62] width 72 height 16
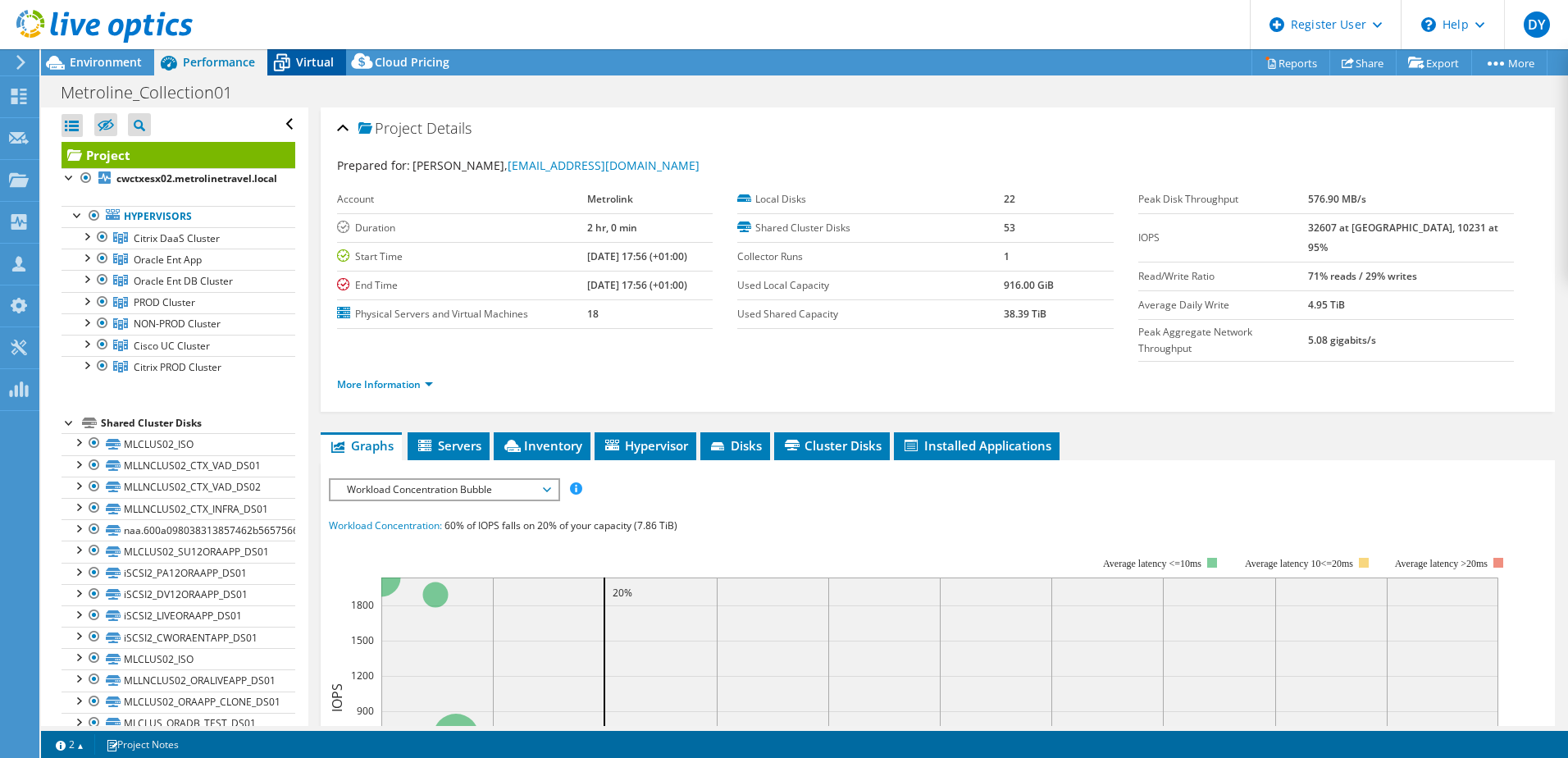
click at [297, 54] on div "Virtual" at bounding box center [307, 62] width 79 height 26
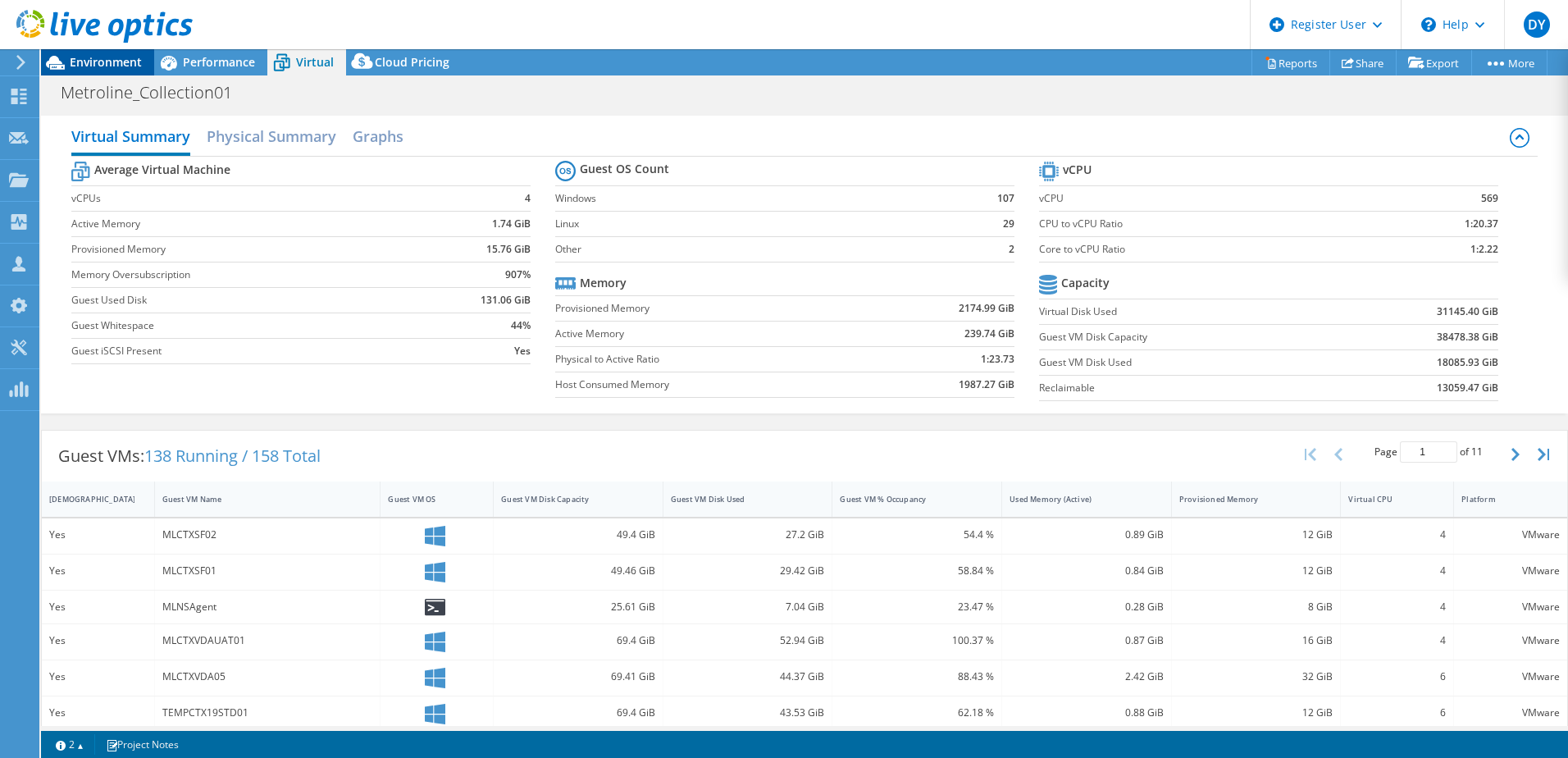
click at [73, 59] on span "Environment" at bounding box center [106, 62] width 72 height 16
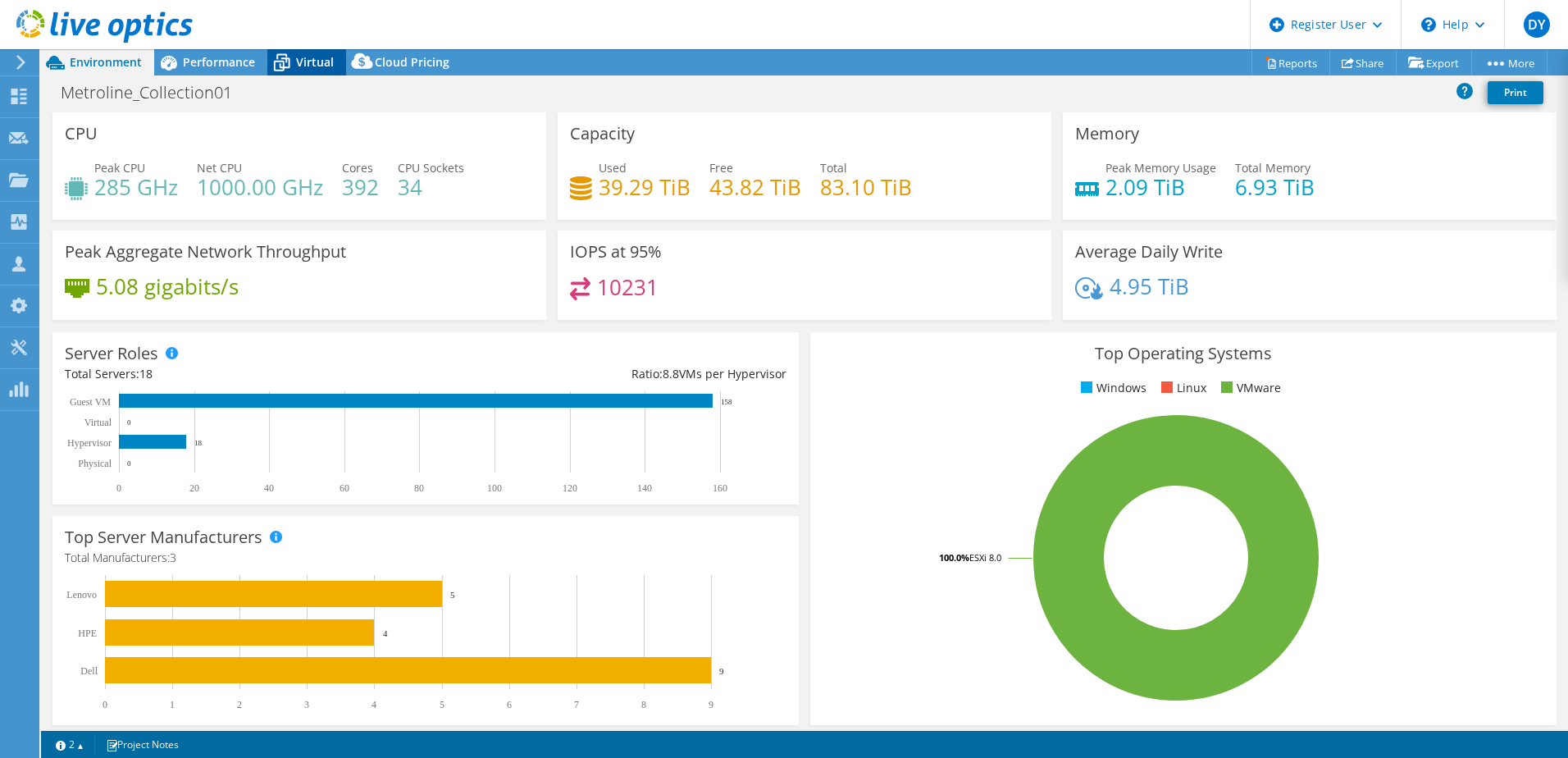
click at [292, 58] on icon at bounding box center [281, 63] width 28 height 28
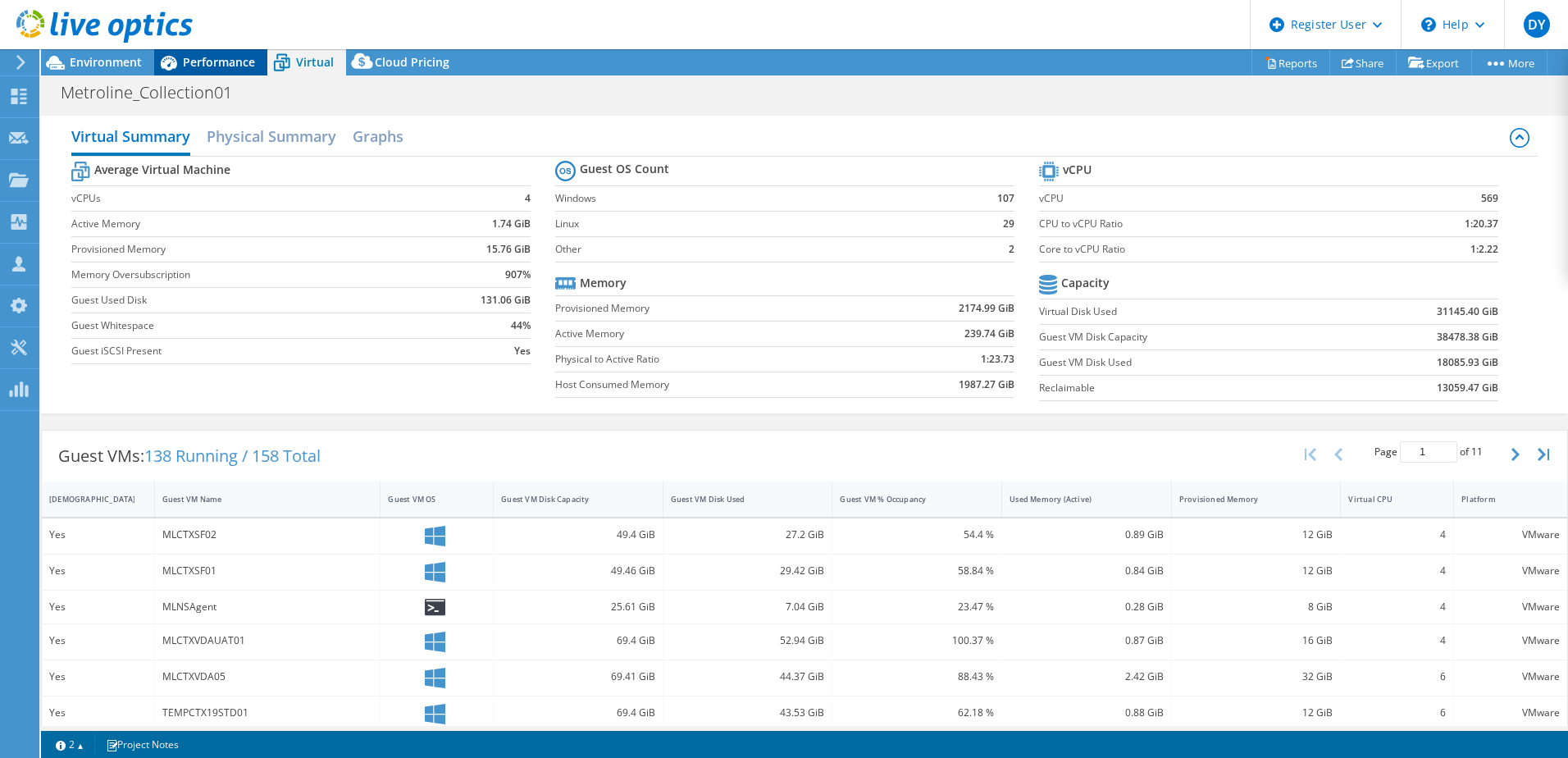
click at [204, 75] on div "Performance" at bounding box center [210, 62] width 113 height 26
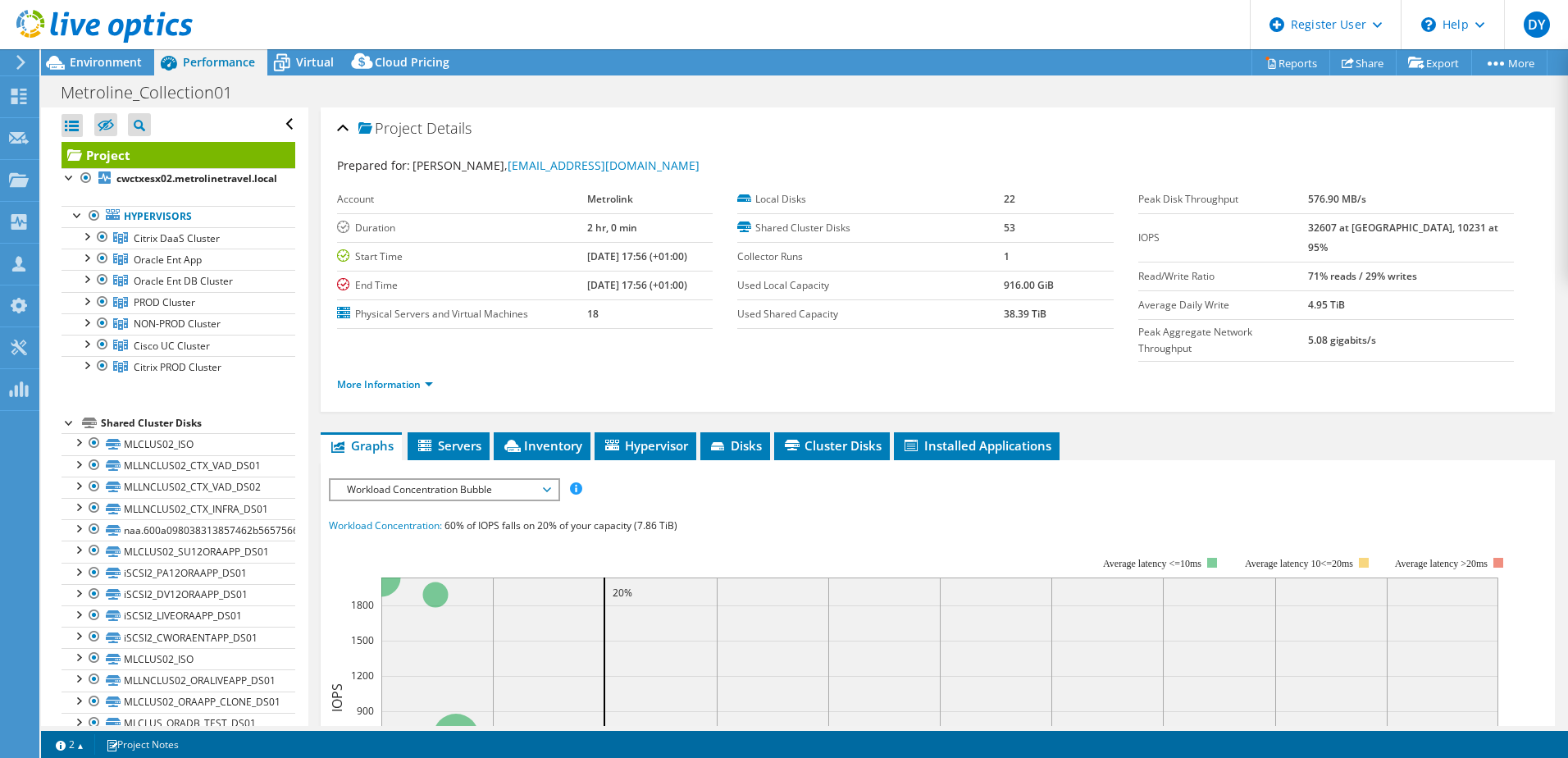
click at [100, 54] on div at bounding box center [96, 28] width 193 height 55
click at [99, 62] on span "Environment" at bounding box center [106, 62] width 72 height 16
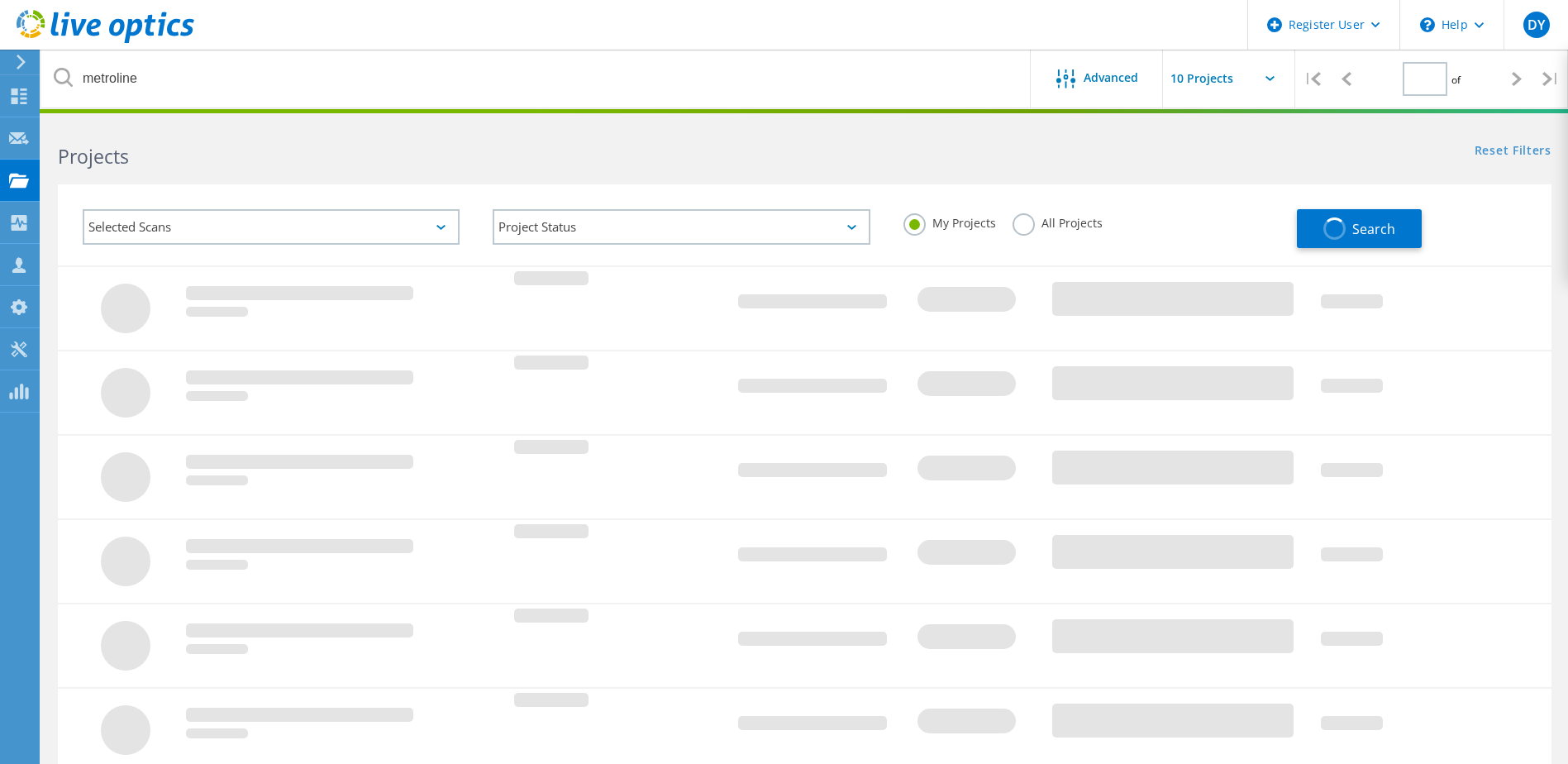
type input "1"
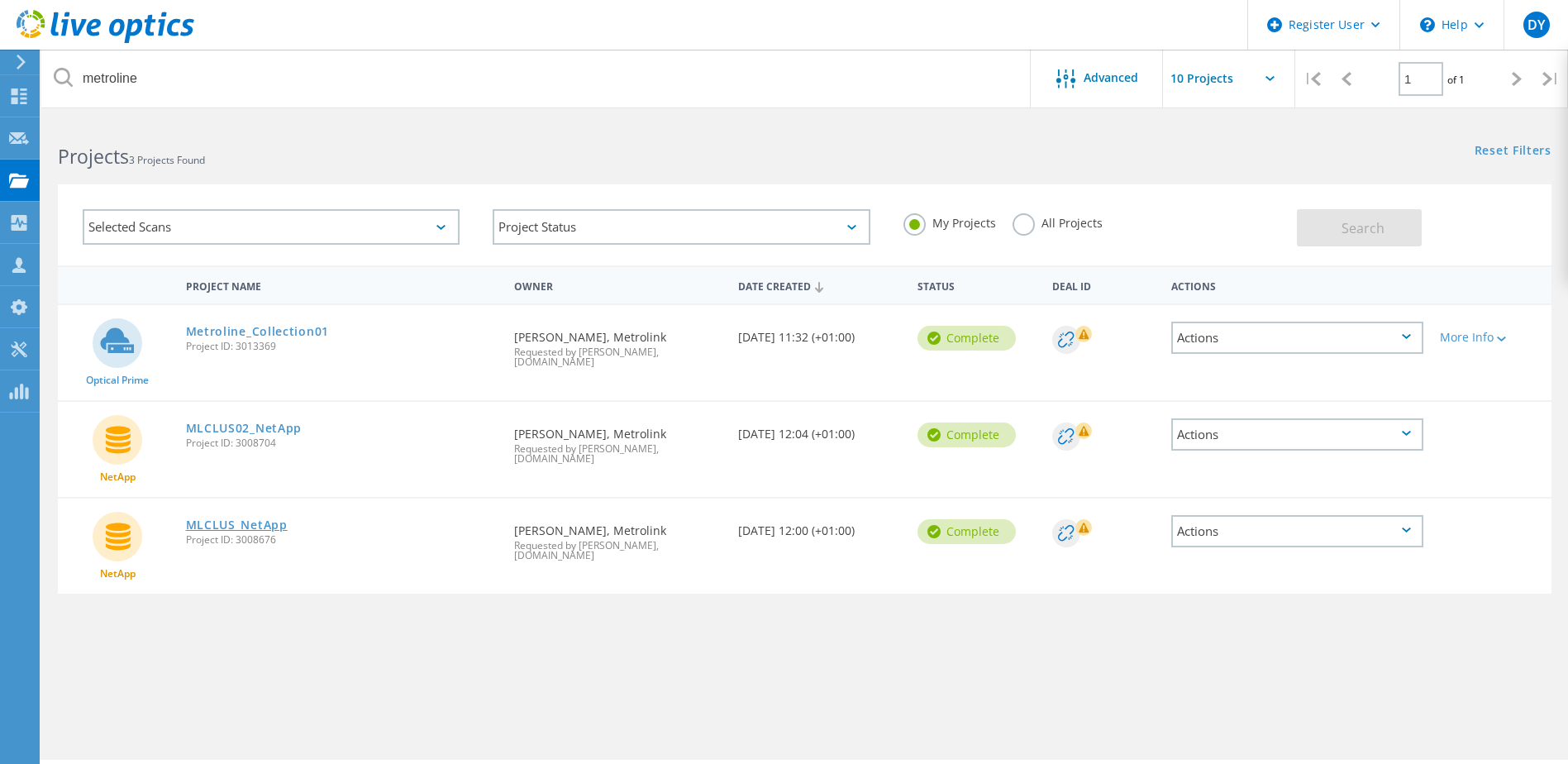
click at [197, 519] on link "MLCLUS_NetApp" at bounding box center [236, 525] width 101 height 12
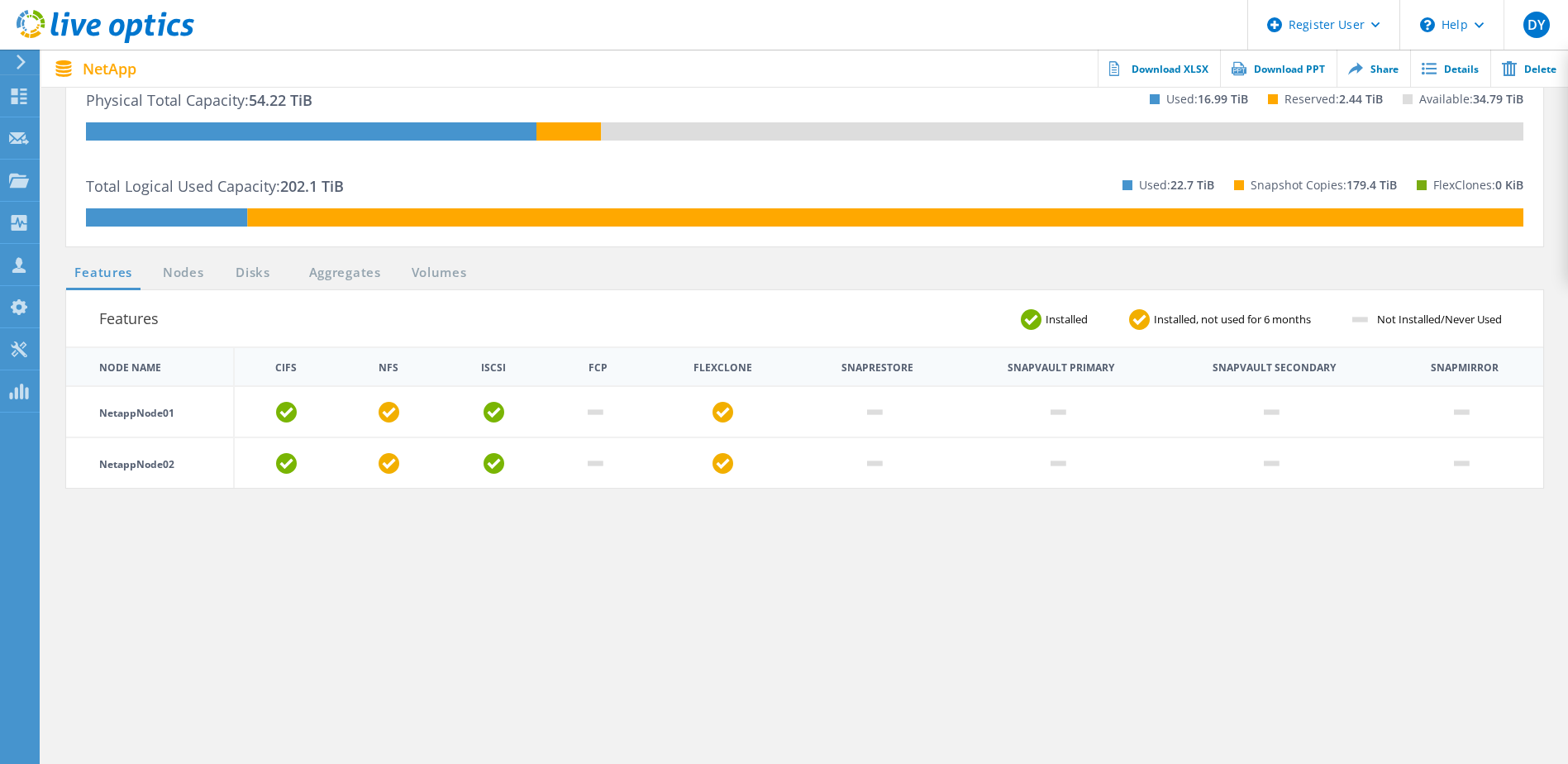
scroll to position [414, 0]
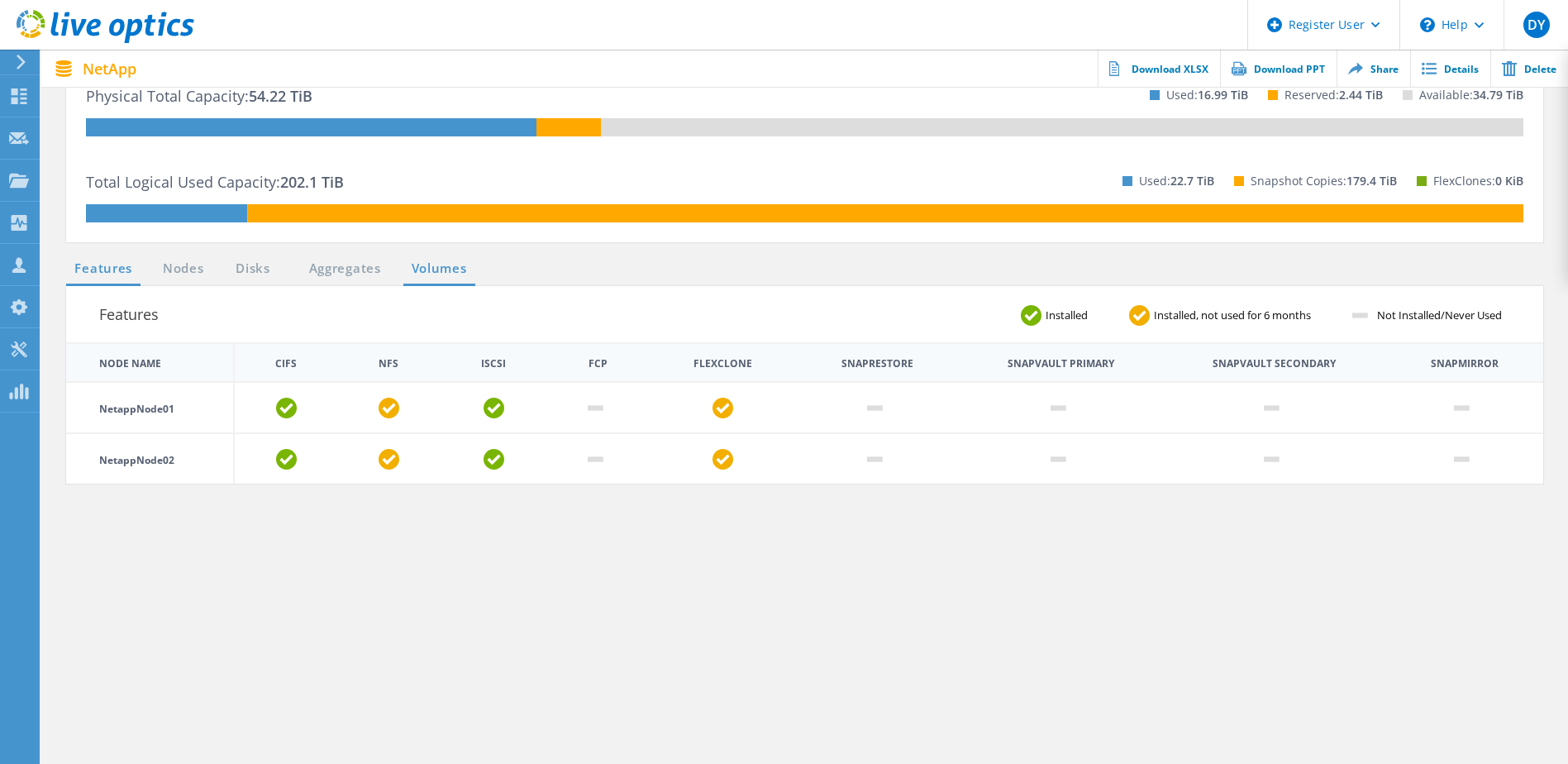
click at [435, 264] on link "Volumes" at bounding box center [439, 268] width 72 height 20
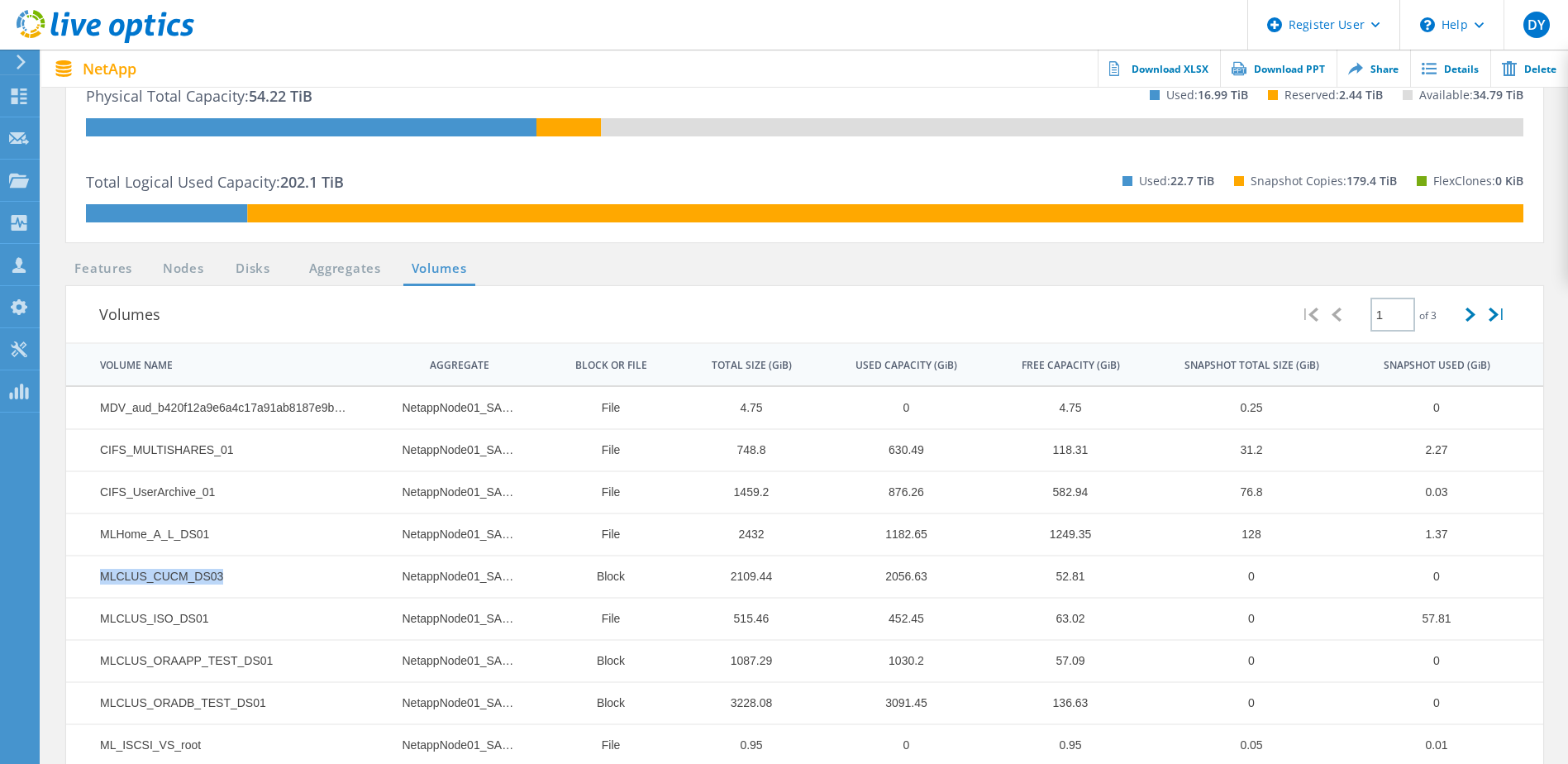
drag, startPoint x: 232, startPoint y: 576, endPoint x: 98, endPoint y: 586, distance: 134.4
click at [98, 586] on td "MLCLUS_CUCM_DS03" at bounding box center [216, 577] width 301 height 42
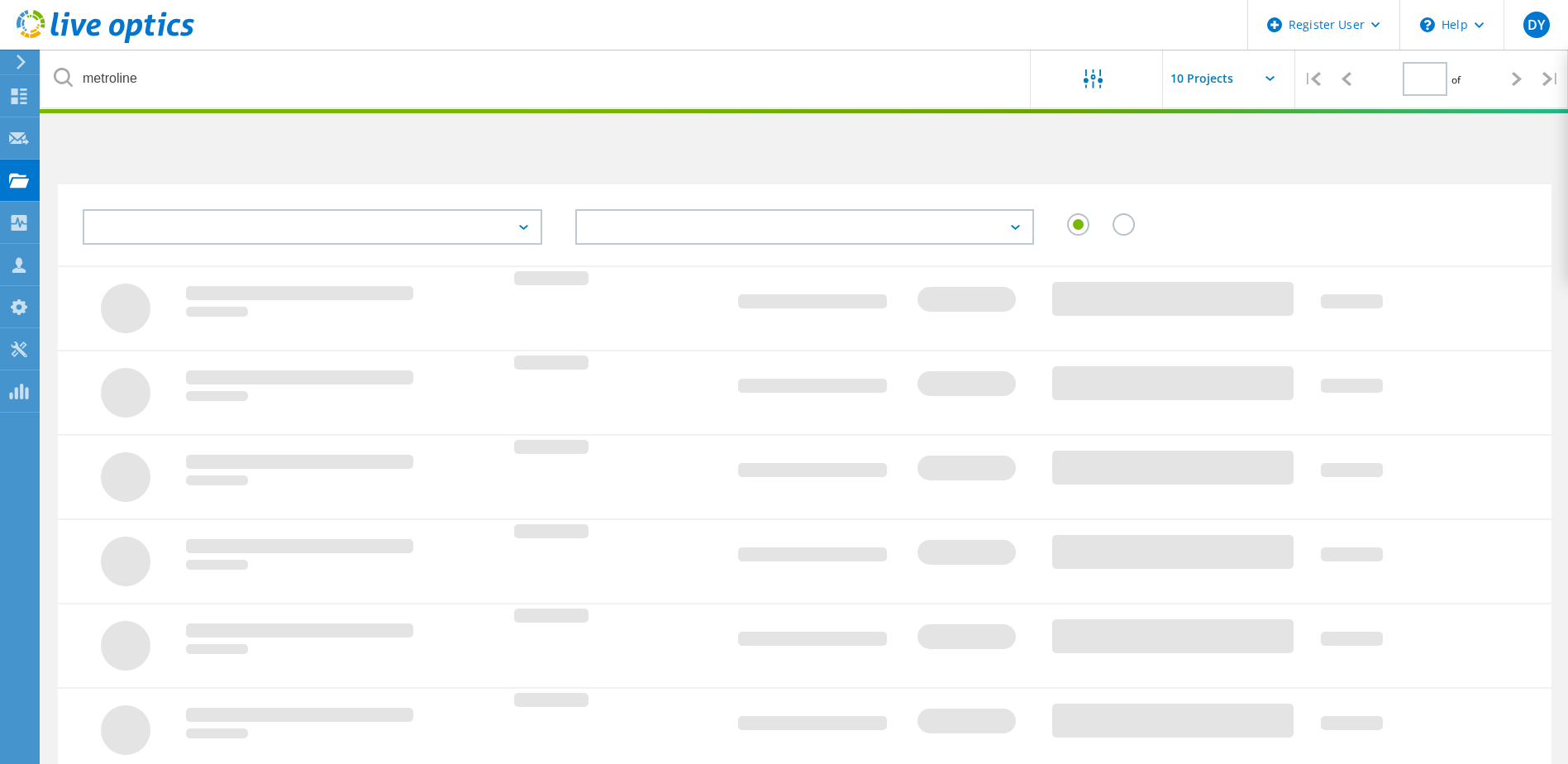
type input "1"
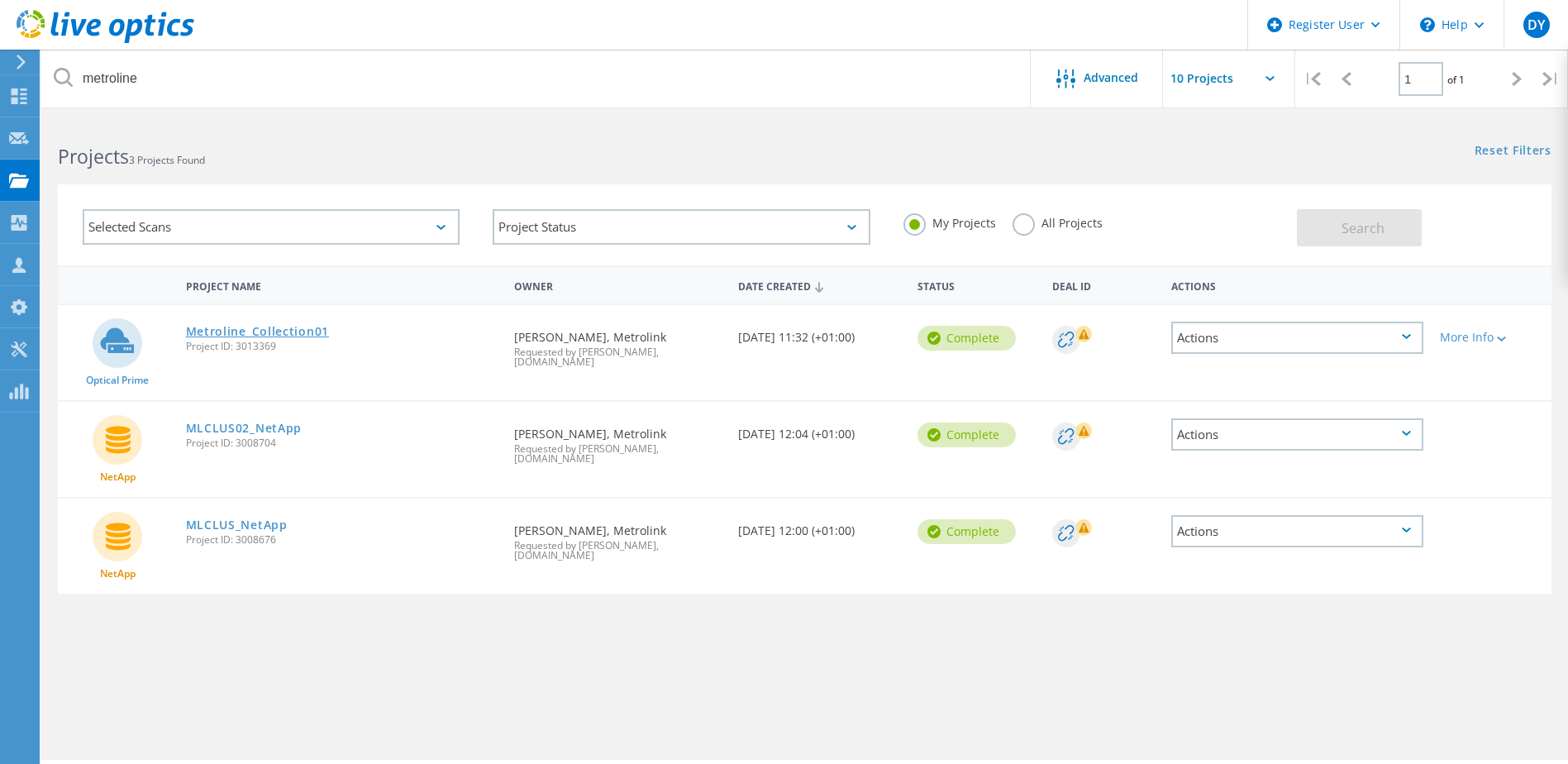
click at [214, 328] on link "Metroline_Collection01" at bounding box center [257, 332] width 143 height 12
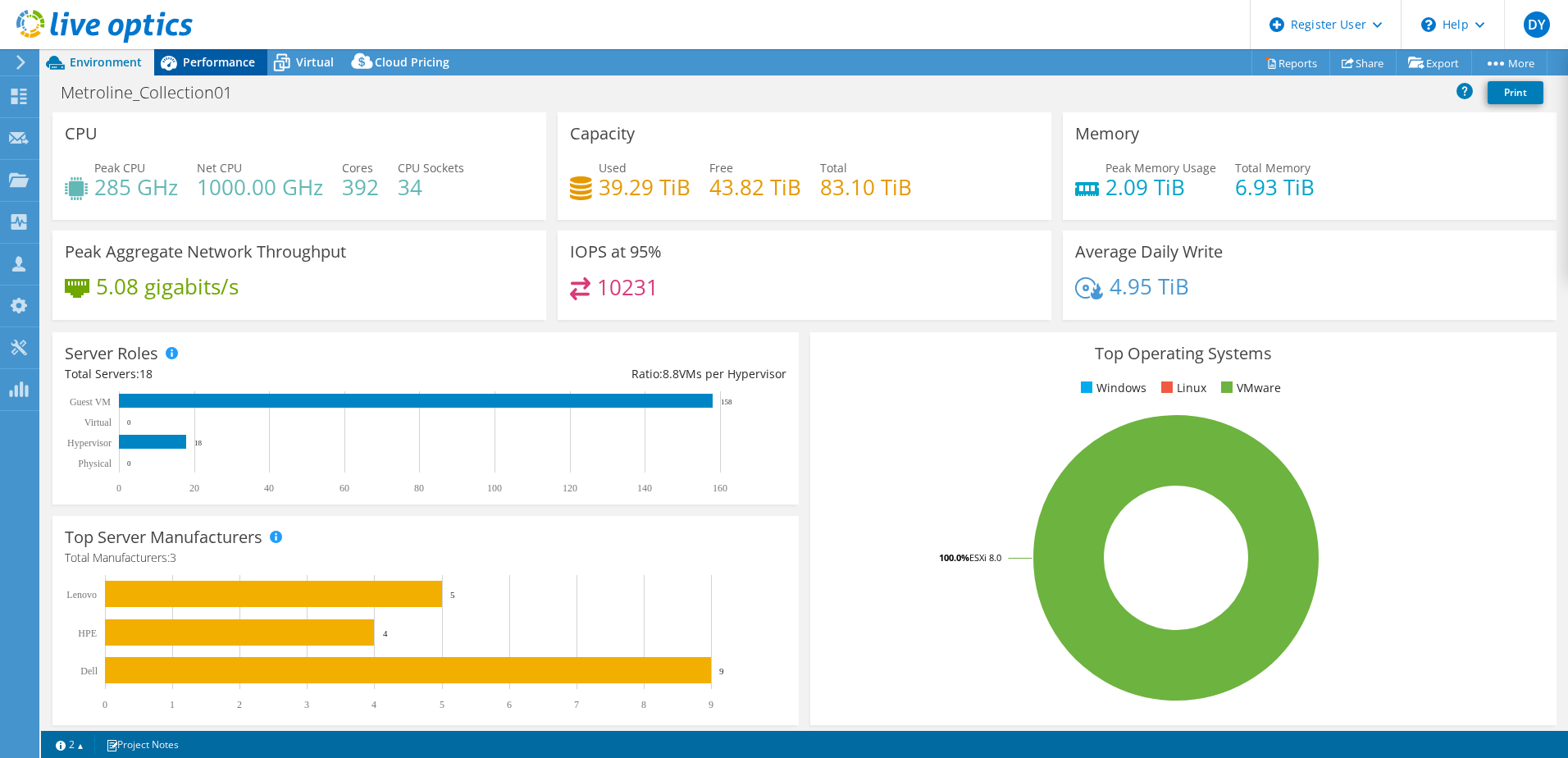
click at [204, 59] on span "Performance" at bounding box center [219, 62] width 72 height 16
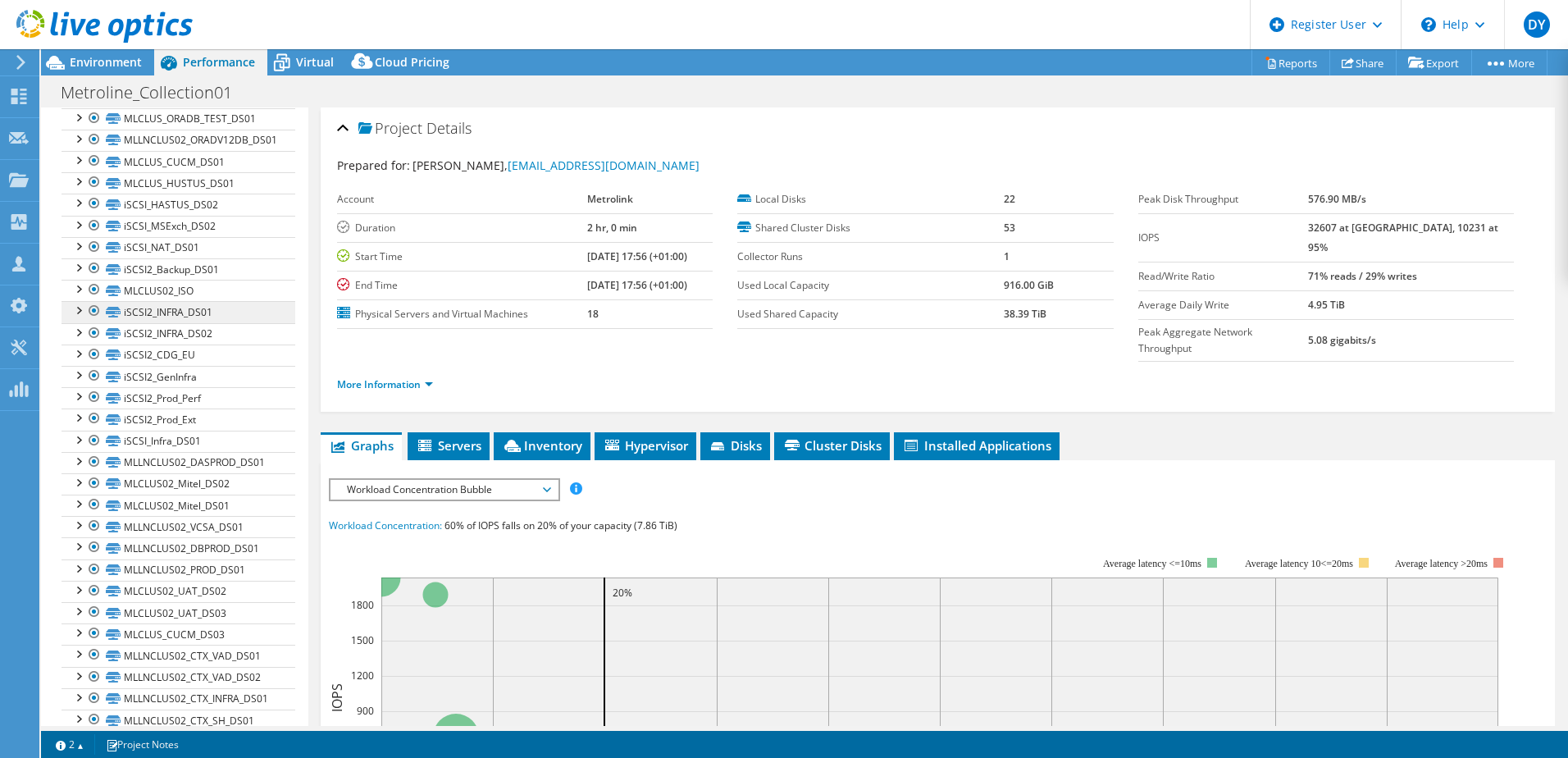
scroll to position [820, 0]
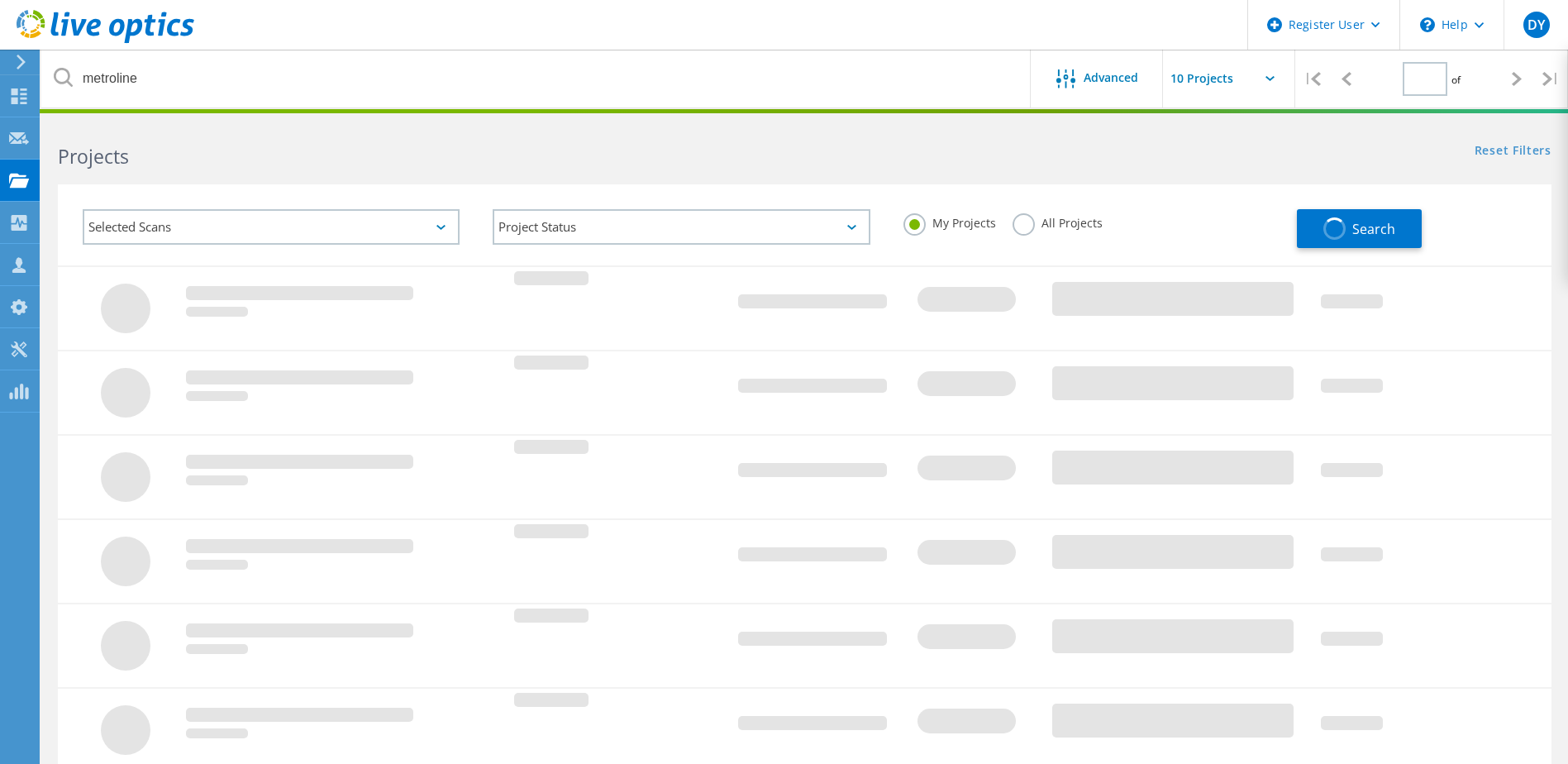
type input "1"
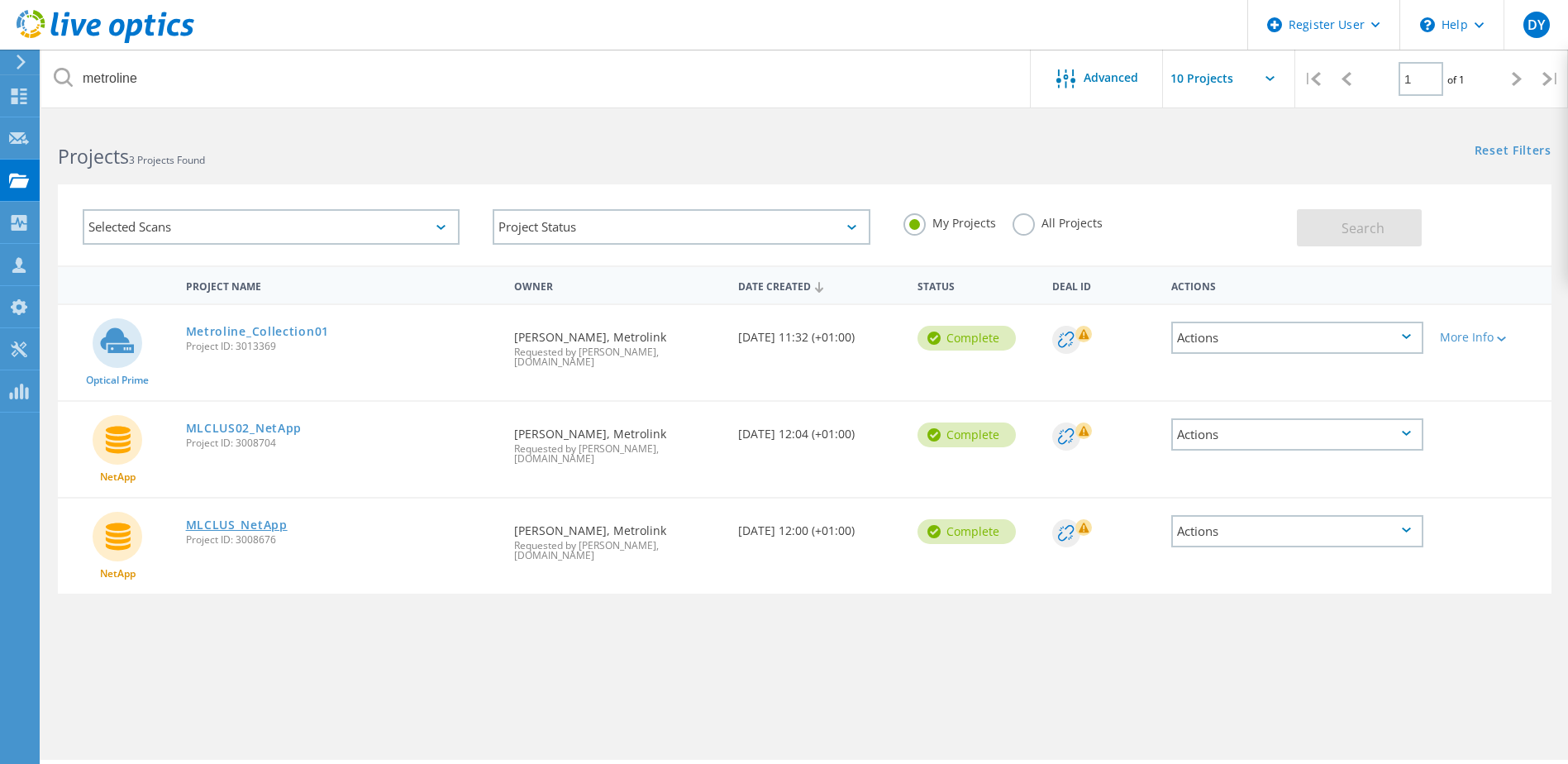
click at [225, 519] on link "MLCLUS_NetApp" at bounding box center [236, 525] width 101 height 12
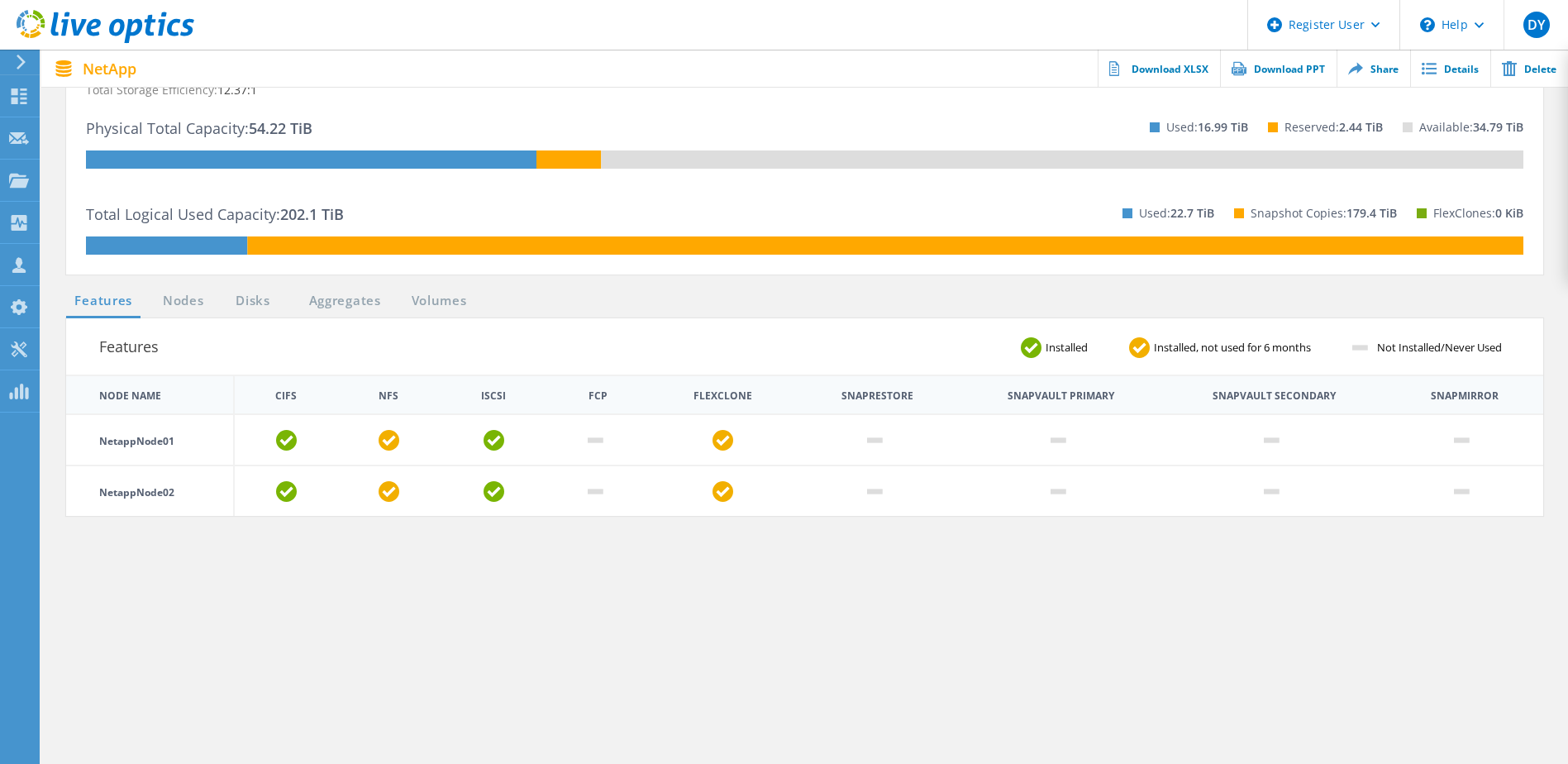
scroll to position [414, 0]
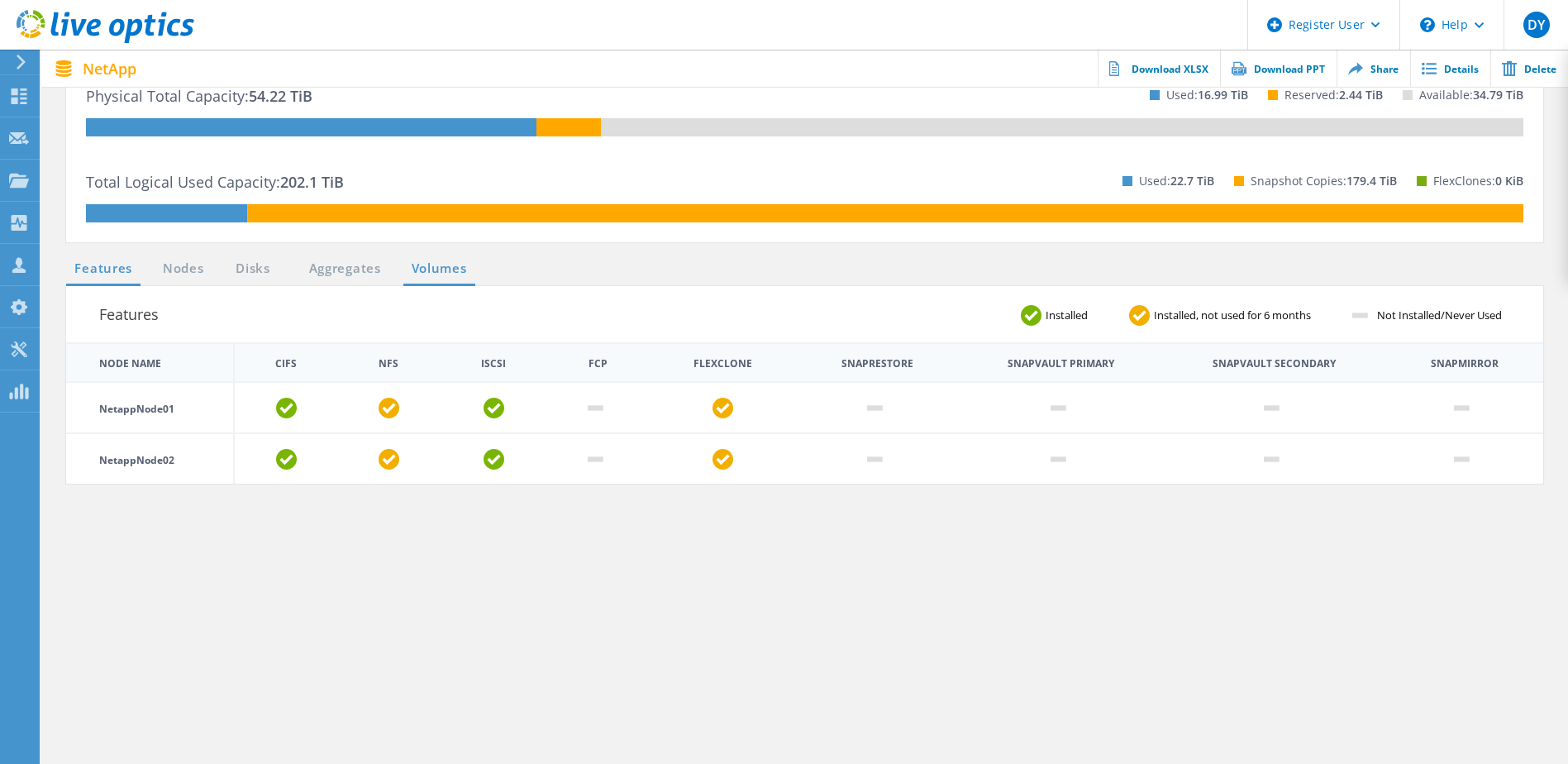
click at [430, 265] on link "Volumes" at bounding box center [439, 268] width 72 height 20
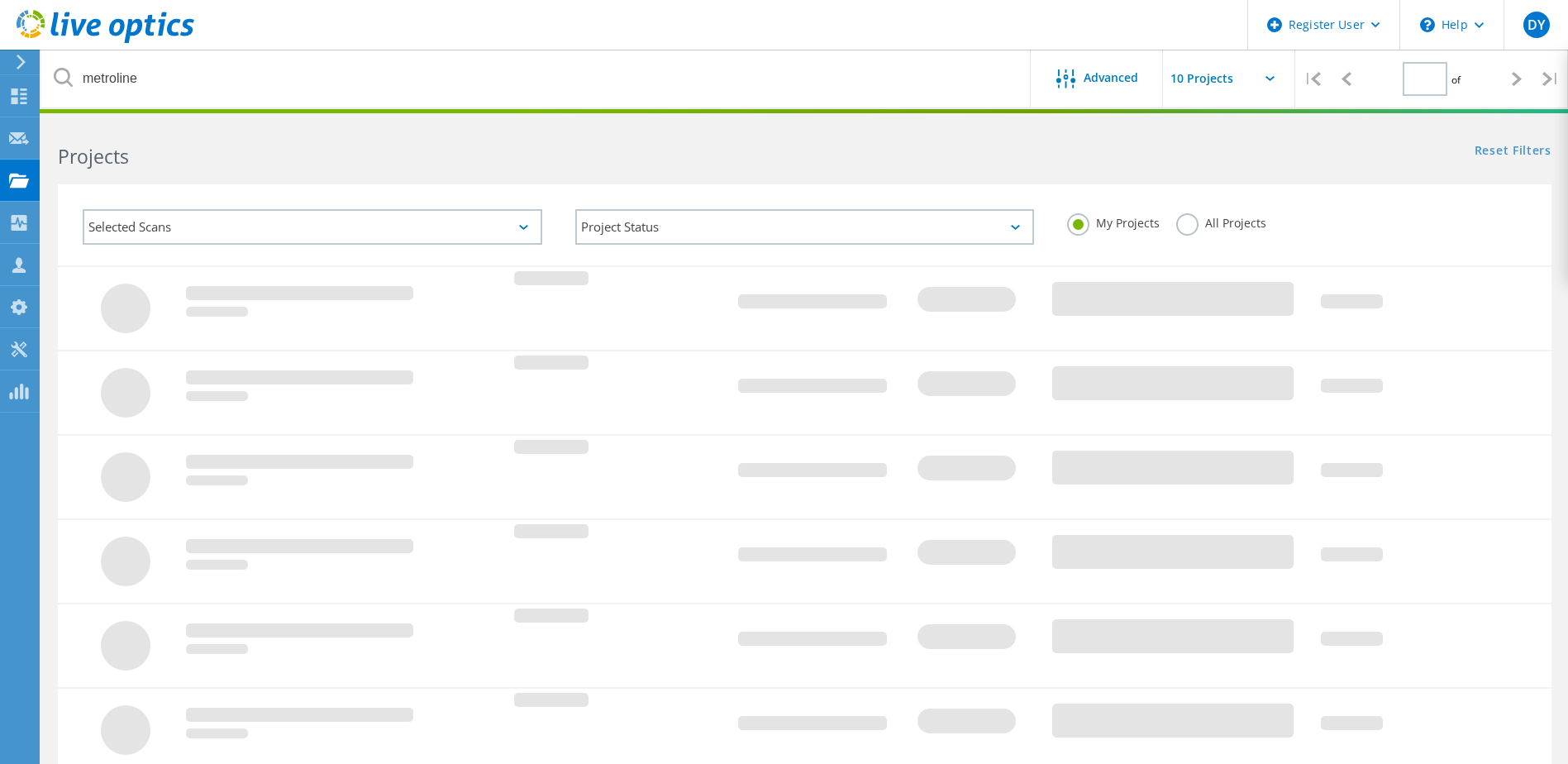
type input "1"
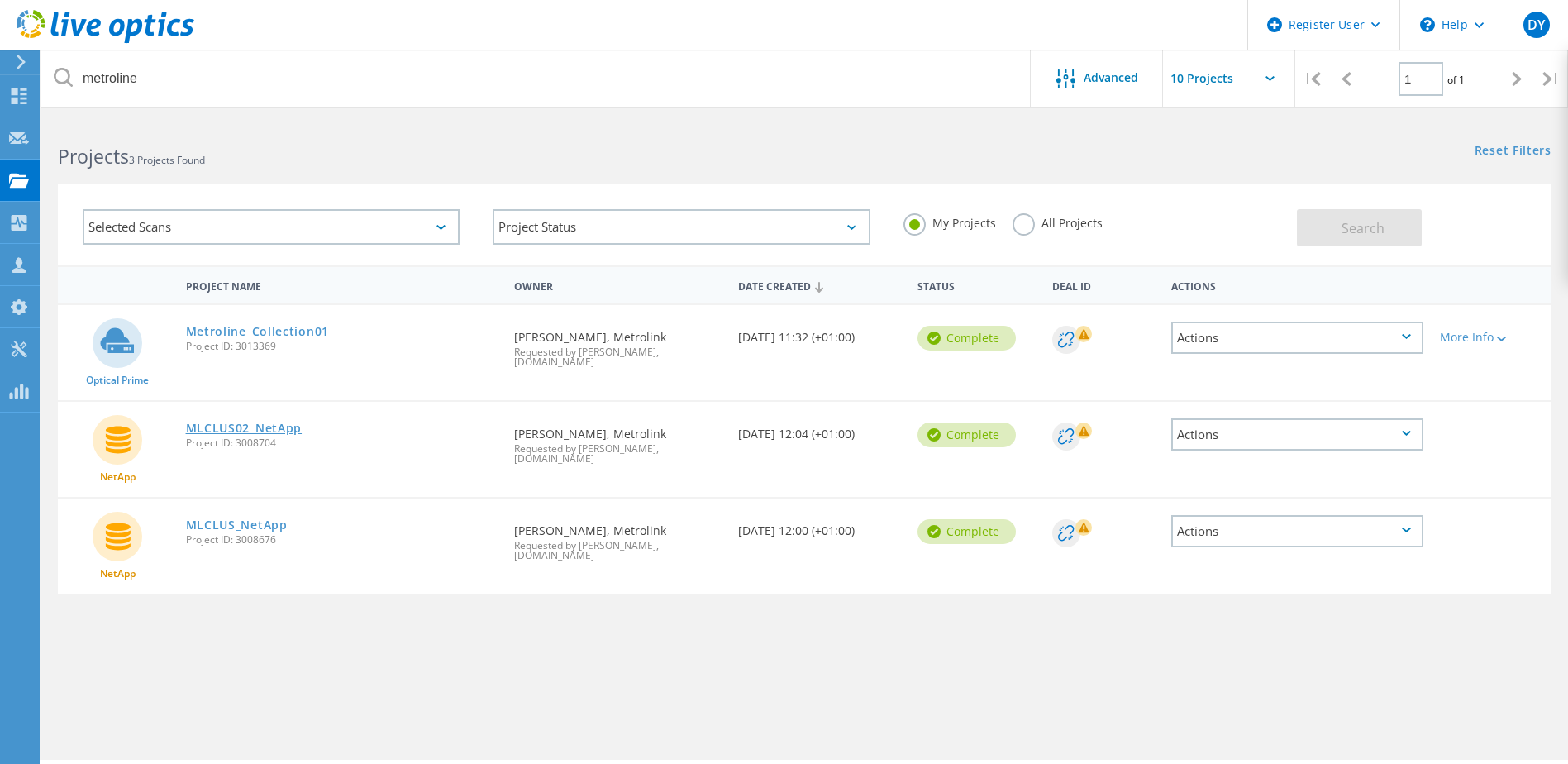
click at [274, 422] on link "MLCLUS02_NetApp" at bounding box center [244, 428] width 117 height 12
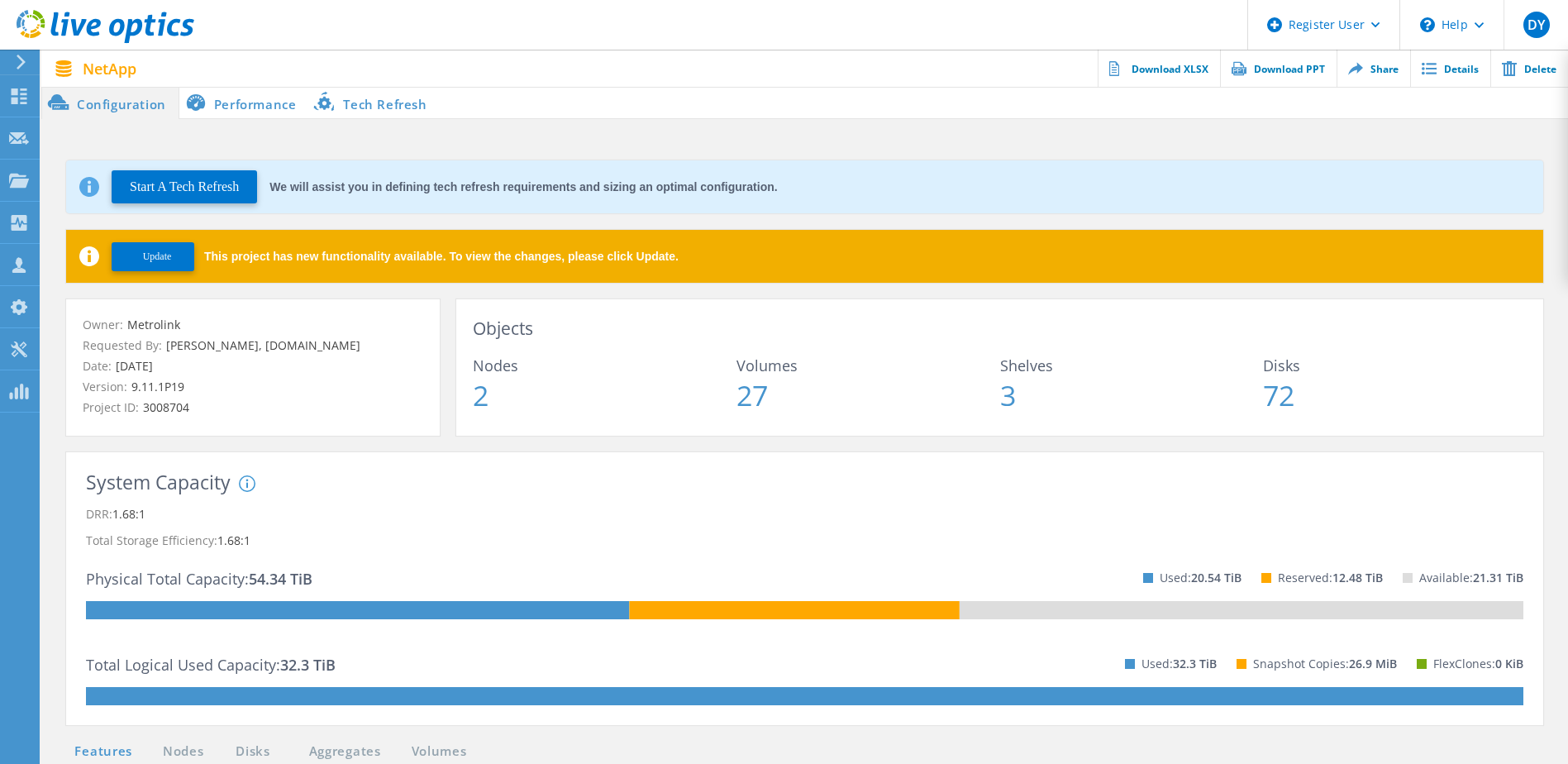
scroll to position [165, 0]
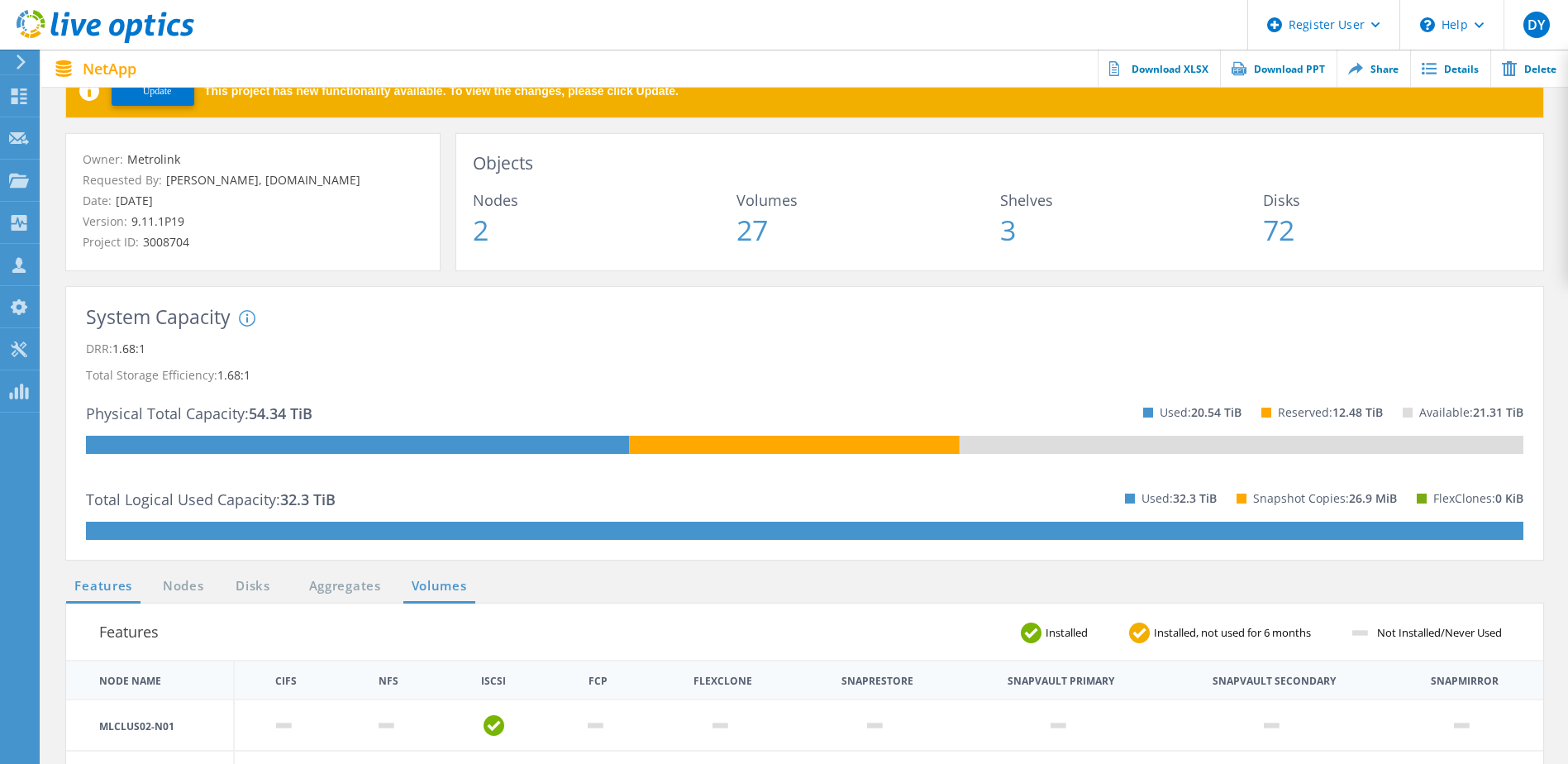
click at [448, 585] on link "Volumes" at bounding box center [439, 586] width 72 height 20
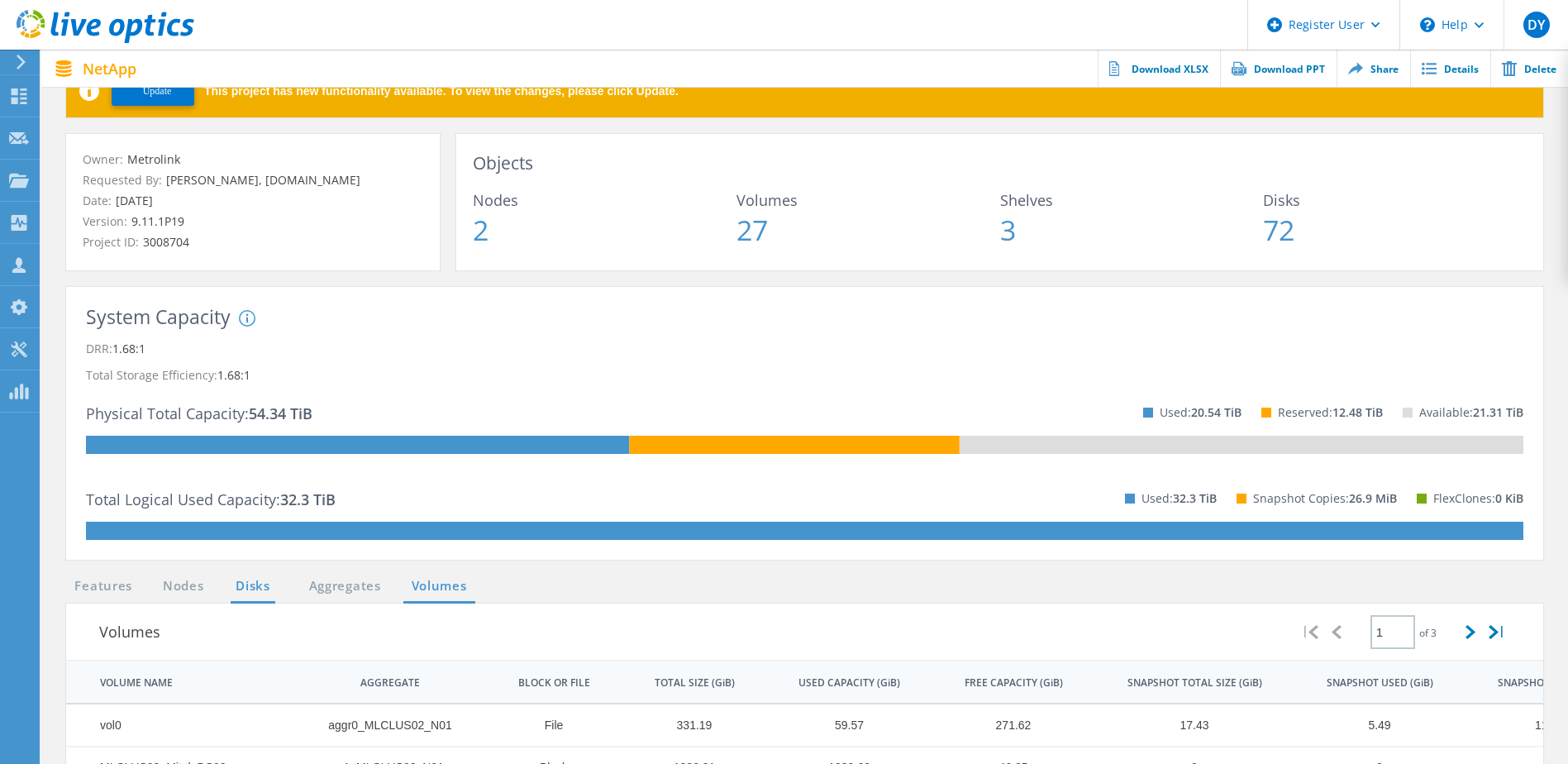
click at [257, 582] on link "Disks" at bounding box center [252, 586] width 45 height 20
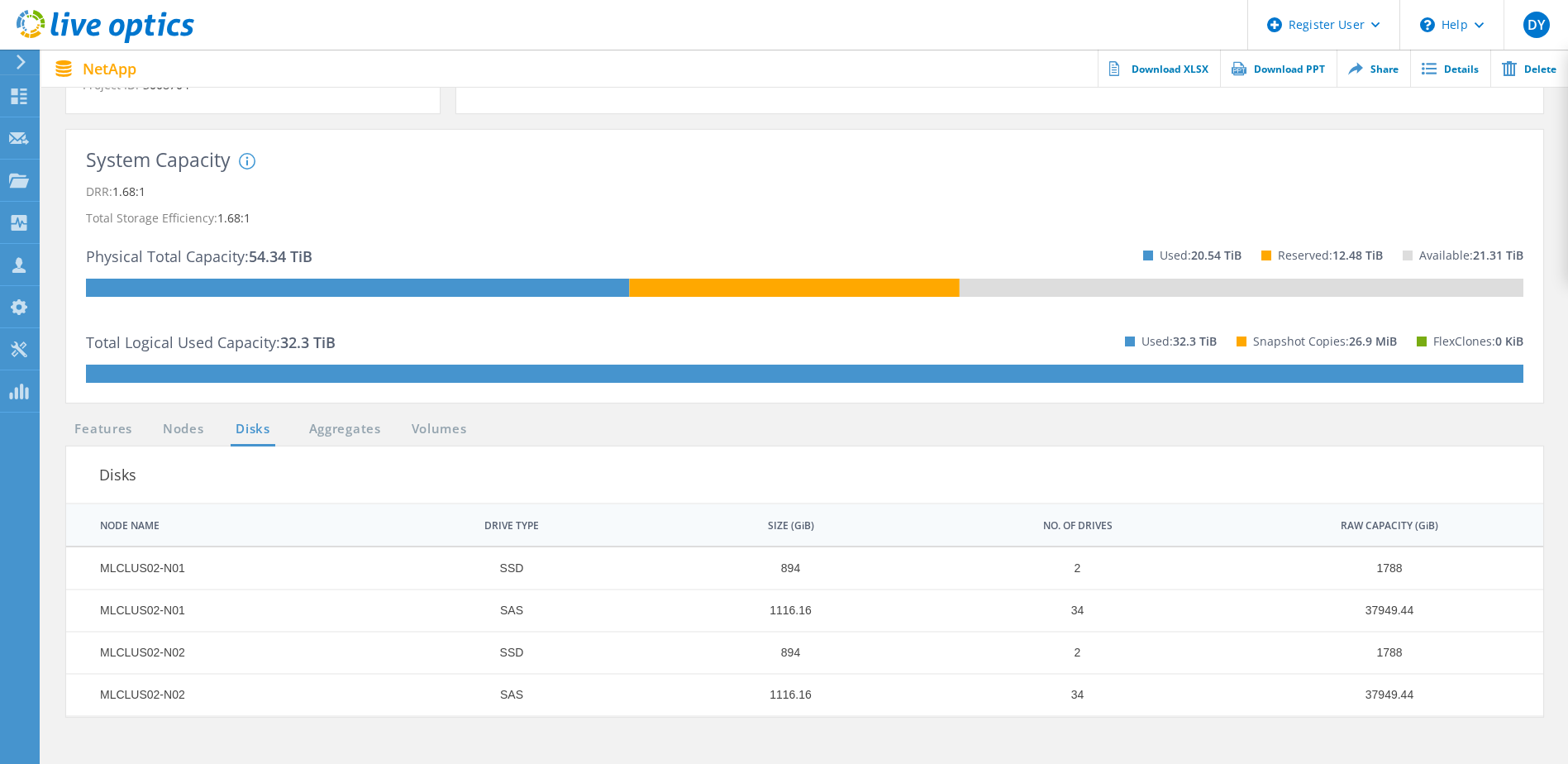
scroll to position [414, 0]
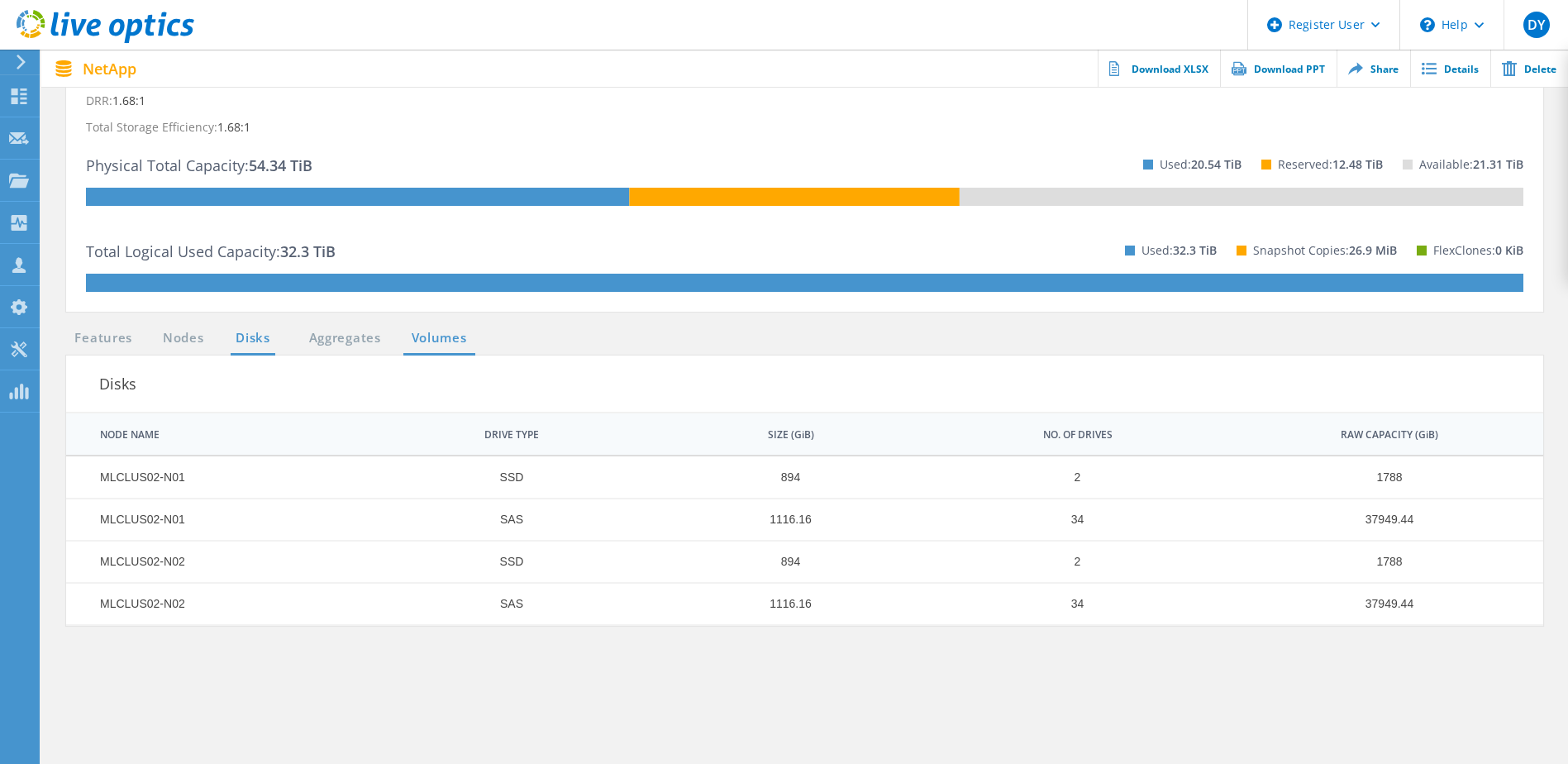
click at [440, 348] on link "Volumes" at bounding box center [439, 339] width 72 height 20
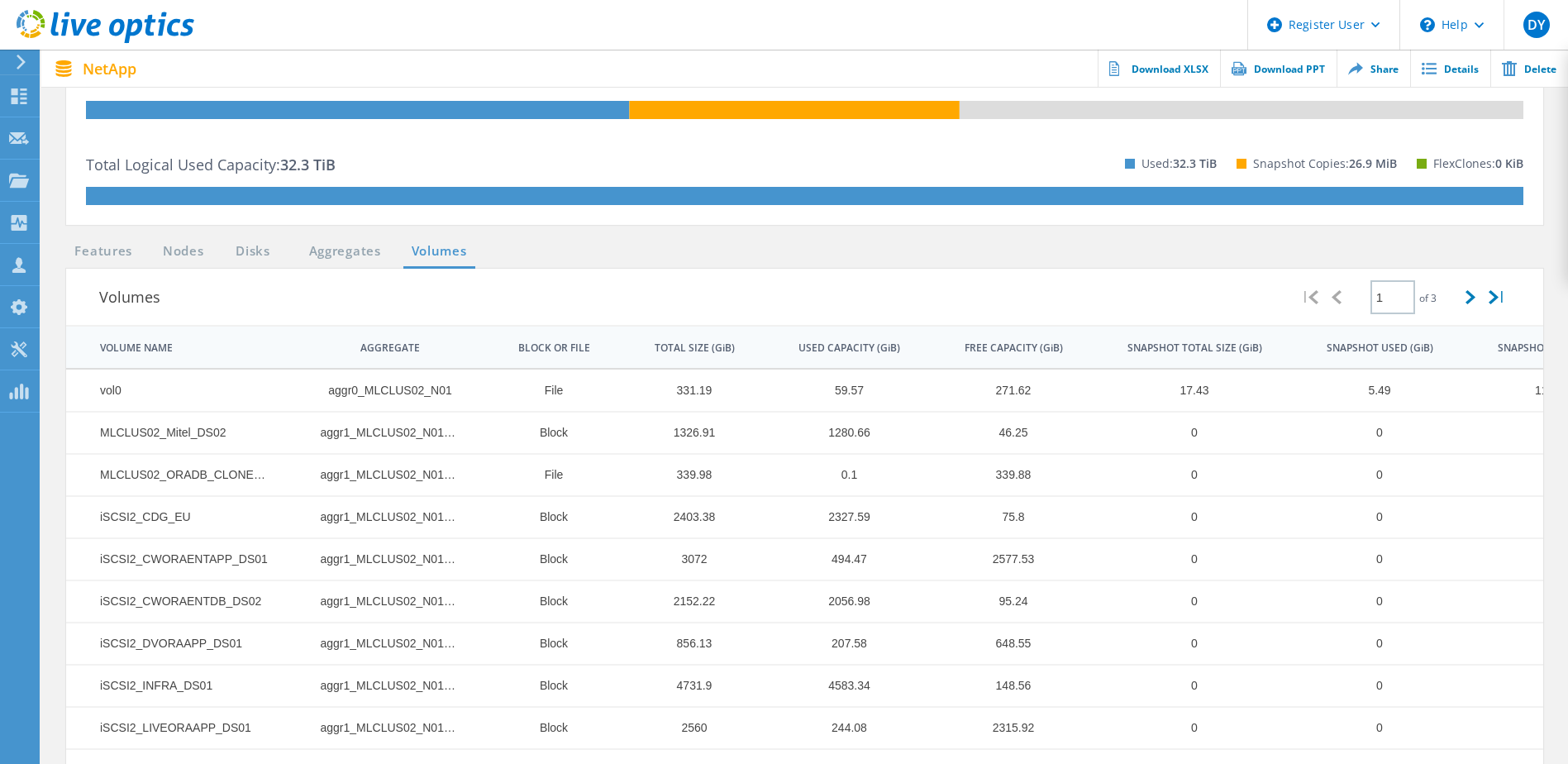
scroll to position [578, 0]
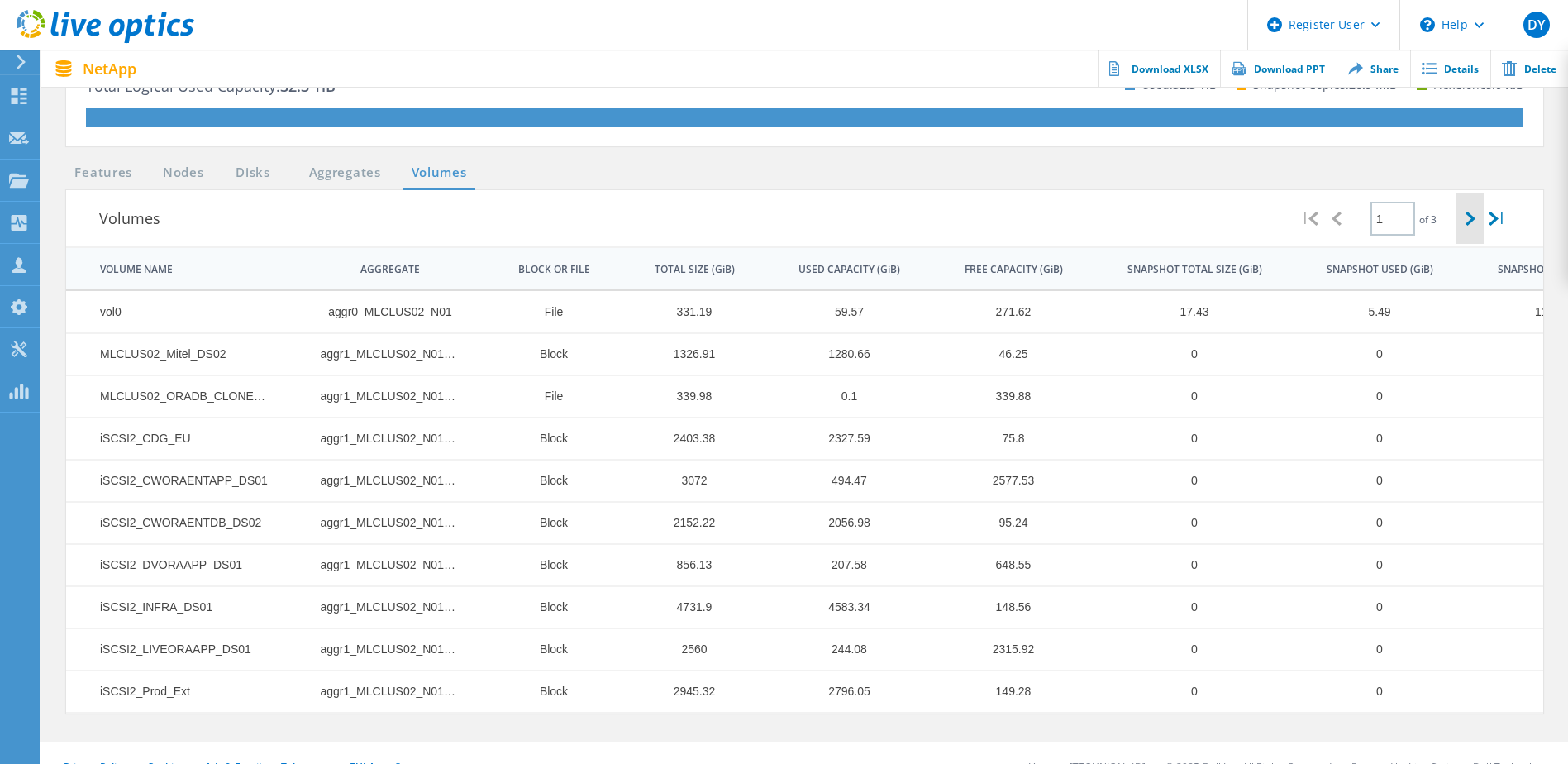
click at [1469, 212] on icon at bounding box center [1471, 219] width 10 height 14
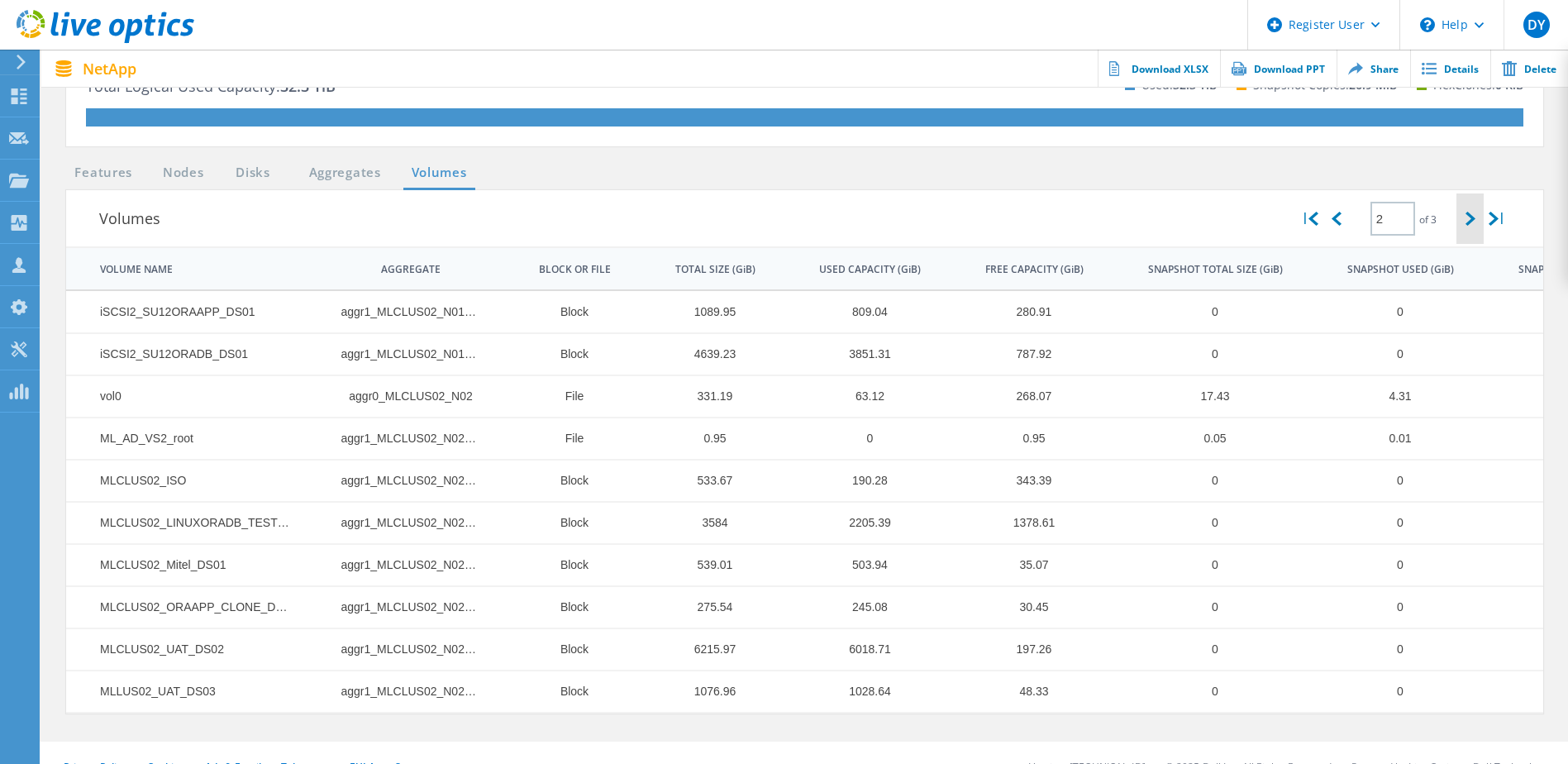
click at [1471, 219] on icon at bounding box center [1471, 219] width 10 height 14
type input "3"
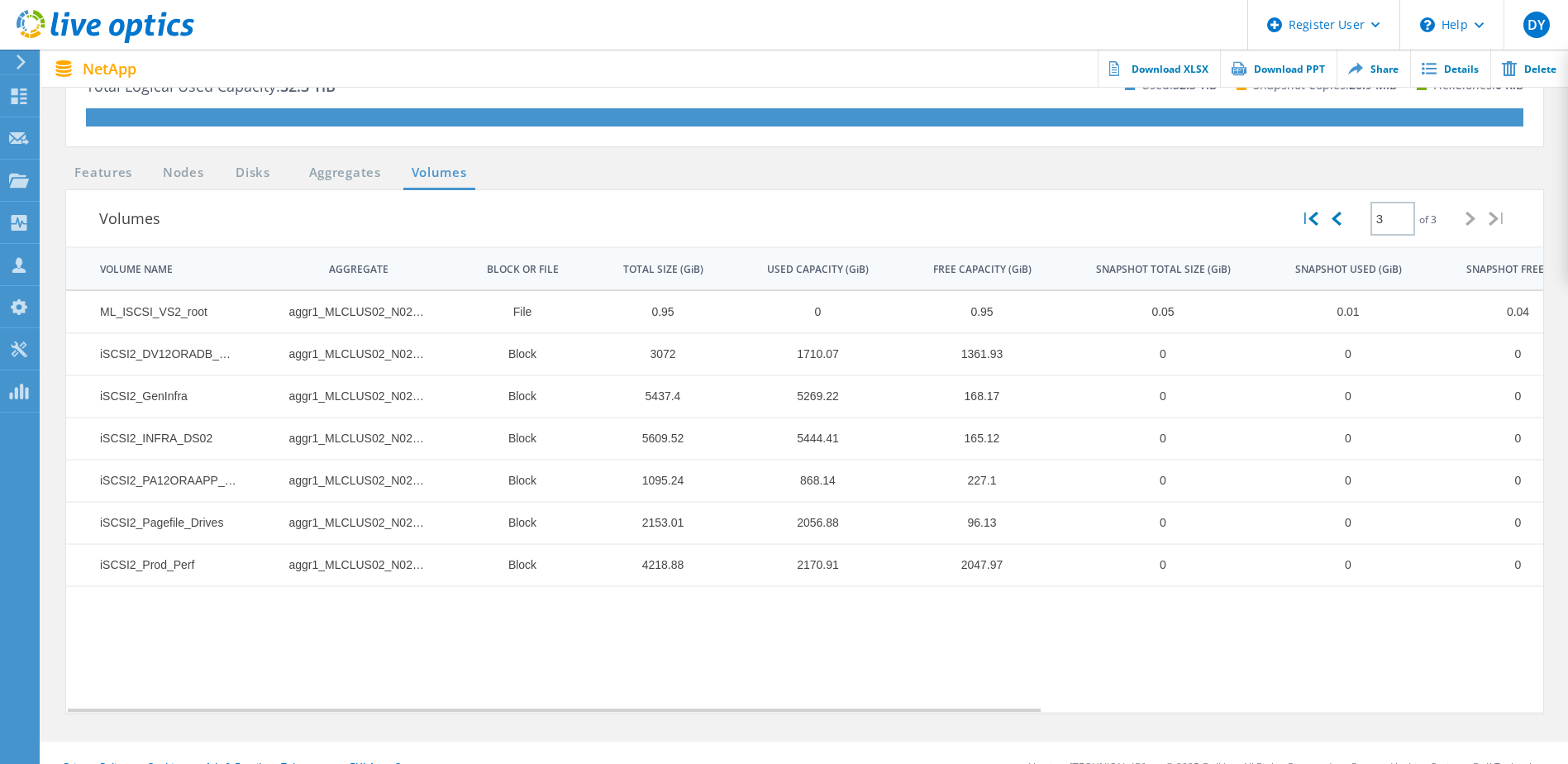
scroll to position [606, 0]
